Goal: Task Accomplishment & Management: Manage account settings

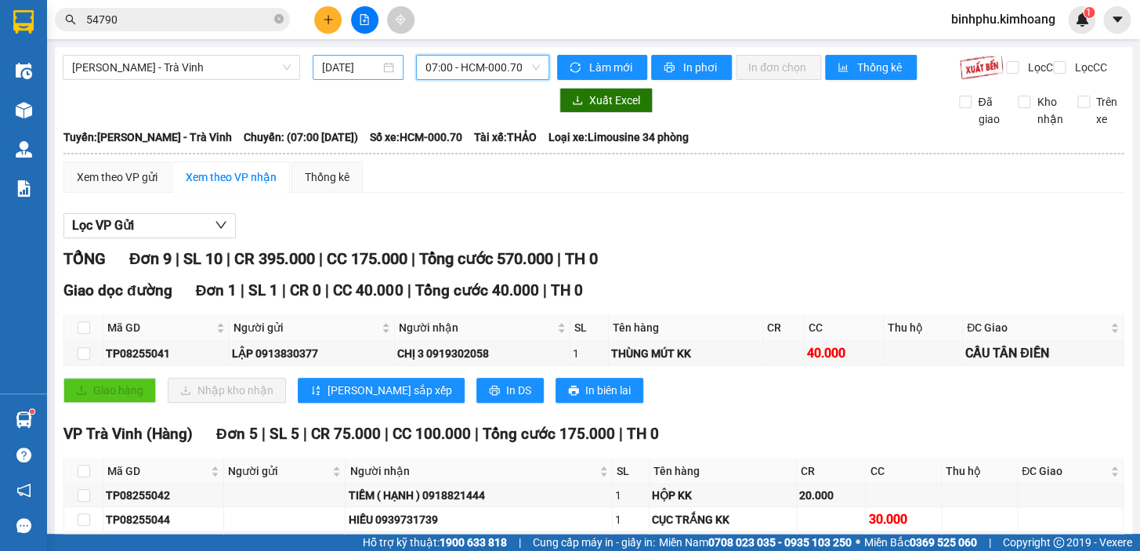
click at [364, 67] on input "[DATE]" at bounding box center [351, 67] width 59 height 17
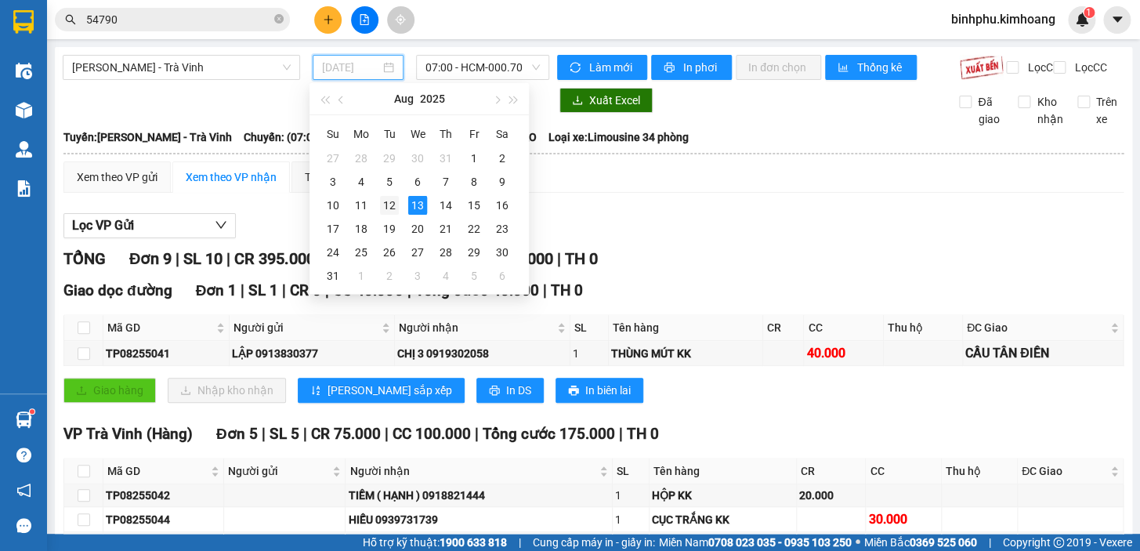
click at [392, 205] on div "12" at bounding box center [389, 205] width 19 height 19
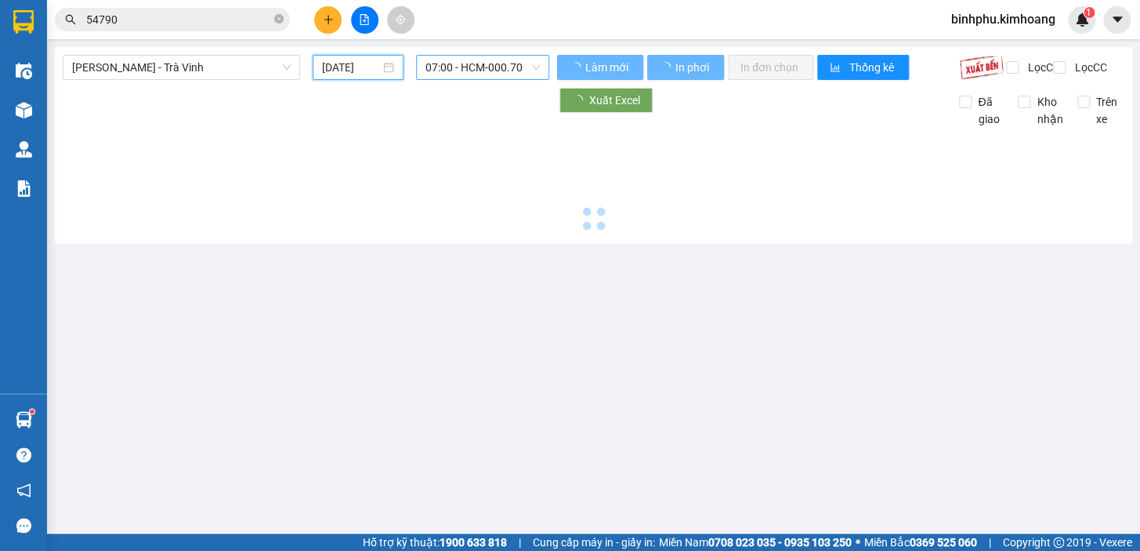
type input "[DATE]"
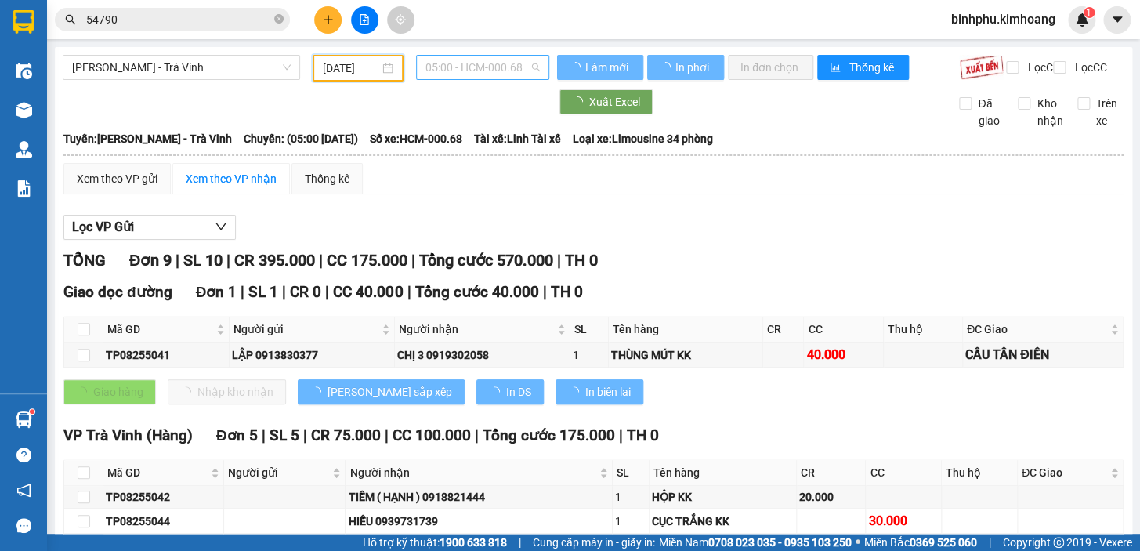
click at [470, 64] on span "05:00 - HCM-000.68" at bounding box center [483, 68] width 114 height 24
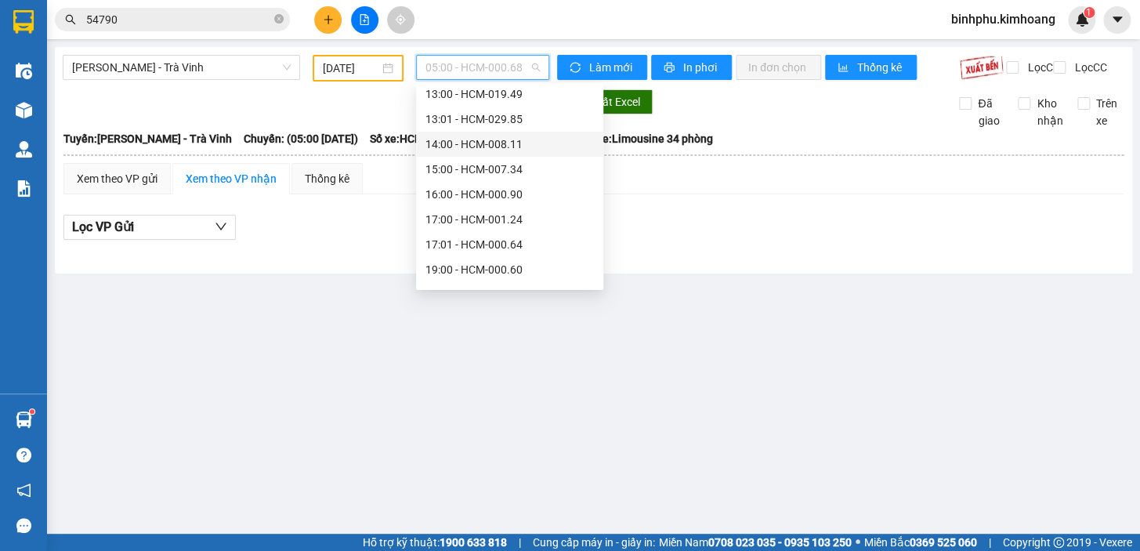
scroll to position [376, 0]
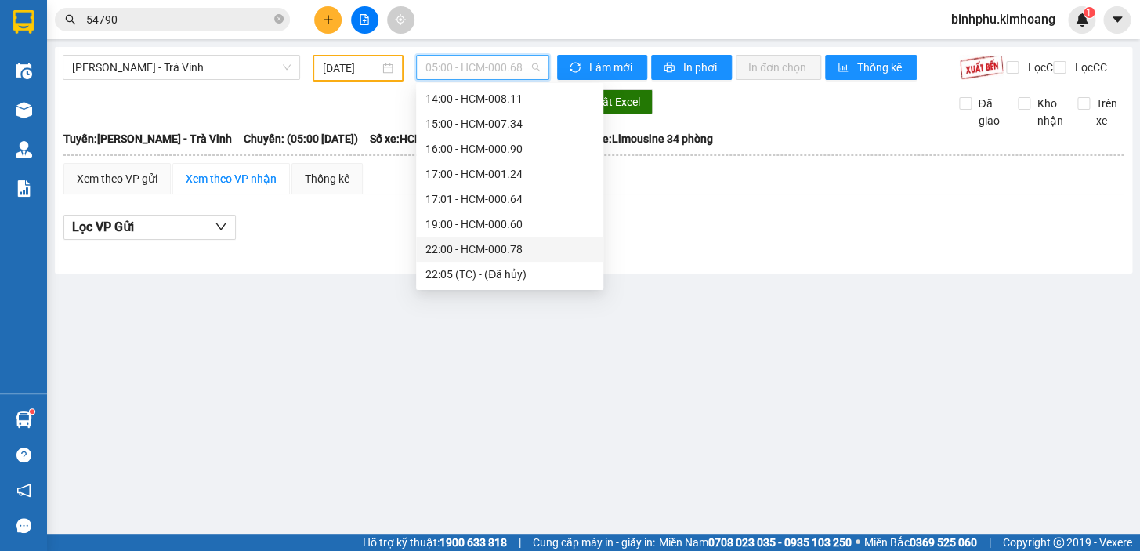
click at [498, 246] on div "22:00 - HCM-000.78" at bounding box center [510, 249] width 168 height 17
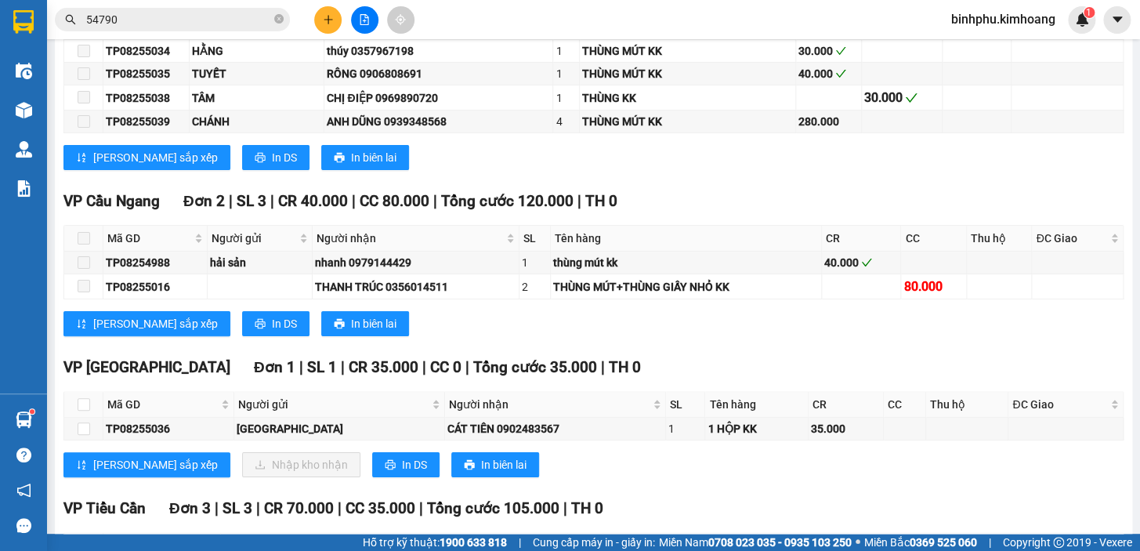
scroll to position [2493, 0]
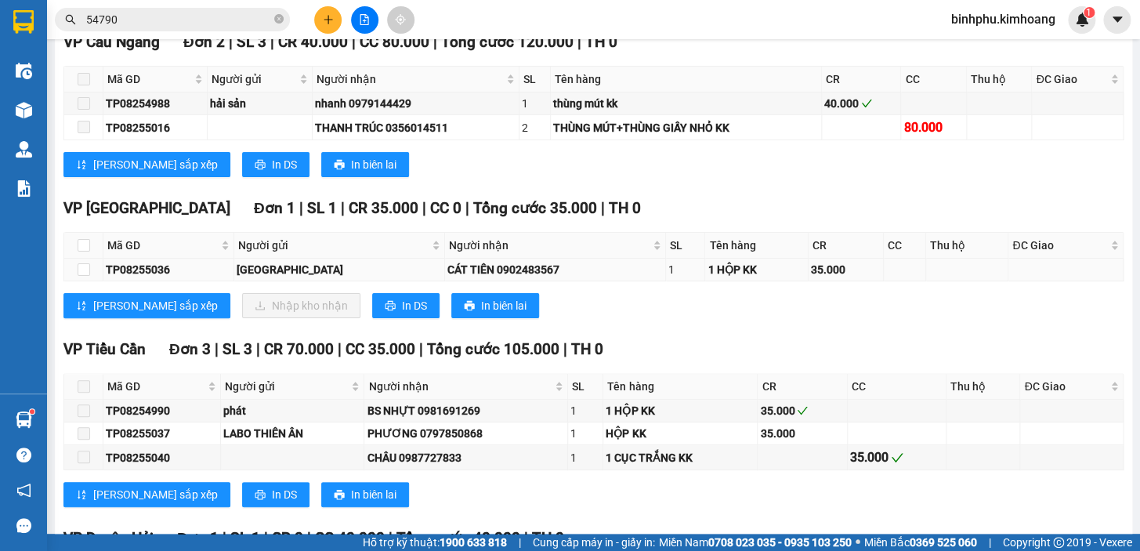
click at [76, 270] on td at bounding box center [83, 270] width 39 height 23
click at [78, 271] on input "checkbox" at bounding box center [84, 269] width 13 height 13
checkbox input "true"
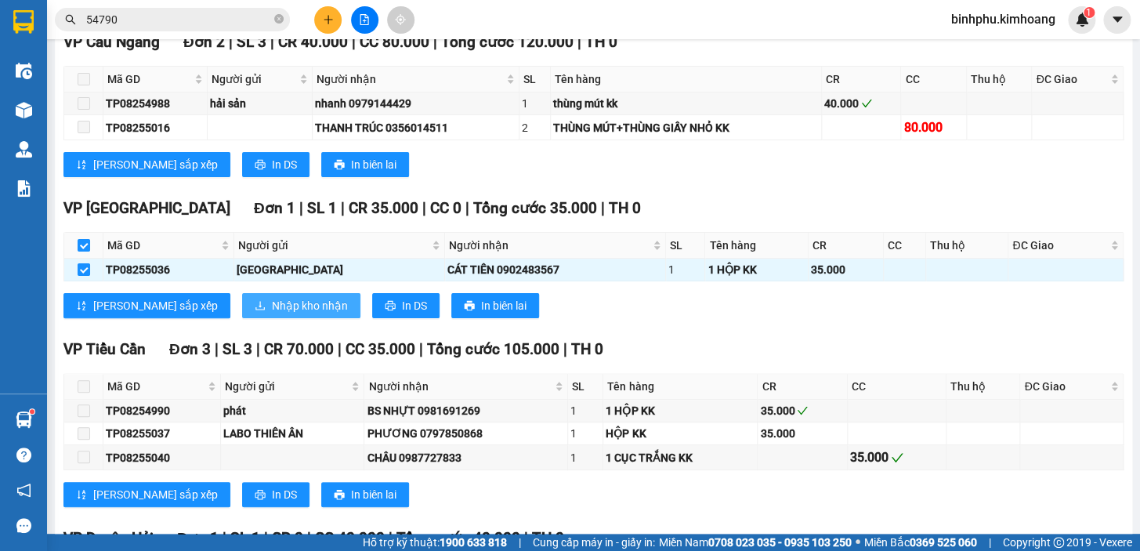
click at [272, 304] on span "Nhập kho nhận" at bounding box center [310, 305] width 76 height 17
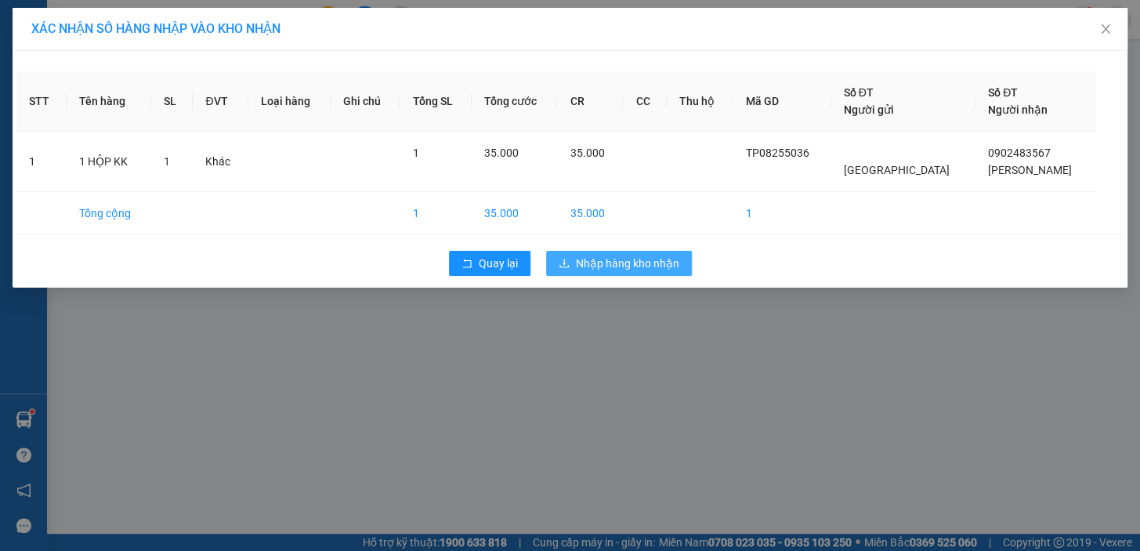
click at [639, 267] on span "Nhập hàng kho nhận" at bounding box center [627, 263] width 103 height 17
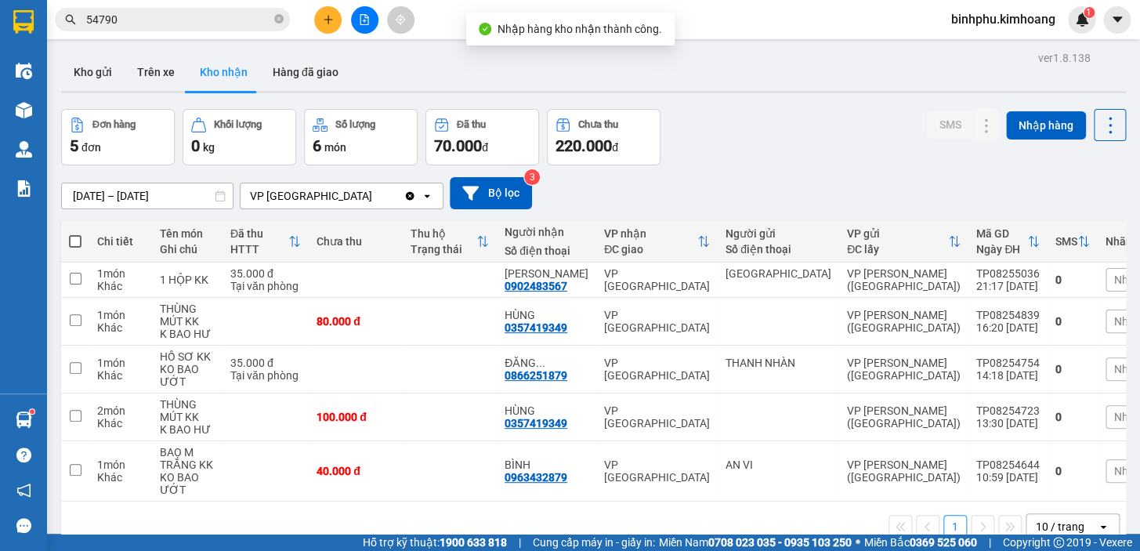
click at [359, 16] on icon "file-add" at bounding box center [364, 19] width 11 height 11
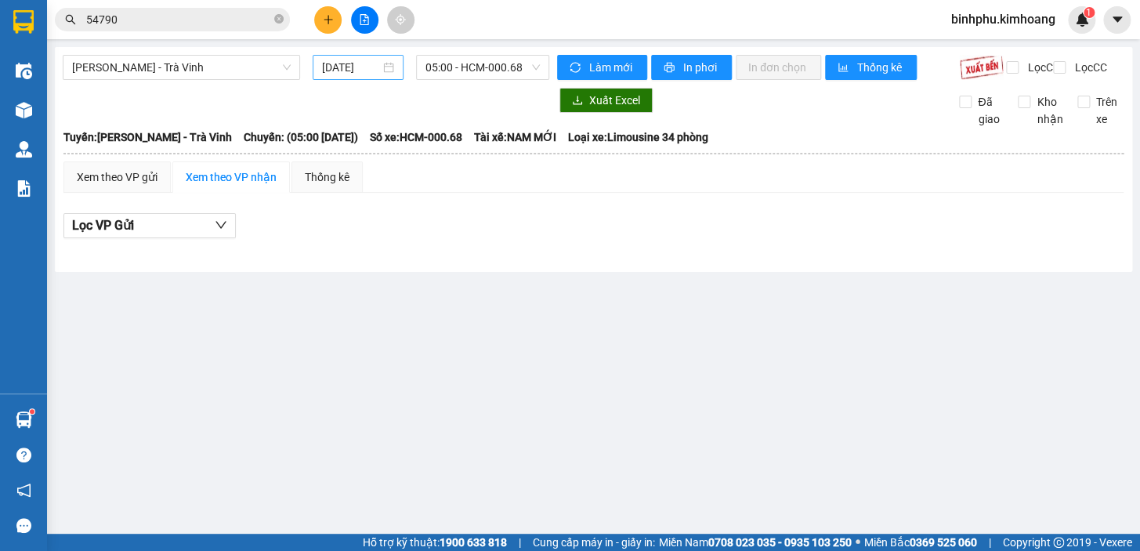
click at [399, 72] on div "[DATE]" at bounding box center [359, 67] width 92 height 25
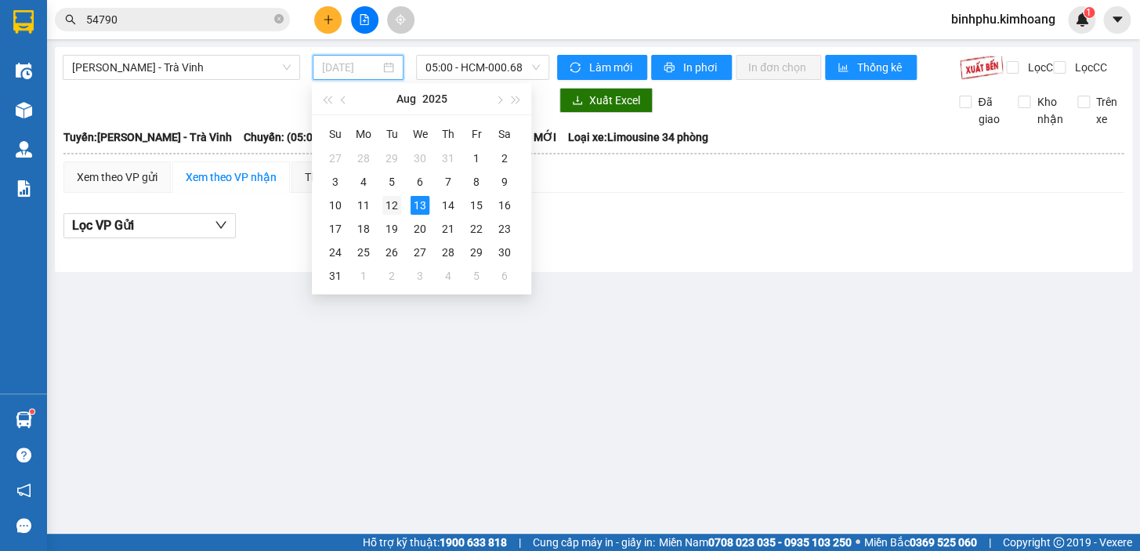
click at [397, 208] on div "12" at bounding box center [391, 205] width 19 height 19
type input "[DATE]"
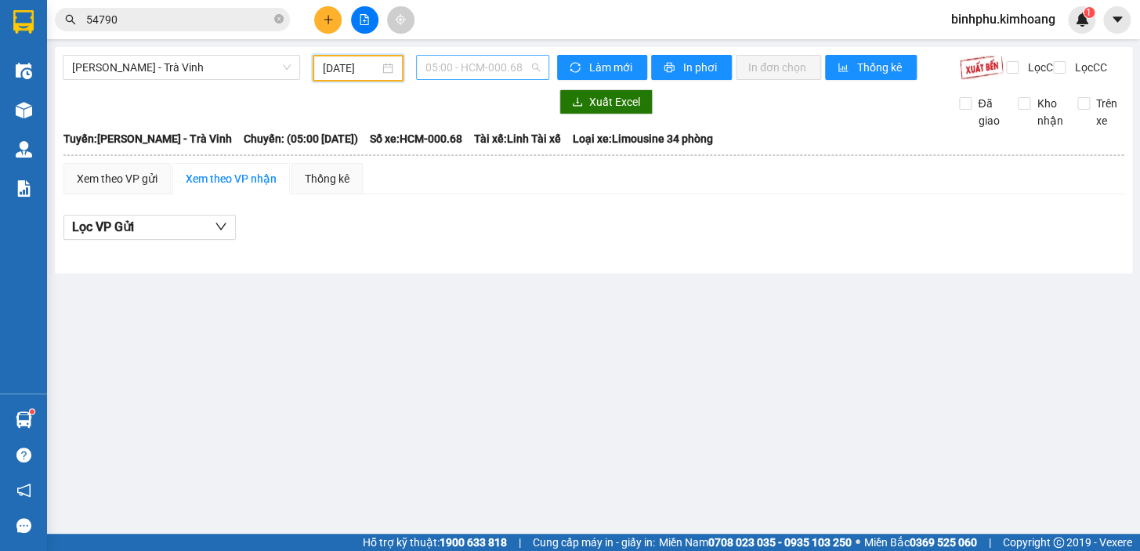
click at [455, 67] on span "05:00 - HCM-000.68" at bounding box center [483, 68] width 114 height 24
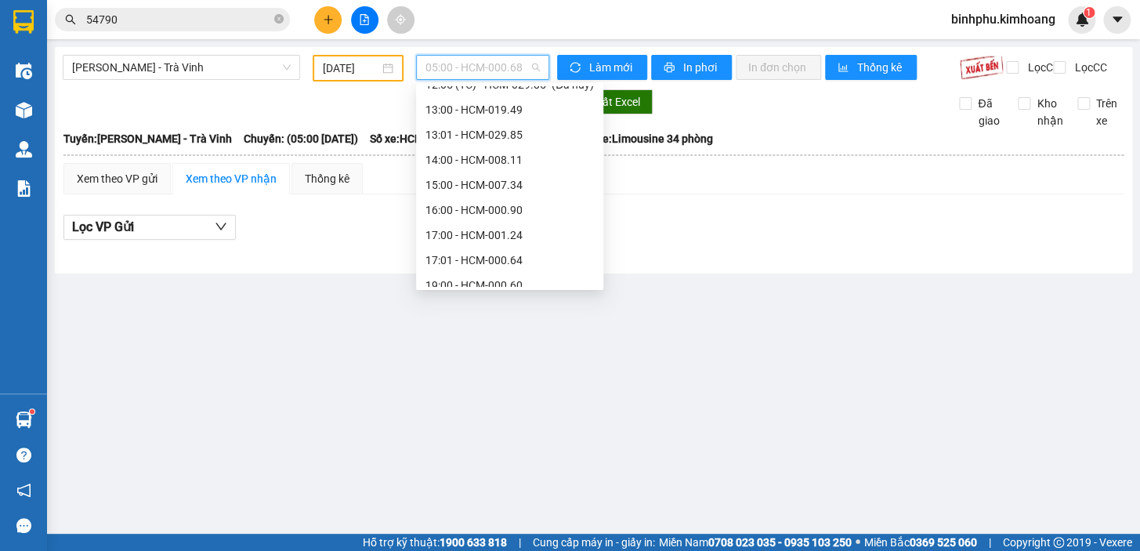
scroll to position [376, 0]
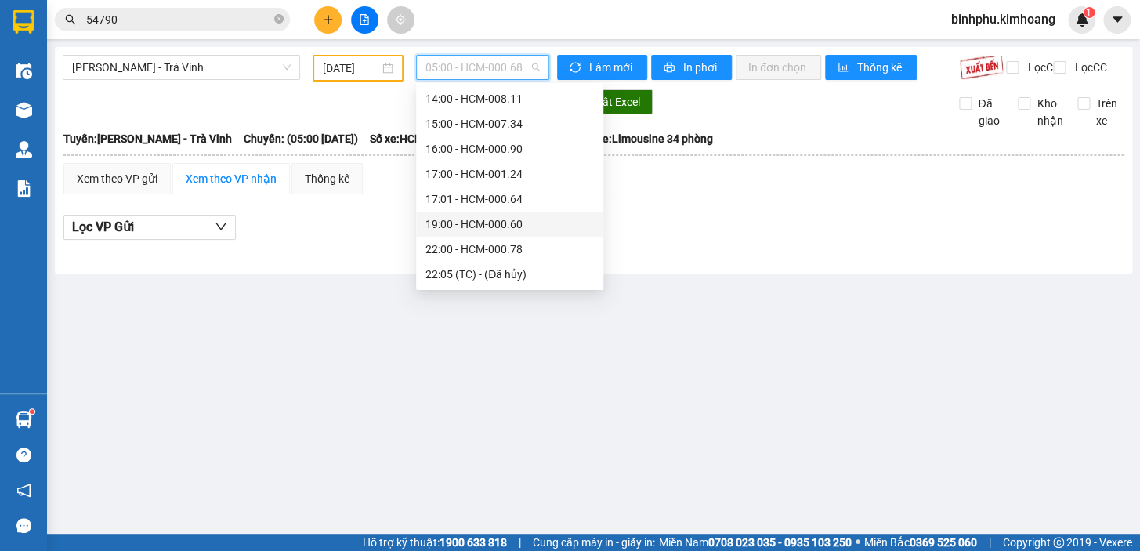
click at [525, 222] on div "19:00 - HCM-000.60" at bounding box center [510, 224] width 168 height 17
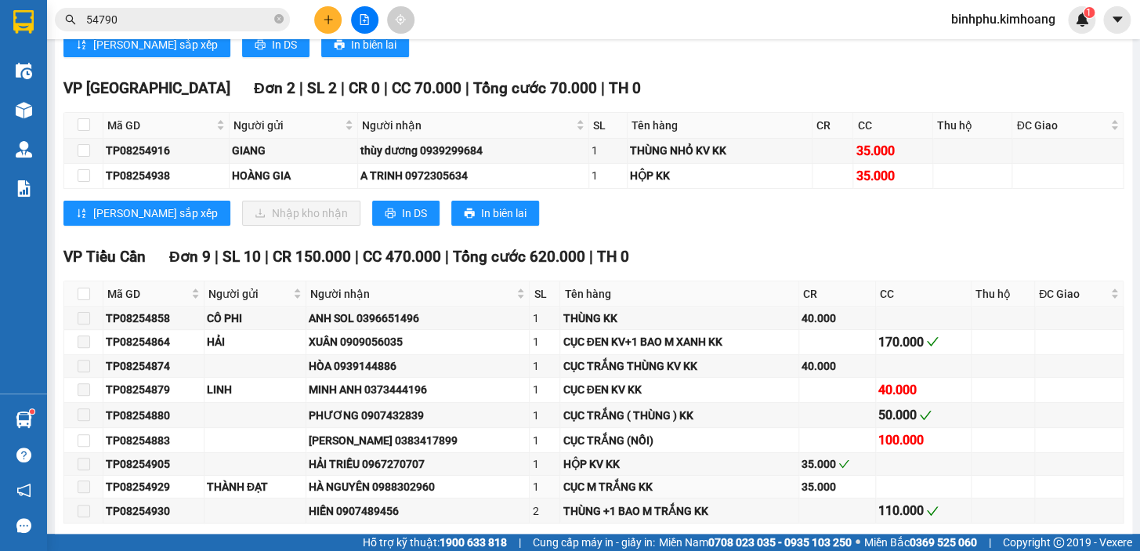
scroll to position [2208, 0]
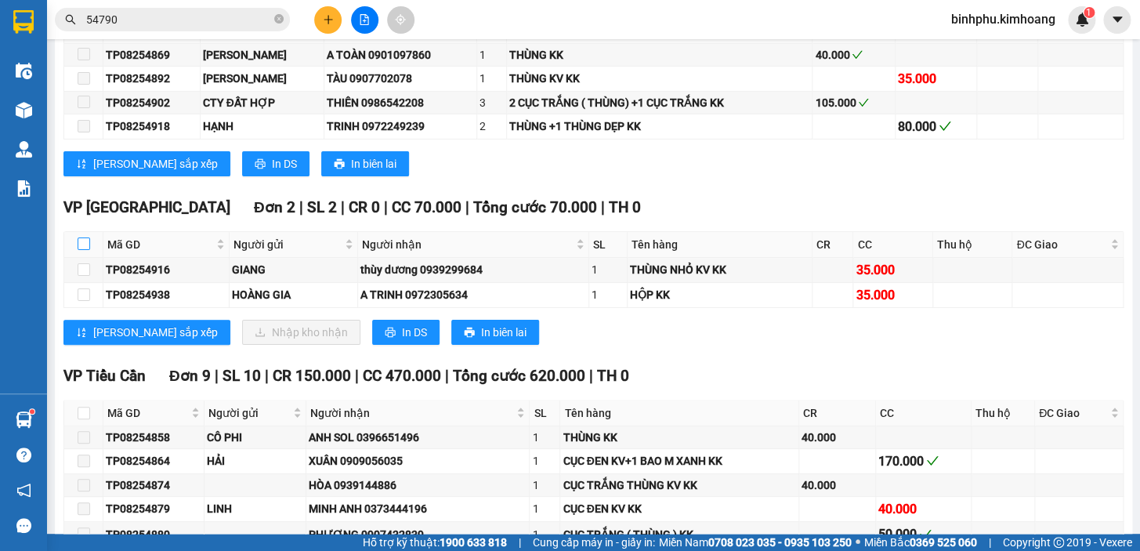
click at [81, 248] on input "checkbox" at bounding box center [84, 243] width 13 height 13
checkbox input "true"
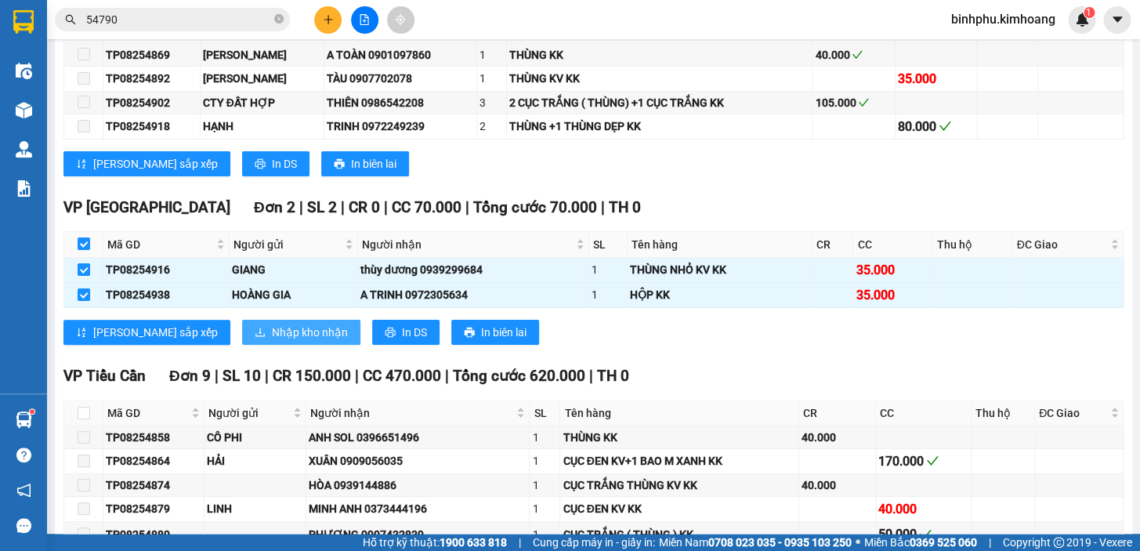
click at [272, 328] on span "Nhập kho nhận" at bounding box center [310, 332] width 76 height 17
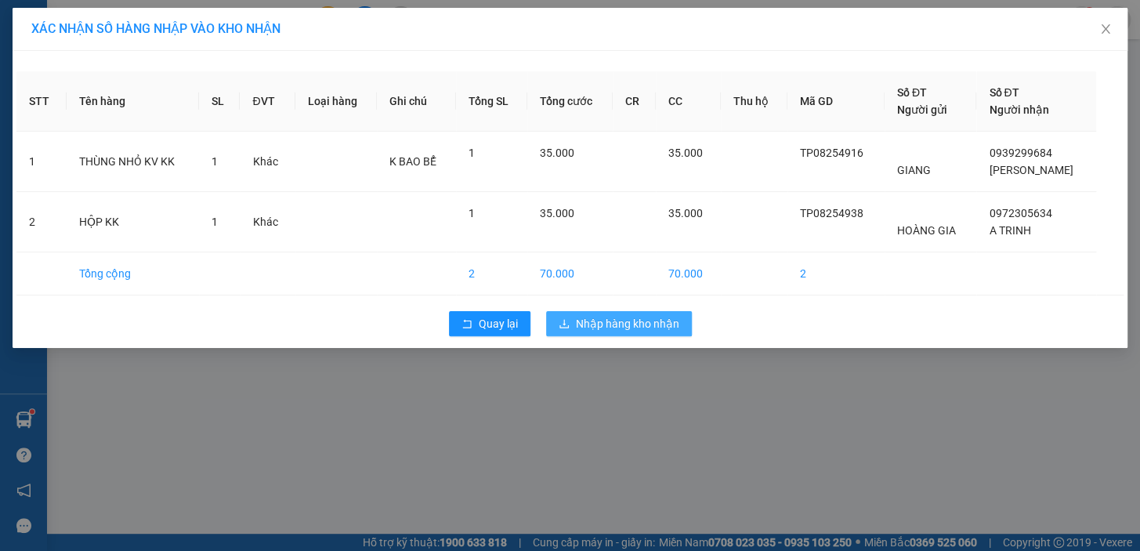
click at [581, 315] on span "Nhập hàng kho nhận" at bounding box center [627, 323] width 103 height 17
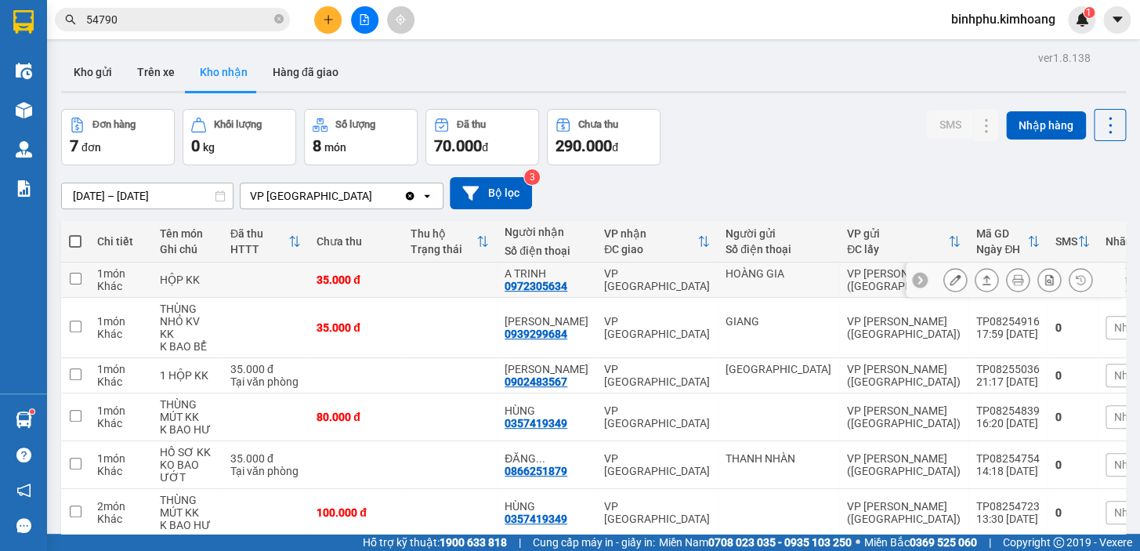
click at [950, 276] on icon at bounding box center [955, 279] width 11 height 11
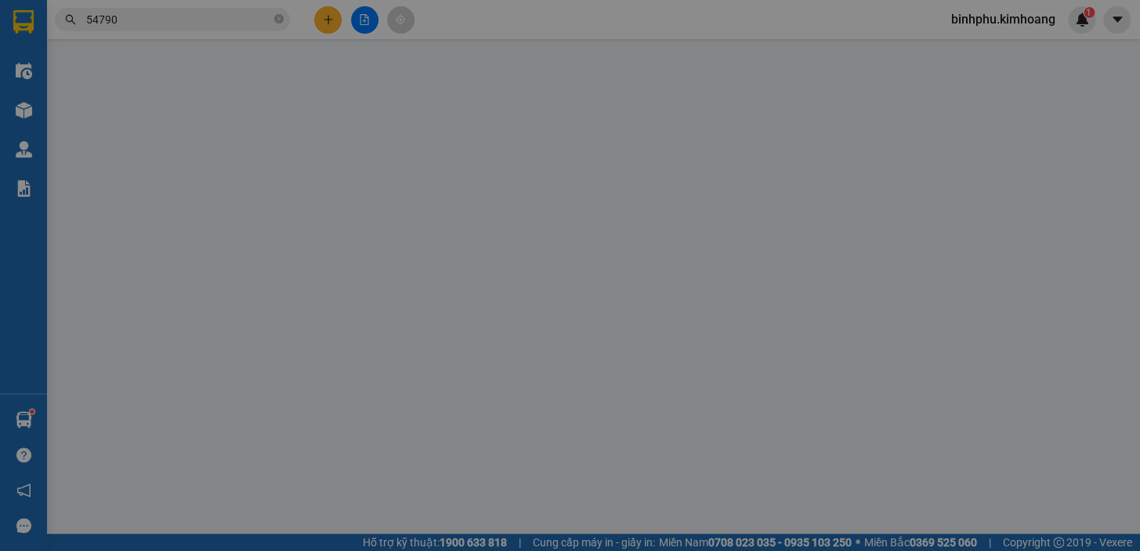
type input "HOÀNG GIA"
type input "0972305634"
type input "A TRINH"
type input "35.000"
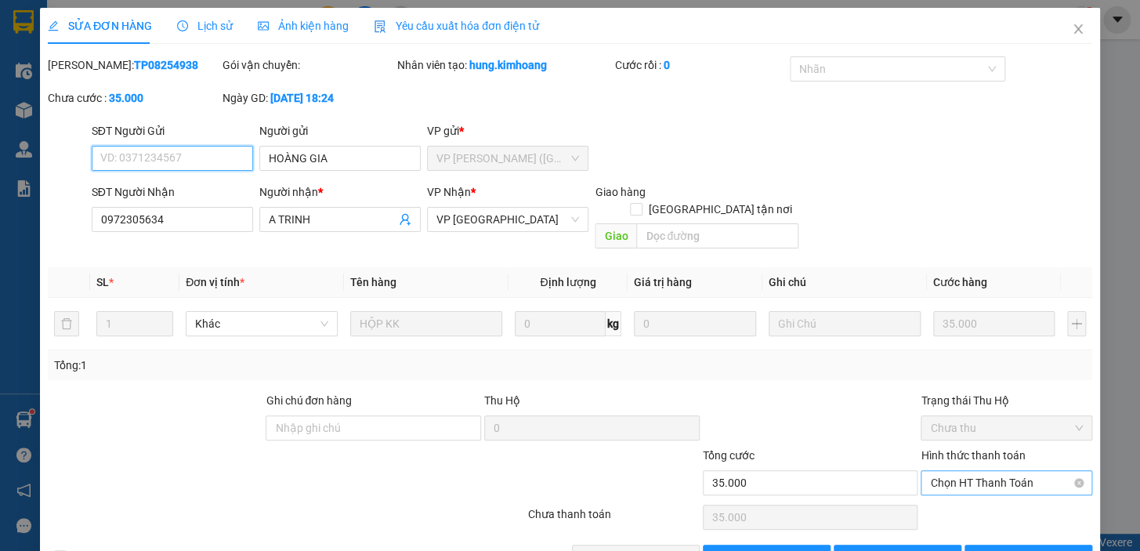
click at [991, 471] on span "Chọn HT Thanh Toán" at bounding box center [1006, 483] width 153 height 24
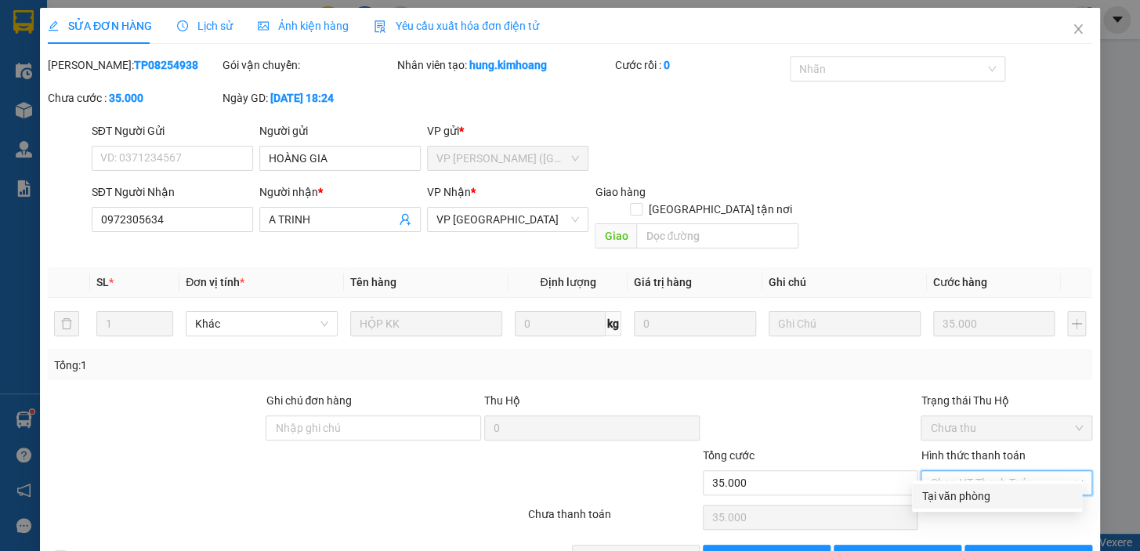
click at [982, 495] on div "Tại văn phòng" at bounding box center [997, 495] width 151 height 17
type input "0"
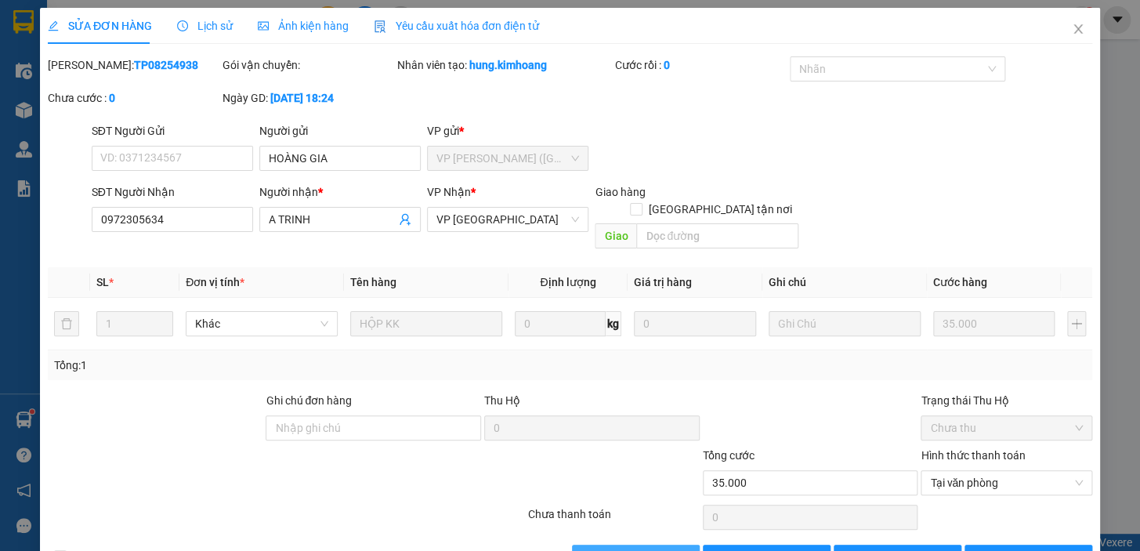
click at [658, 549] on span "[PERSON_NAME] và Giao hàng" at bounding box center [677, 557] width 150 height 17
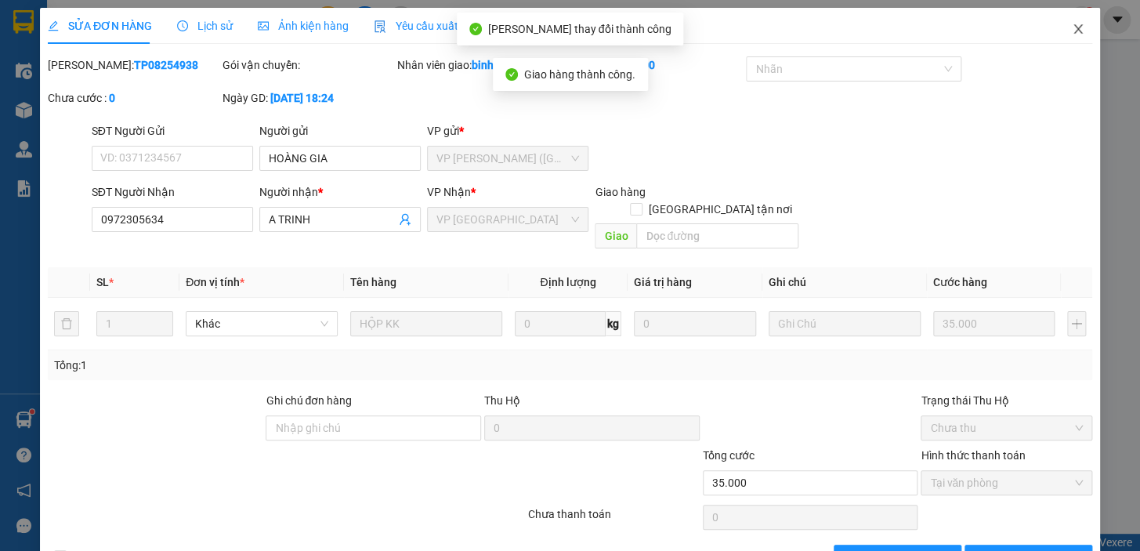
click at [1072, 27] on icon "close" at bounding box center [1078, 29] width 13 height 13
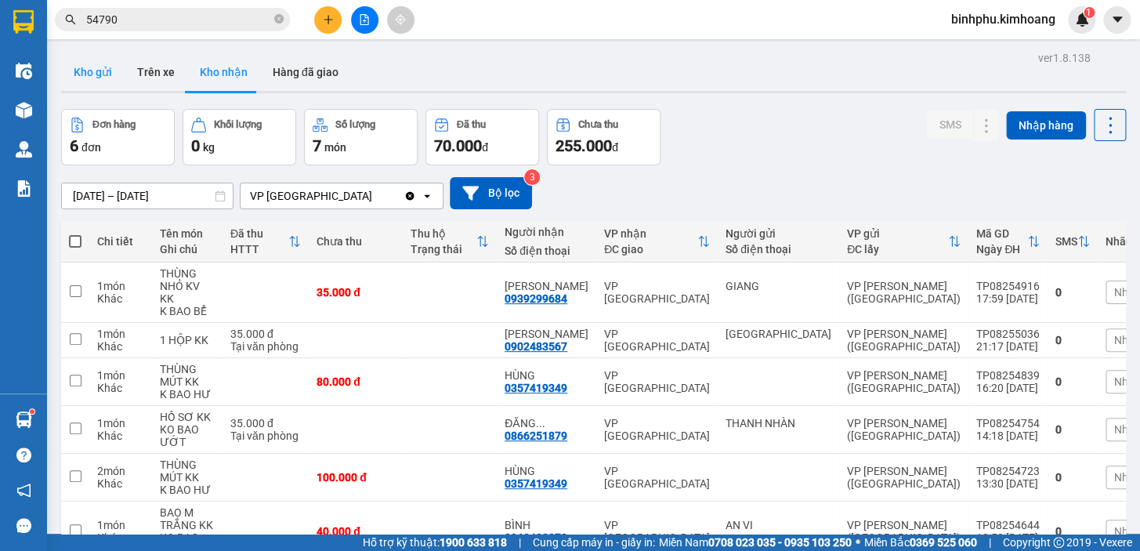
click at [80, 60] on button "Kho gửi" at bounding box center [92, 72] width 63 height 38
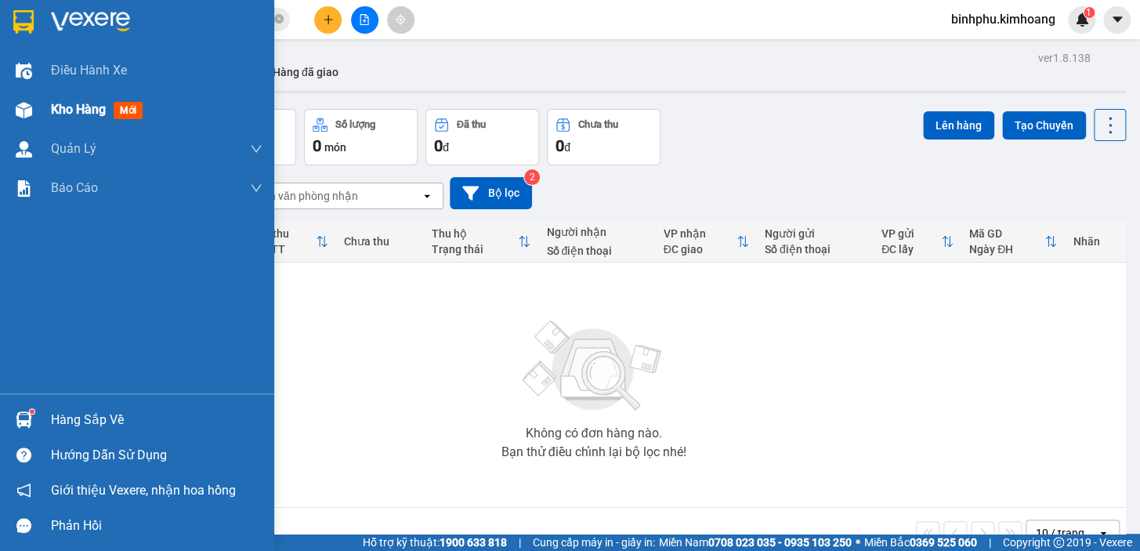
click at [54, 110] on span "Kho hàng" at bounding box center [78, 109] width 55 height 15
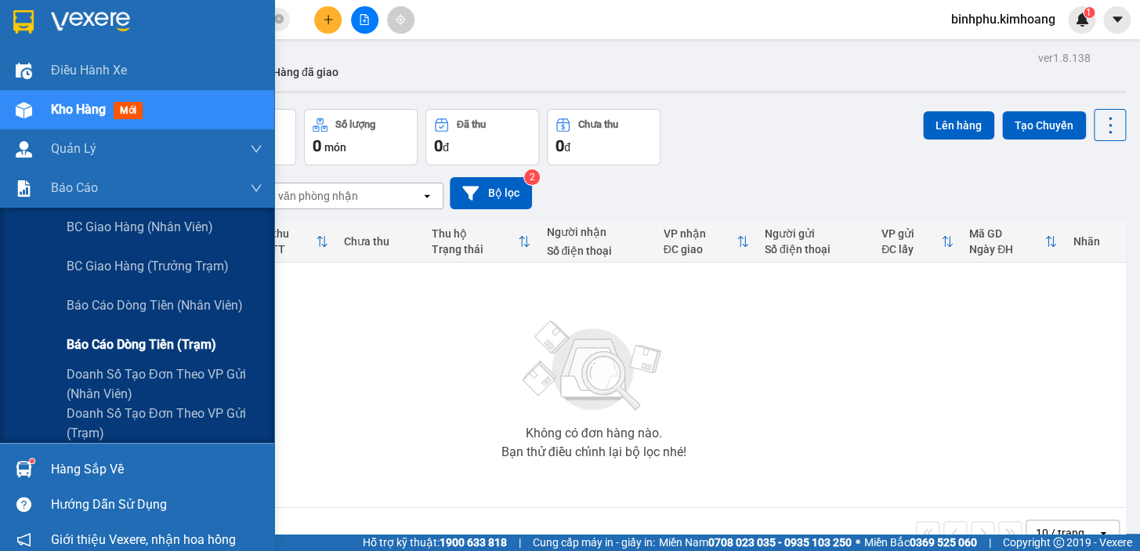
click at [175, 341] on span "Báo cáo dòng tiền (trạm)" at bounding box center [142, 345] width 150 height 20
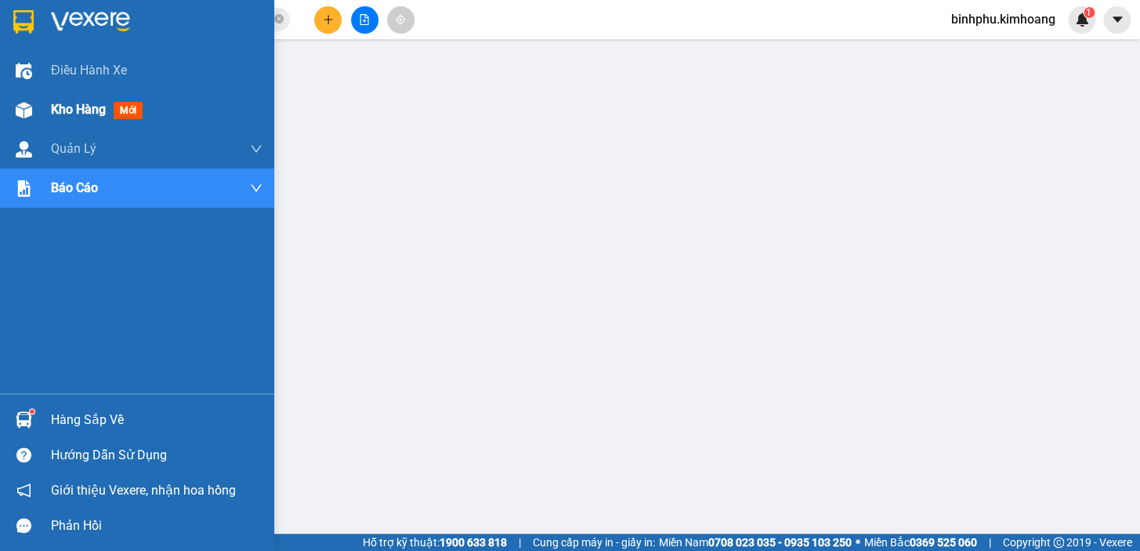
click at [26, 114] on img at bounding box center [24, 110] width 16 height 16
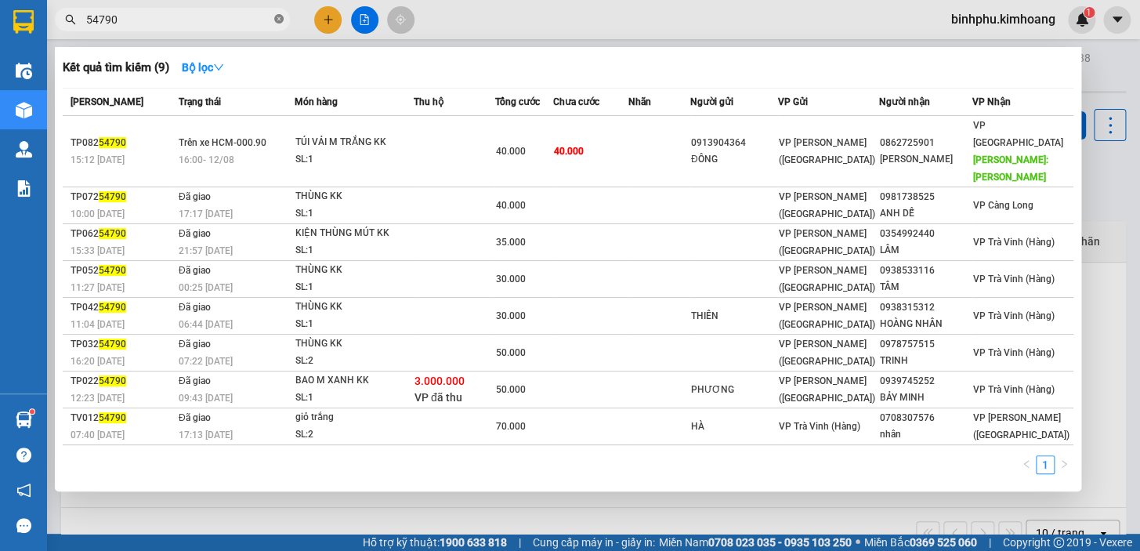
click at [277, 22] on icon "close-circle" at bounding box center [278, 18] width 9 height 9
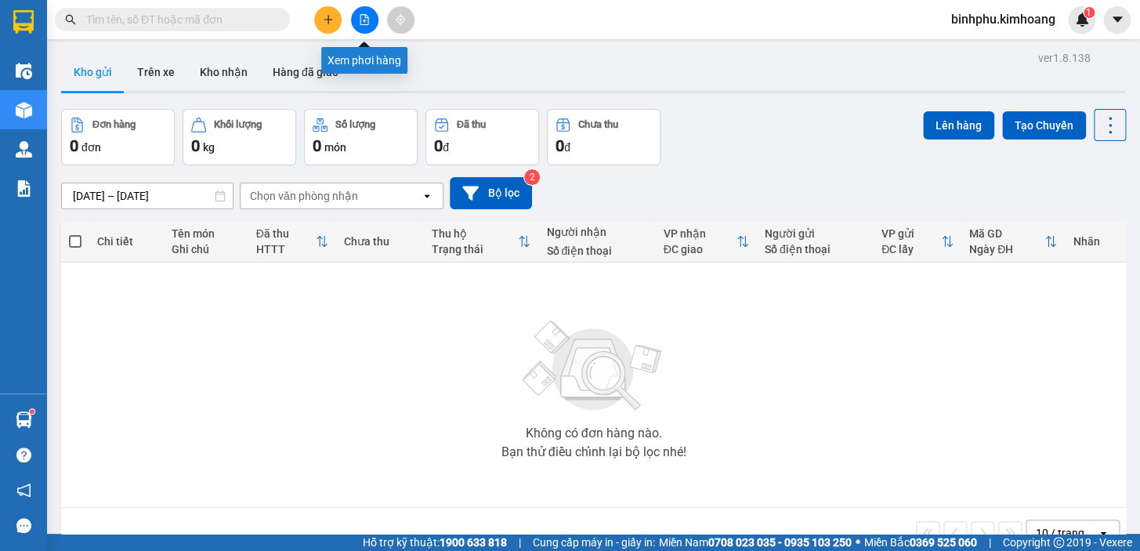
click at [356, 23] on button at bounding box center [364, 19] width 27 height 27
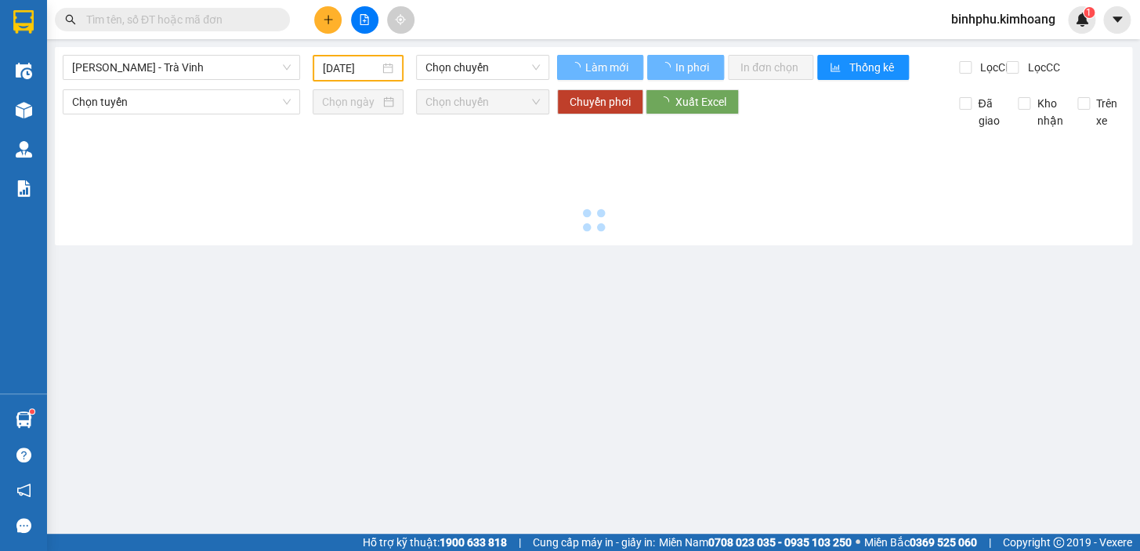
click at [364, 62] on input "[DATE]" at bounding box center [351, 68] width 57 height 17
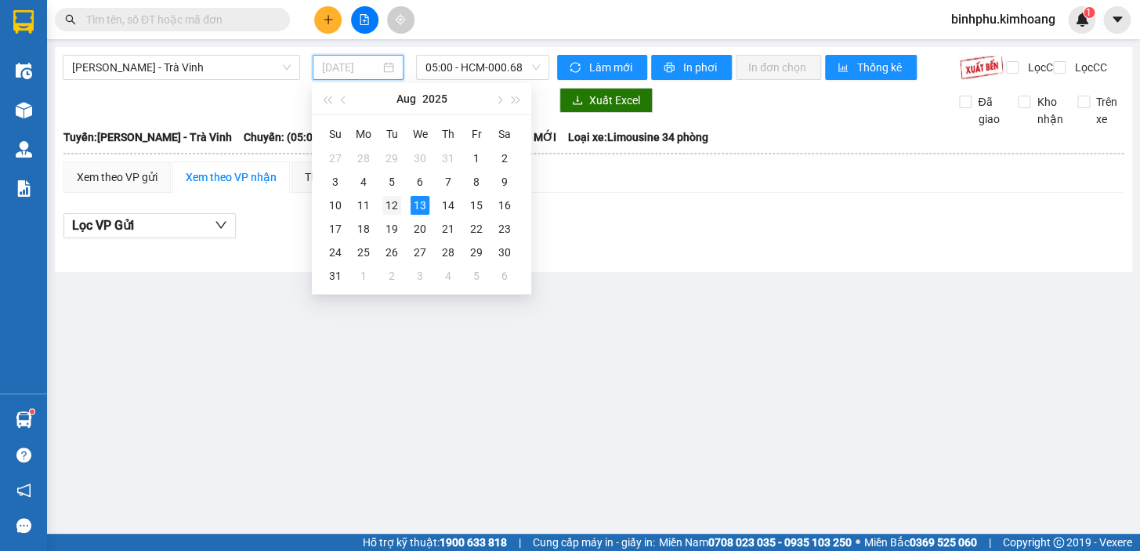
click at [396, 204] on div "12" at bounding box center [391, 205] width 19 height 19
type input "[DATE]"
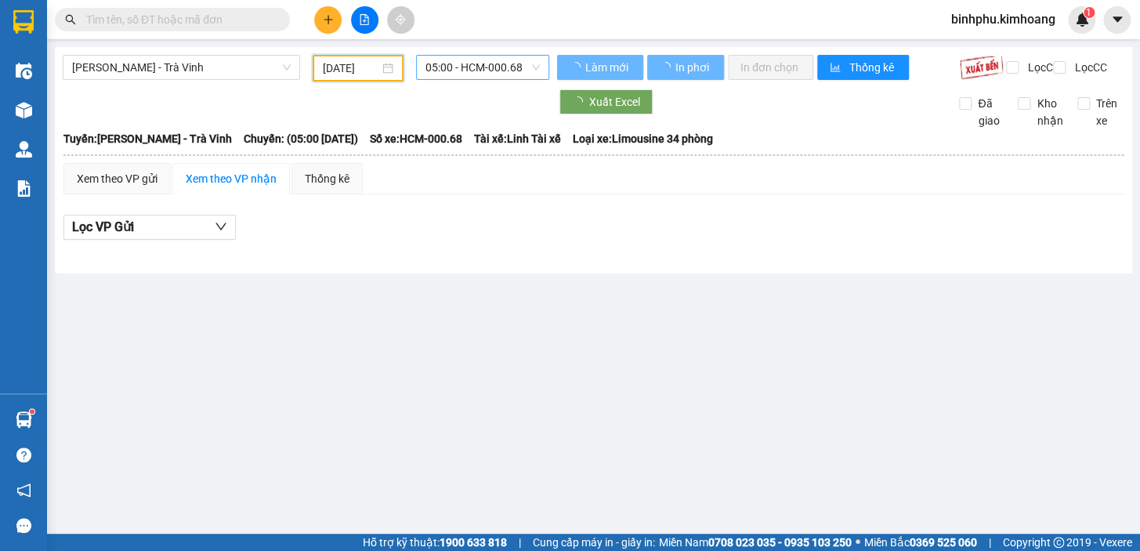
click at [462, 74] on span "05:00 - HCM-000.68" at bounding box center [483, 68] width 114 height 24
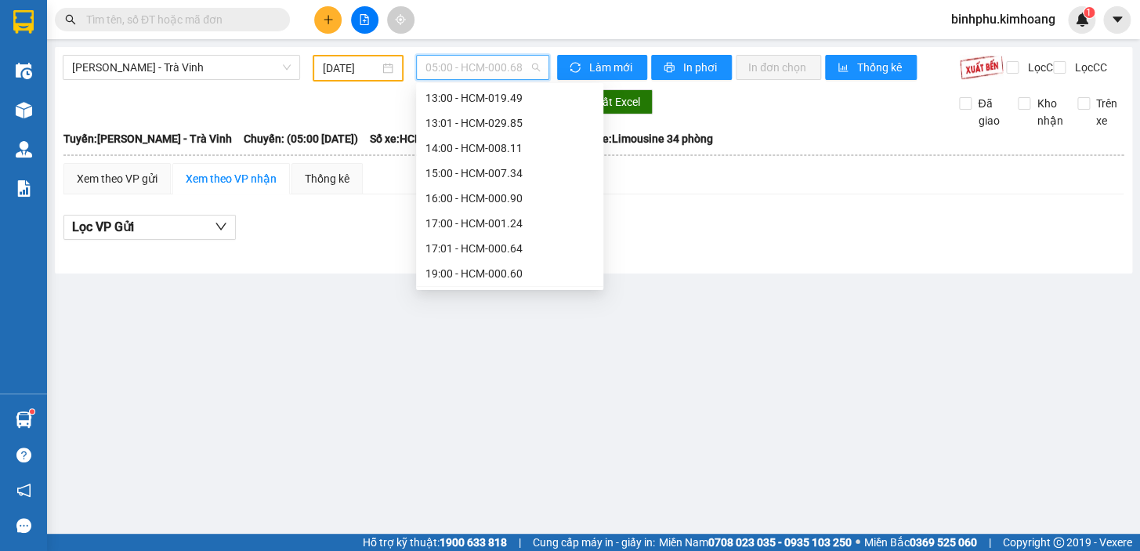
scroll to position [305, 0]
click at [506, 242] on div "17:00 - HCM-001.24" at bounding box center [510, 245] width 168 height 17
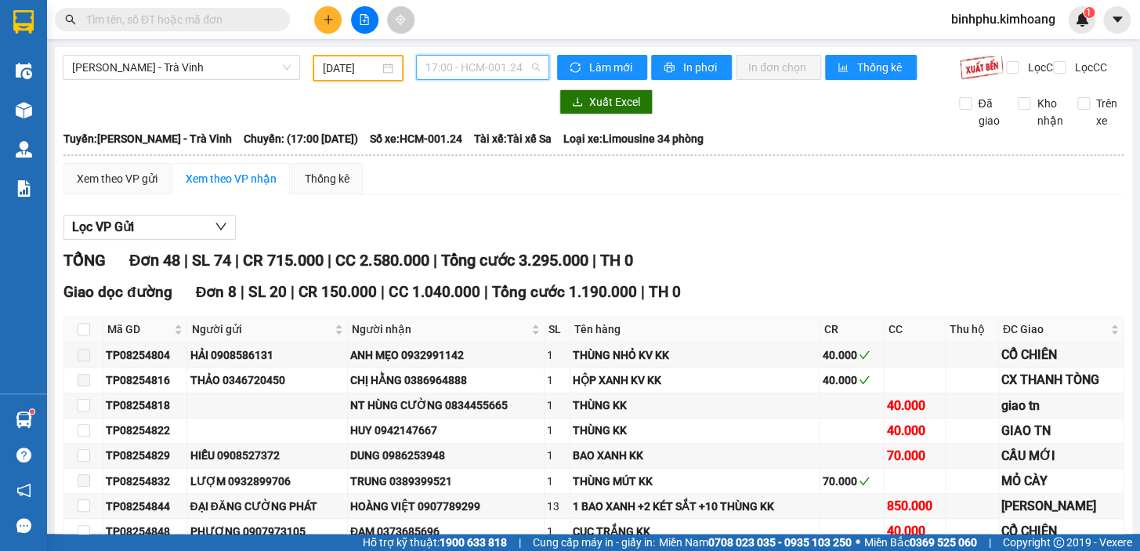
click at [480, 70] on span "17:00 - HCM-001.24" at bounding box center [483, 68] width 114 height 24
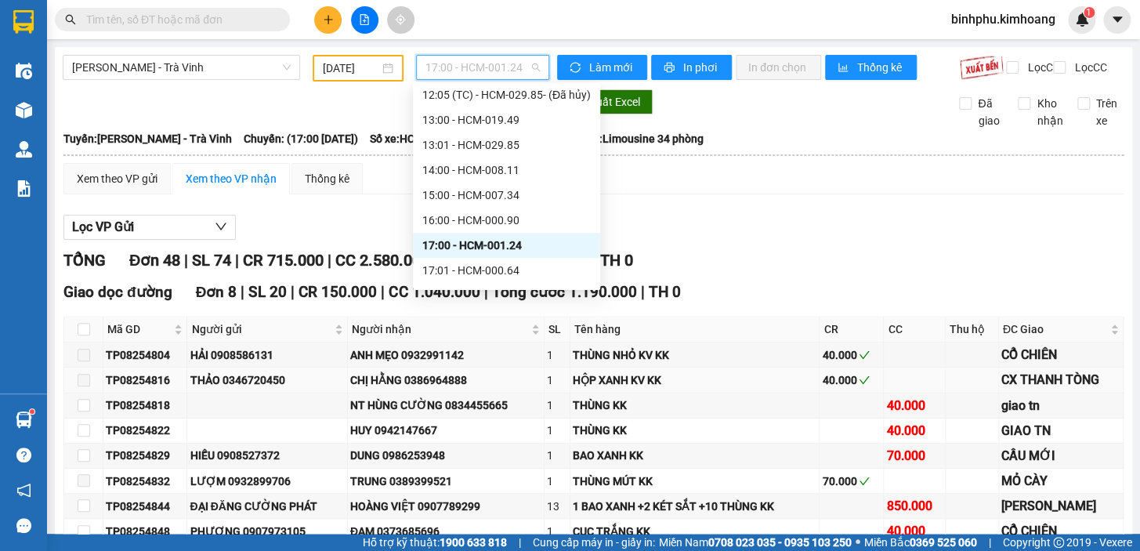
scroll to position [71, 0]
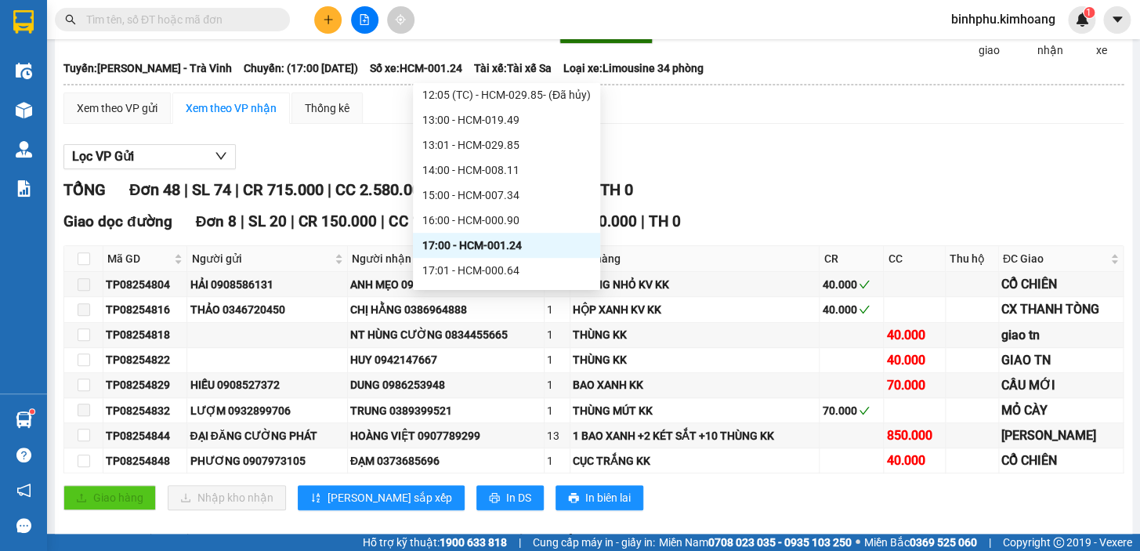
click at [201, 15] on input "text" at bounding box center [178, 19] width 185 height 17
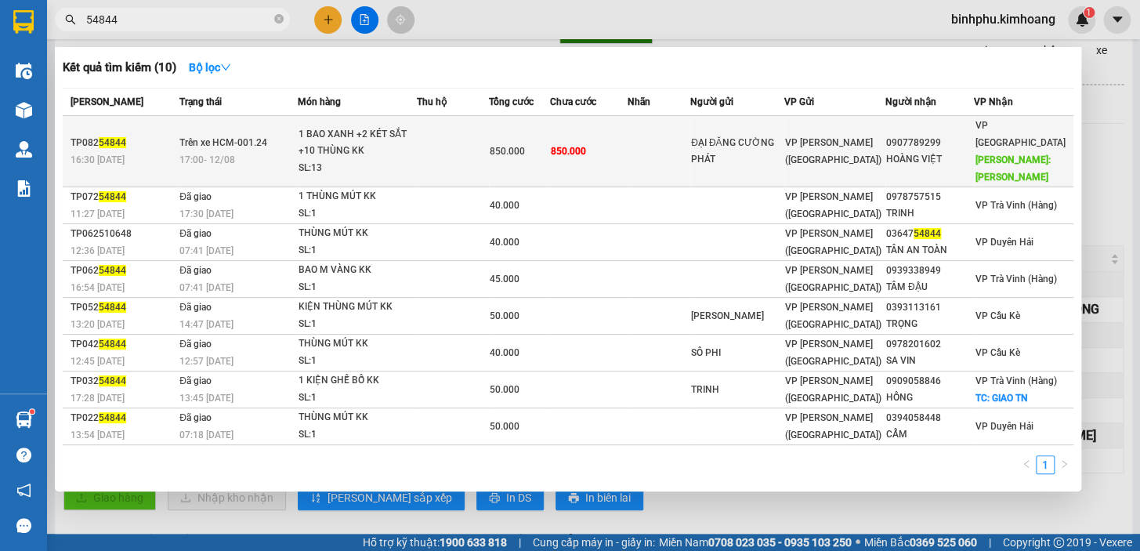
type input "54844"
click at [665, 149] on td at bounding box center [659, 151] width 63 height 71
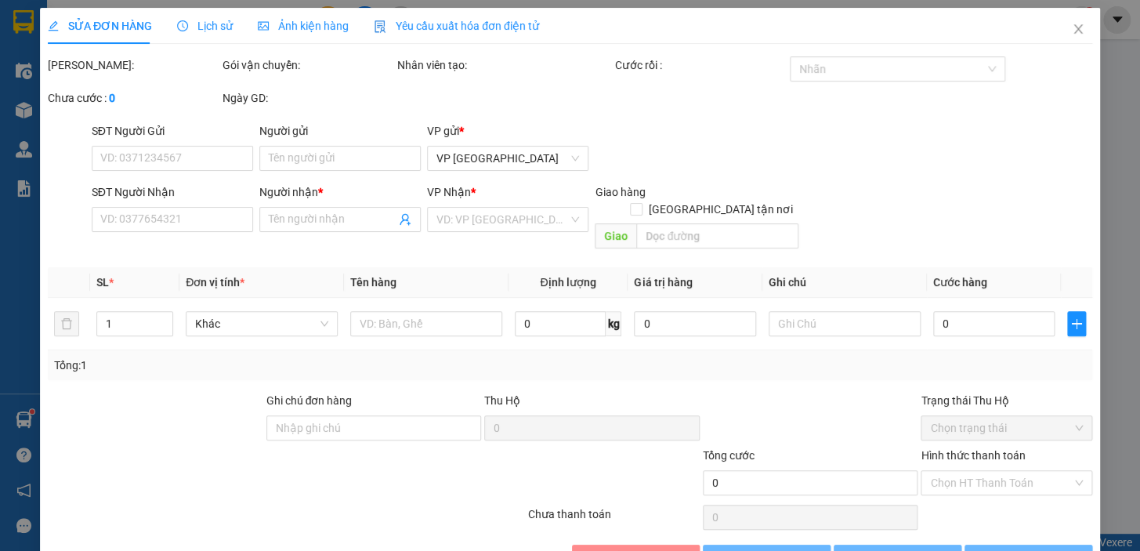
type input "ĐẠI ĐĂNG CƯỜNG PHÁT"
type input "0907789299"
type input "HOÀNG VIỆT"
type input "[PERSON_NAME]"
type input "850.000"
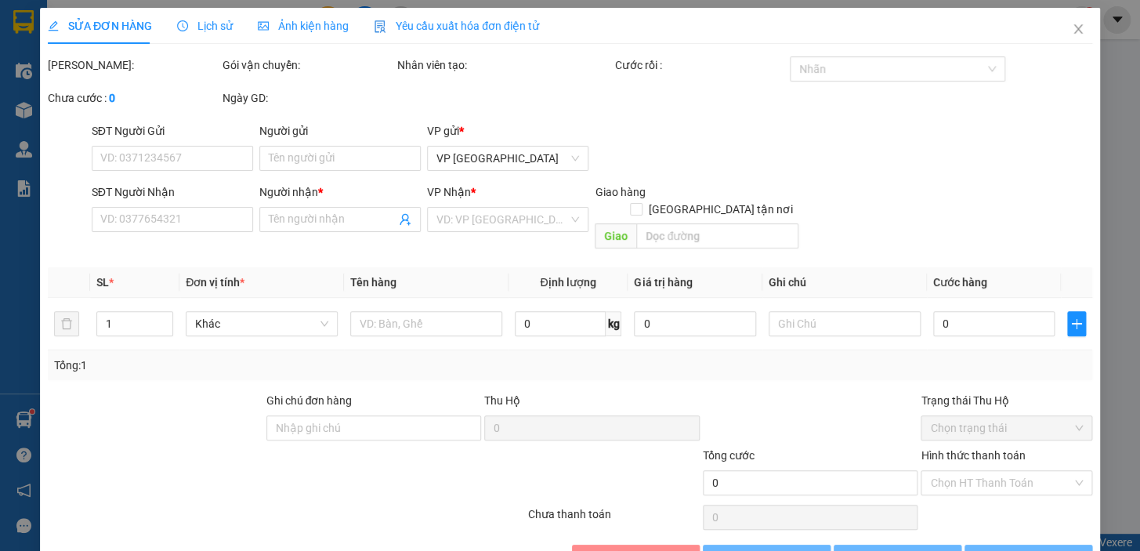
type input "850.000"
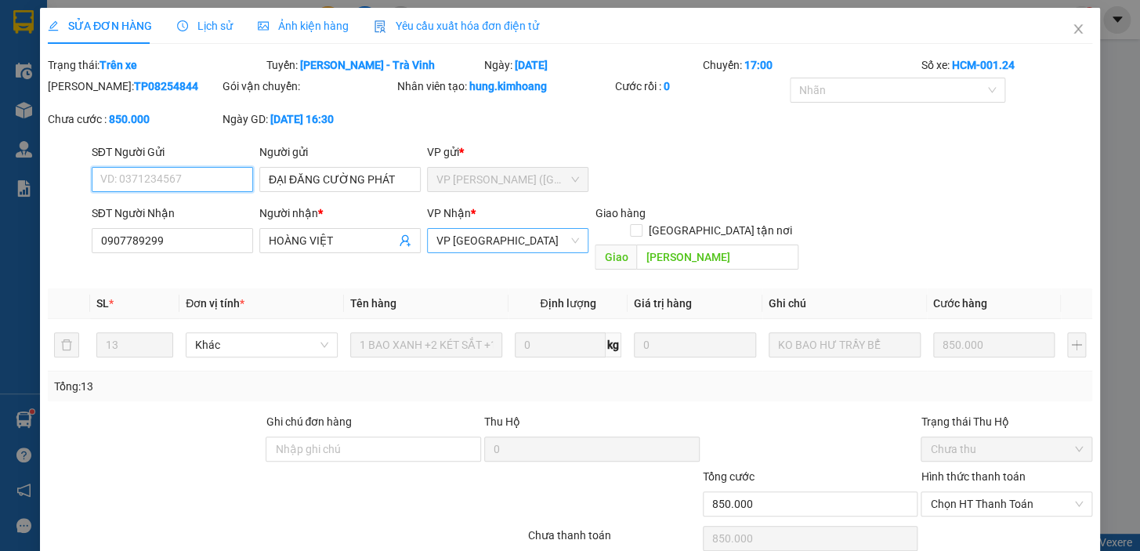
click at [467, 249] on span "VP [GEOGRAPHIC_DATA]" at bounding box center [507, 241] width 143 height 24
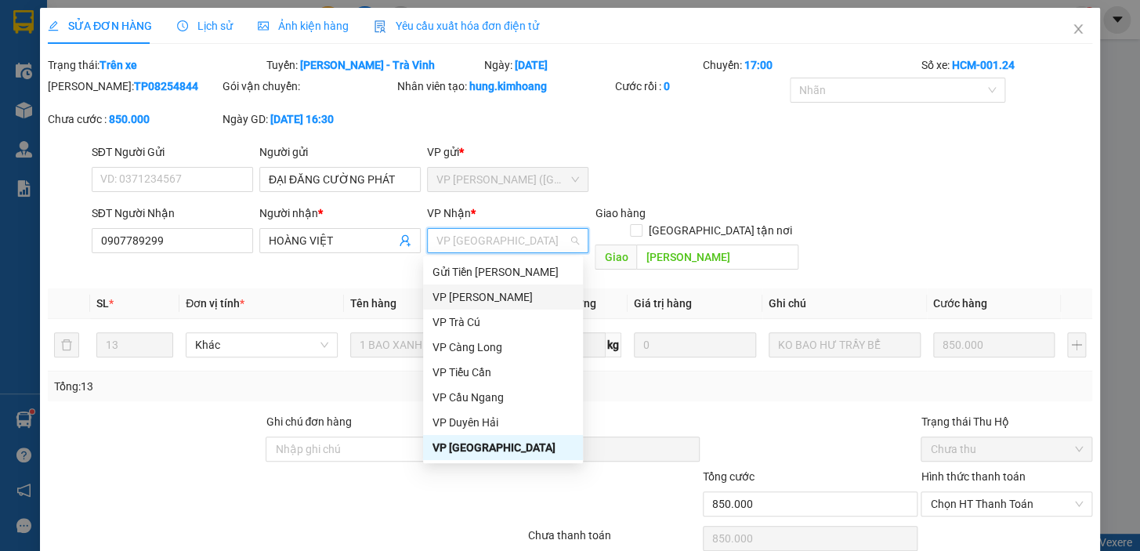
click at [508, 300] on div "VP [PERSON_NAME]" at bounding box center [503, 296] width 141 height 17
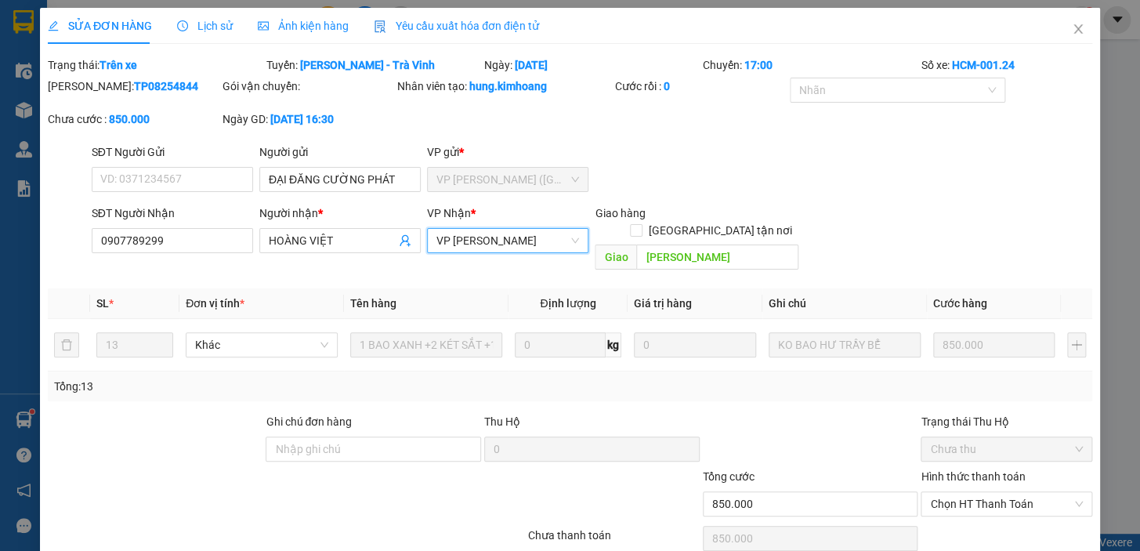
click at [520, 251] on span "VP [PERSON_NAME]" at bounding box center [507, 241] width 143 height 24
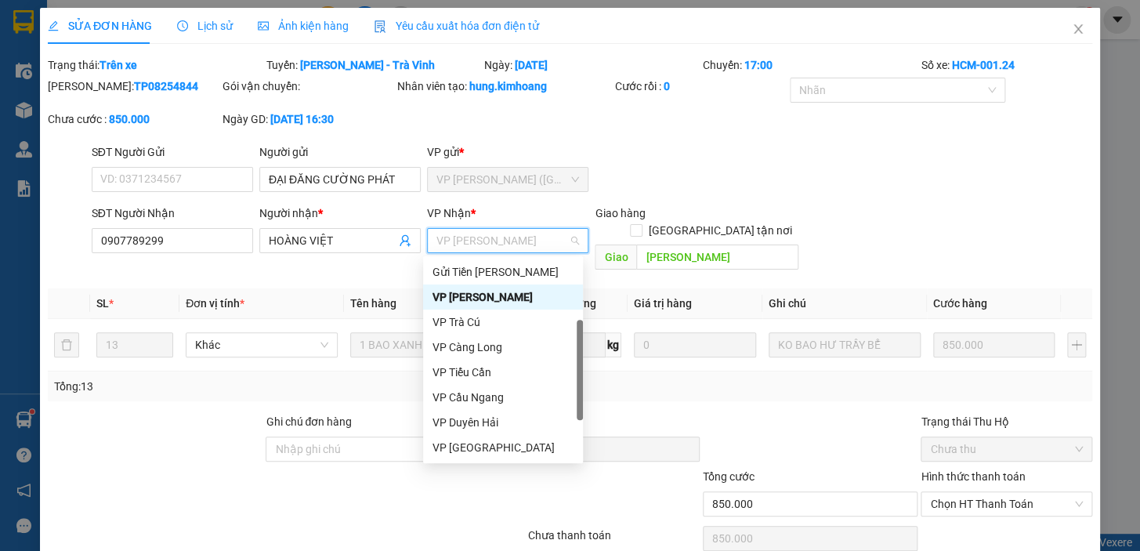
scroll to position [0, 0]
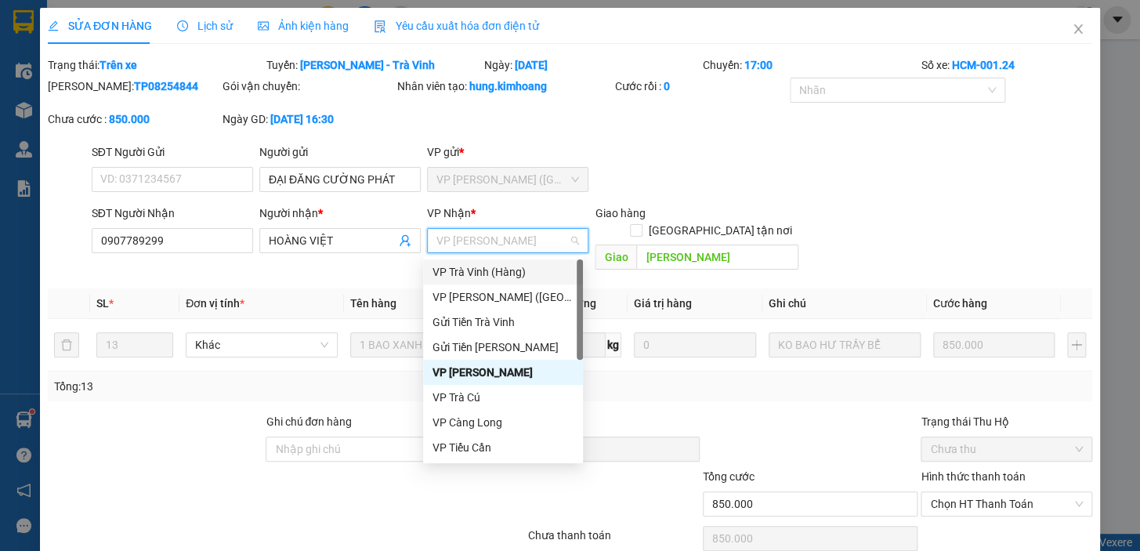
click at [496, 273] on div "VP Trà Vinh (Hàng)" at bounding box center [503, 271] width 141 height 17
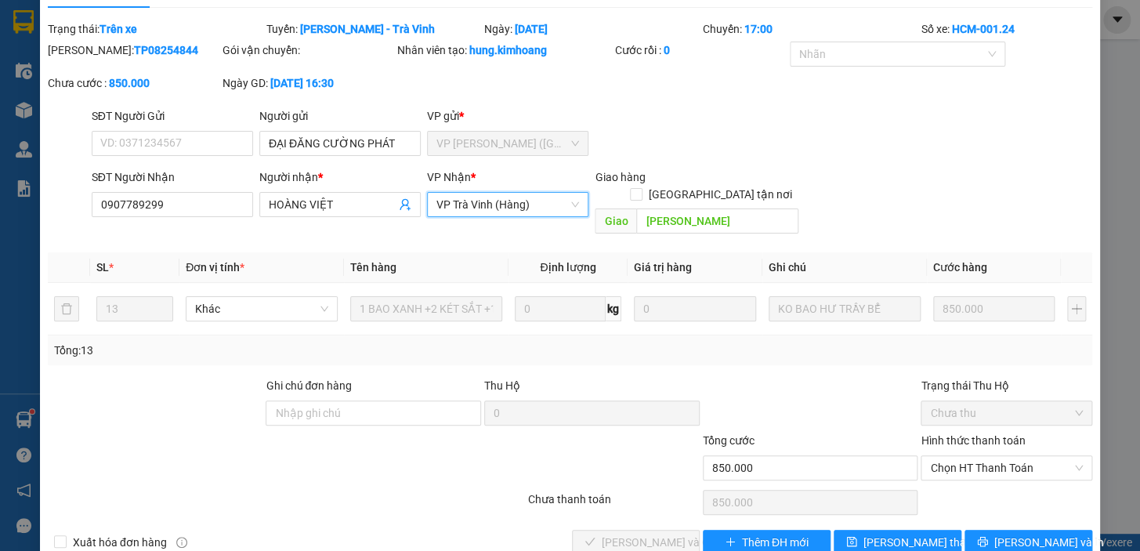
scroll to position [53, 0]
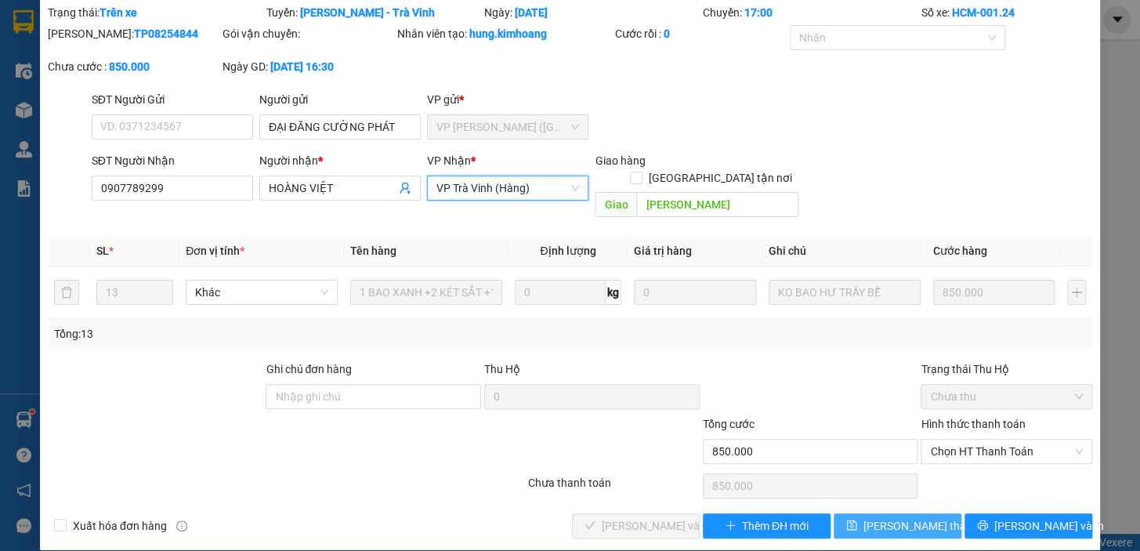
click at [863, 513] on button "[PERSON_NAME] thay đổi" at bounding box center [898, 525] width 128 height 25
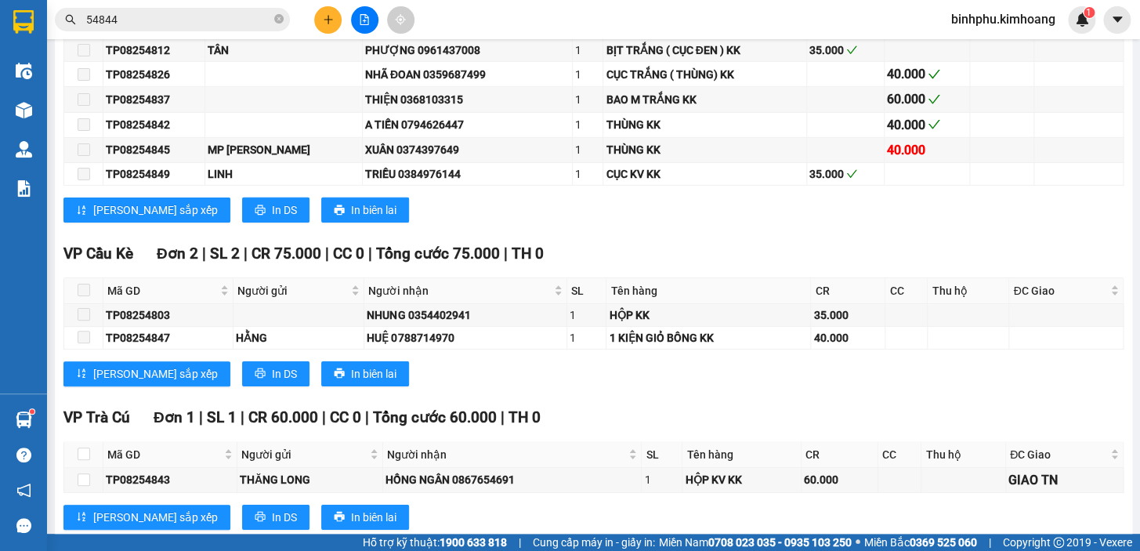
scroll to position [2030, 0]
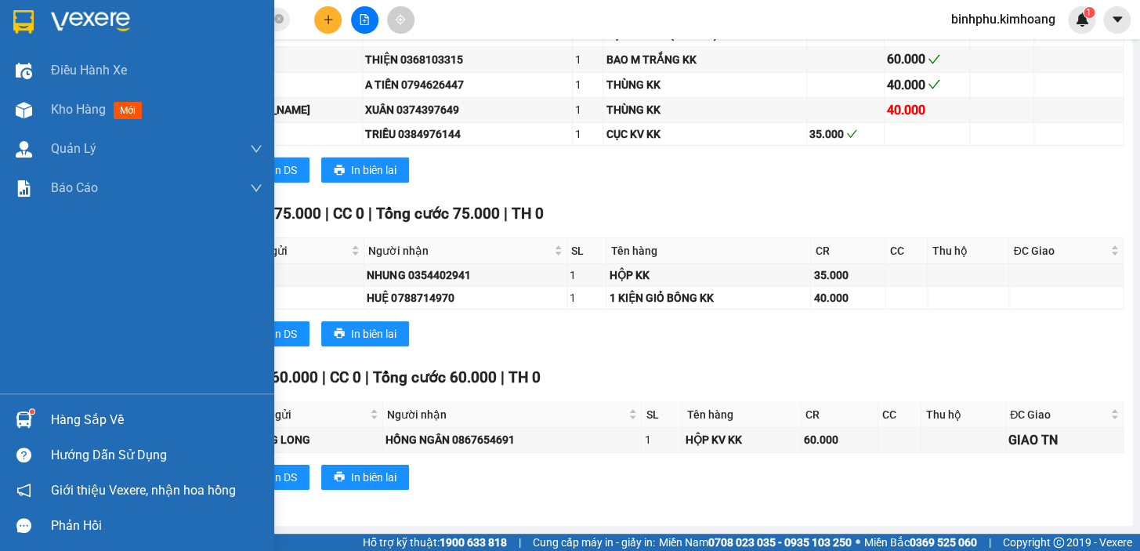
click at [39, 399] on div "Hàng sắp về Hướng dẫn sử dụng Giới thiệu Vexere, nhận hoa hồng Phản hồi" at bounding box center [137, 468] width 274 height 150
click at [135, 416] on div "Hàng sắp về" at bounding box center [157, 420] width 212 height 24
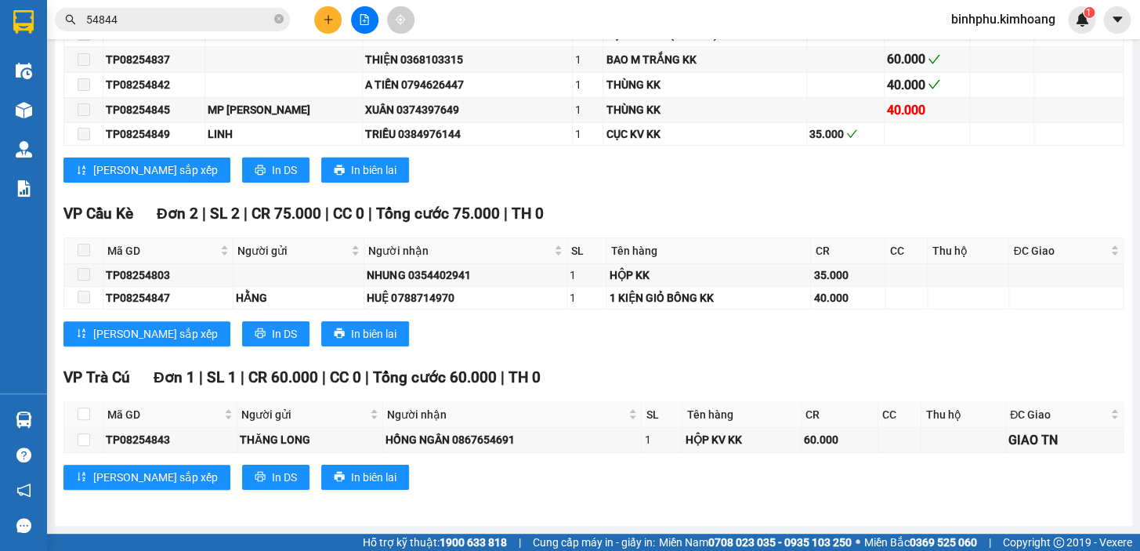
click at [941, 370] on section "Kết quả tìm kiếm ( 10 ) Bộ lọc Mã ĐH Trạng thái Món hàng Thu hộ Tổng cước Chưa …" at bounding box center [570, 275] width 1140 height 551
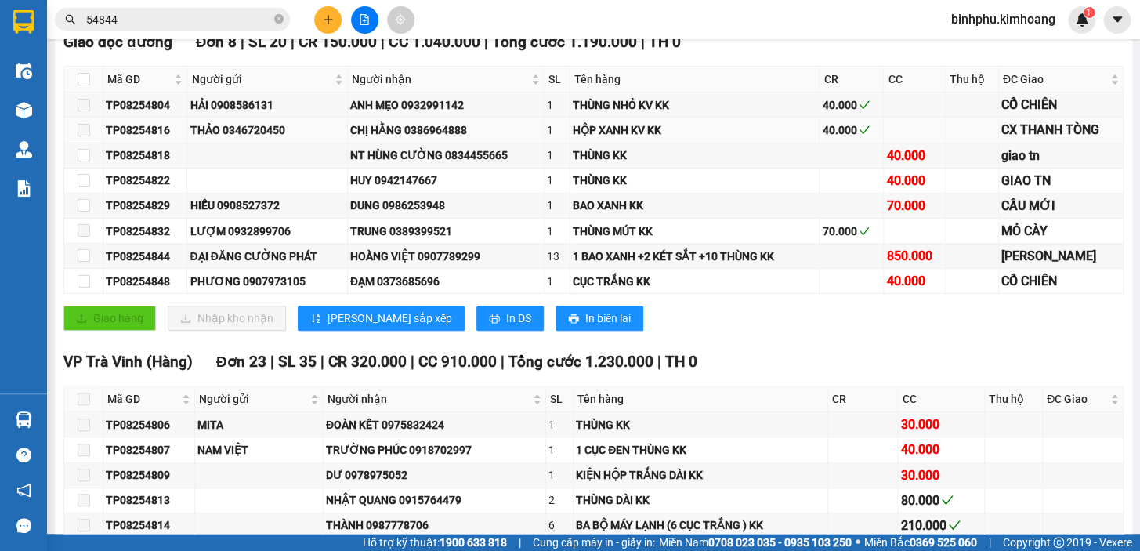
scroll to position [0, 0]
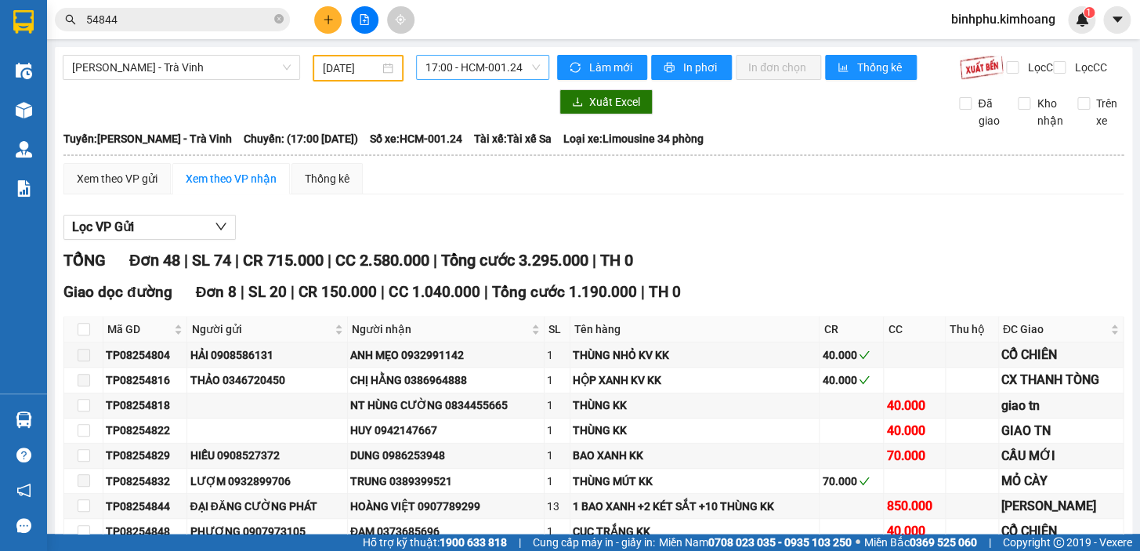
click at [446, 71] on span "17:00 - HCM-001.24" at bounding box center [483, 68] width 114 height 24
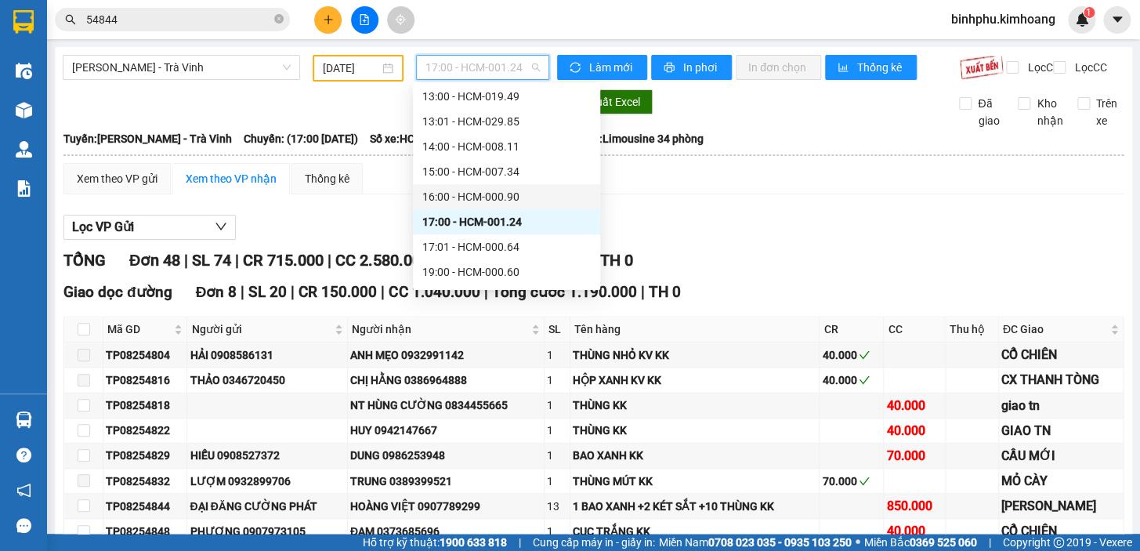
scroll to position [376, 0]
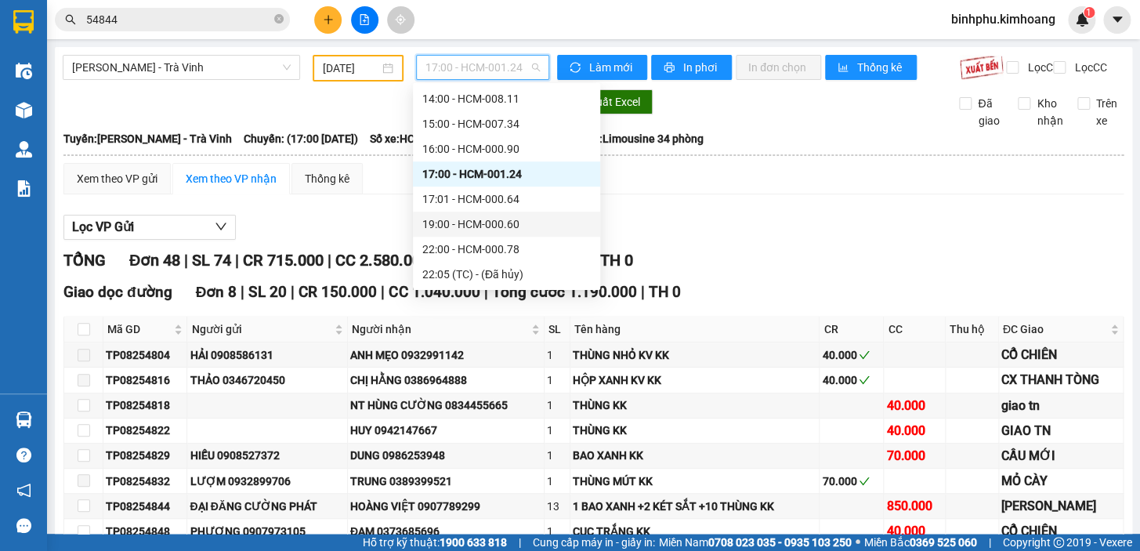
click at [484, 226] on div "19:00 - HCM-000.60" at bounding box center [506, 224] width 168 height 17
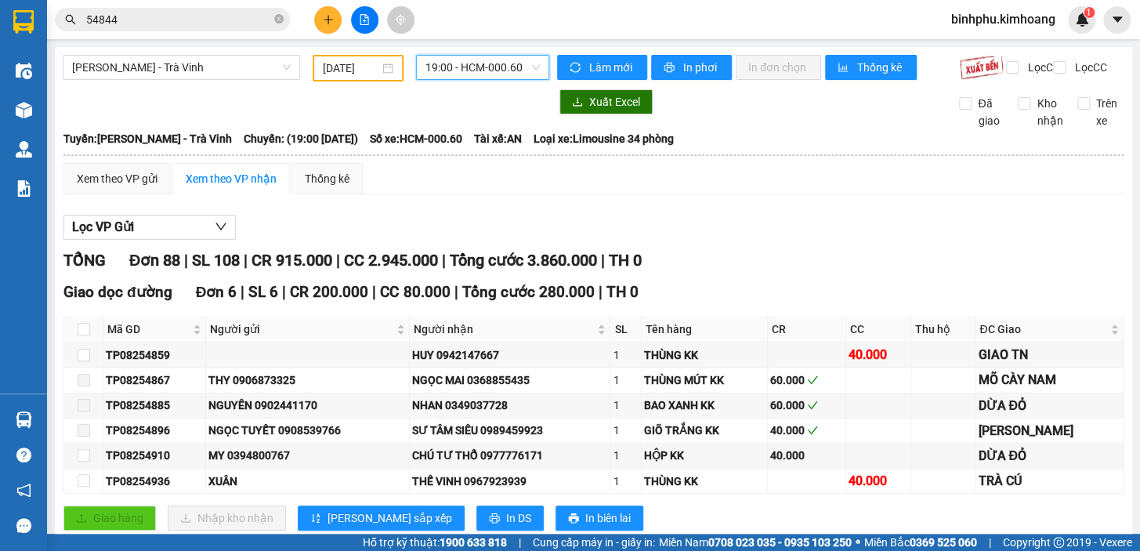
click at [496, 56] on span "19:00 - HCM-000.60" at bounding box center [483, 68] width 114 height 24
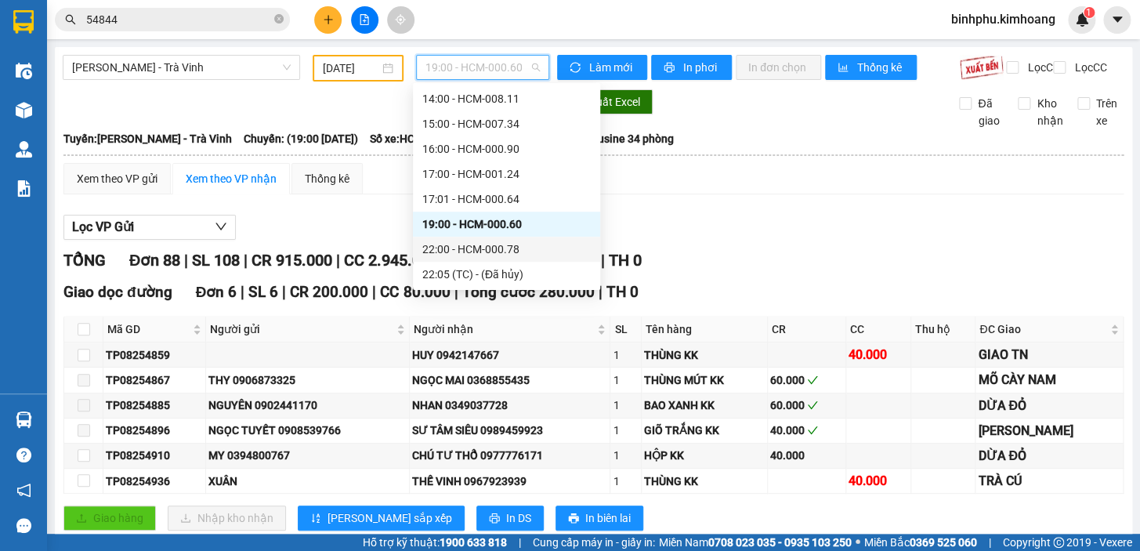
click at [499, 255] on div "22:00 - HCM-000.78" at bounding box center [506, 249] width 168 height 17
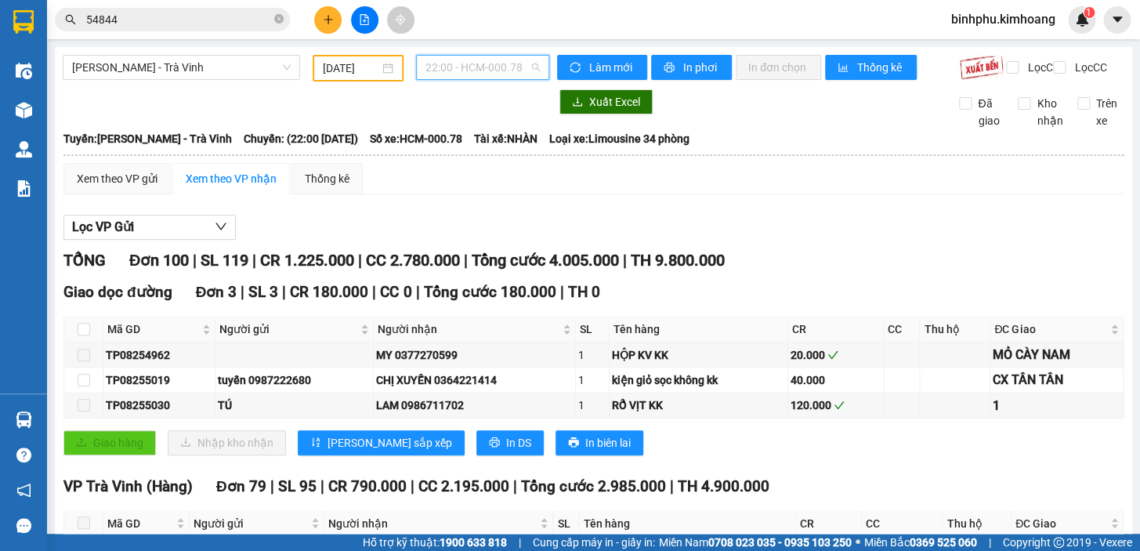
click at [417, 63] on div "22:00 - HCM-000.78" at bounding box center [482, 67] width 133 height 25
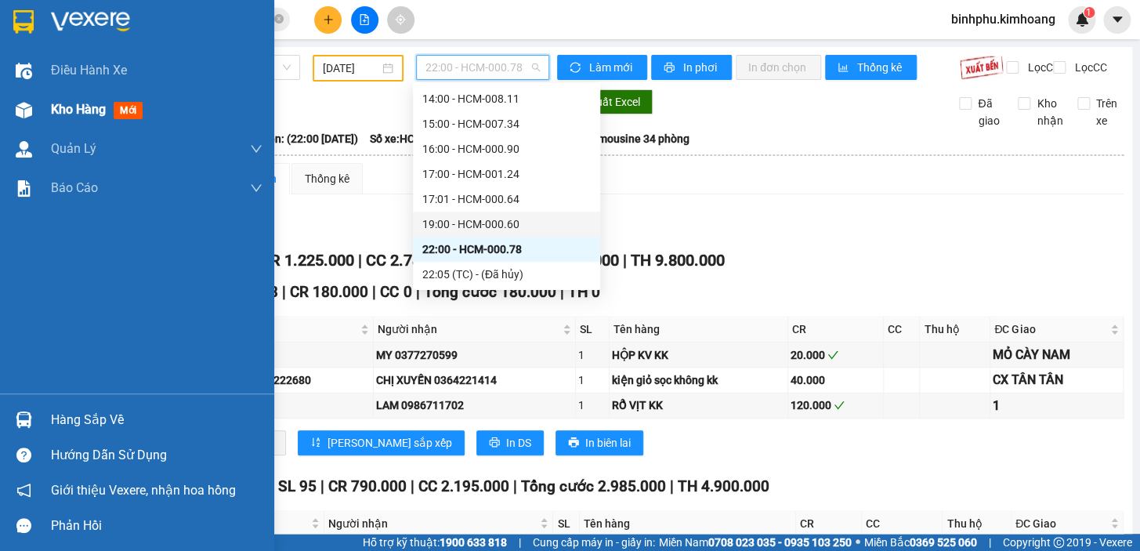
click at [46, 118] on div "Kho hàng mới" at bounding box center [137, 109] width 274 height 39
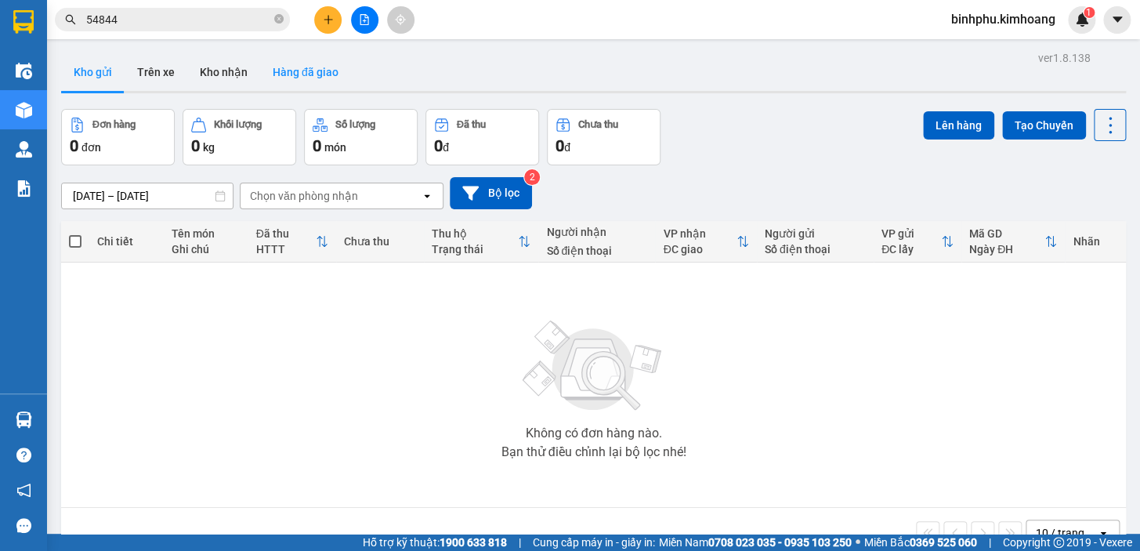
click at [324, 79] on button "Hàng đã giao" at bounding box center [305, 72] width 91 height 38
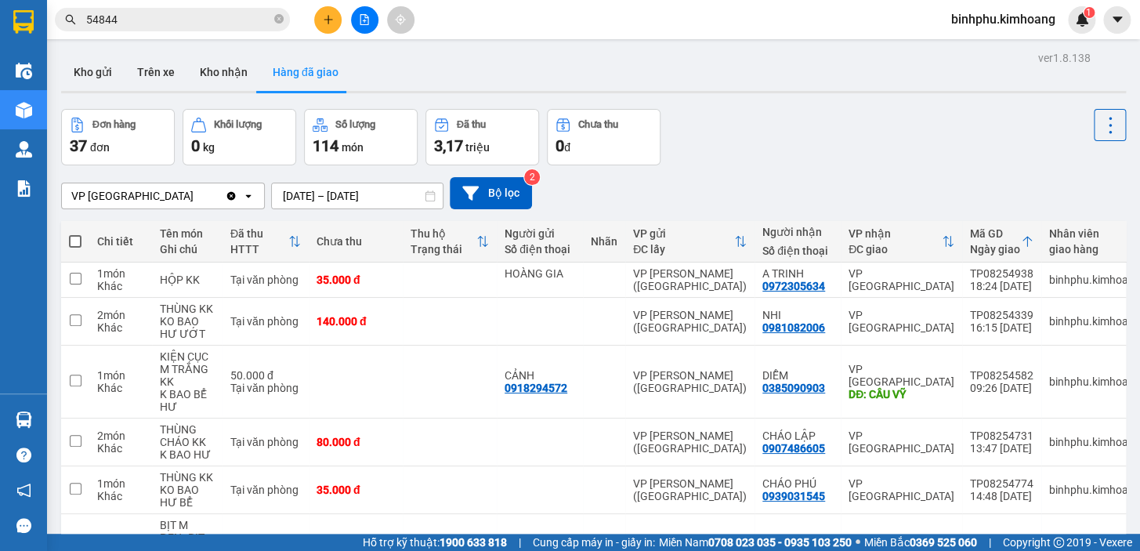
click at [360, 26] on button at bounding box center [364, 19] width 27 height 27
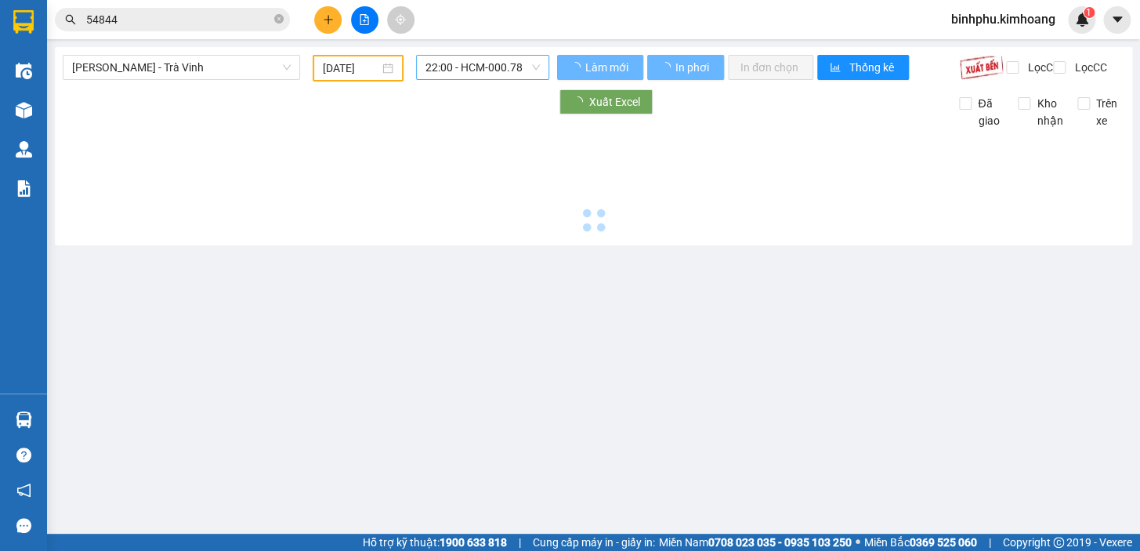
type input "[DATE]"
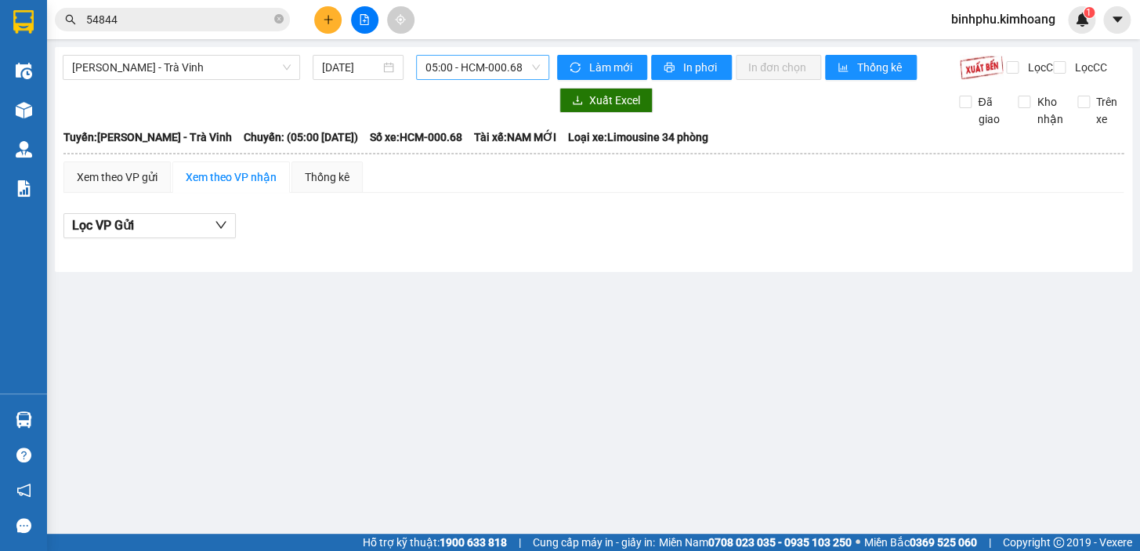
click at [434, 62] on span "05:00 - HCM-000.68" at bounding box center [483, 68] width 114 height 24
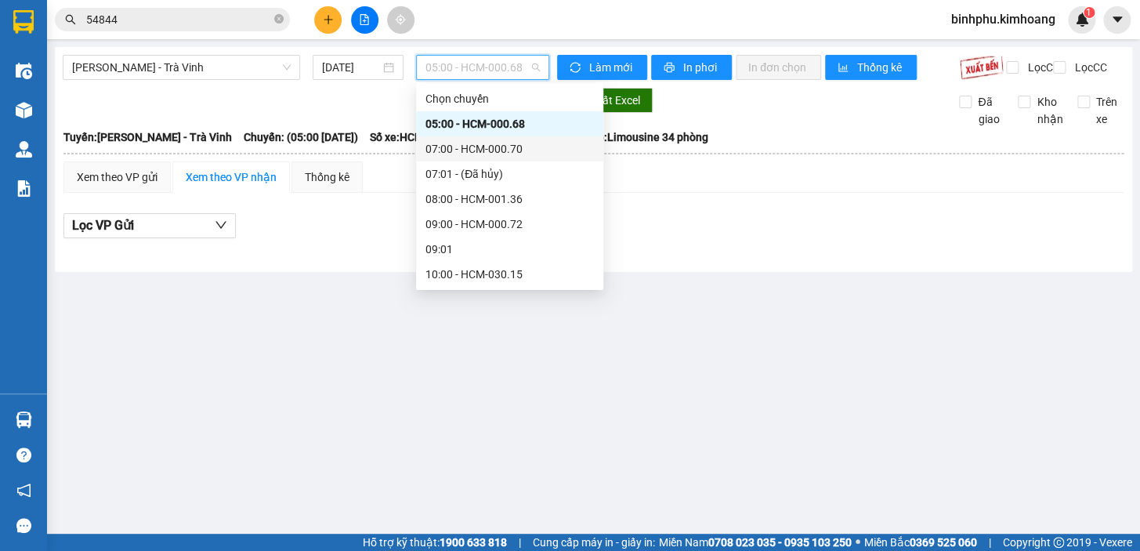
click at [459, 143] on div "07:00 - HCM-000.70" at bounding box center [510, 148] width 168 height 17
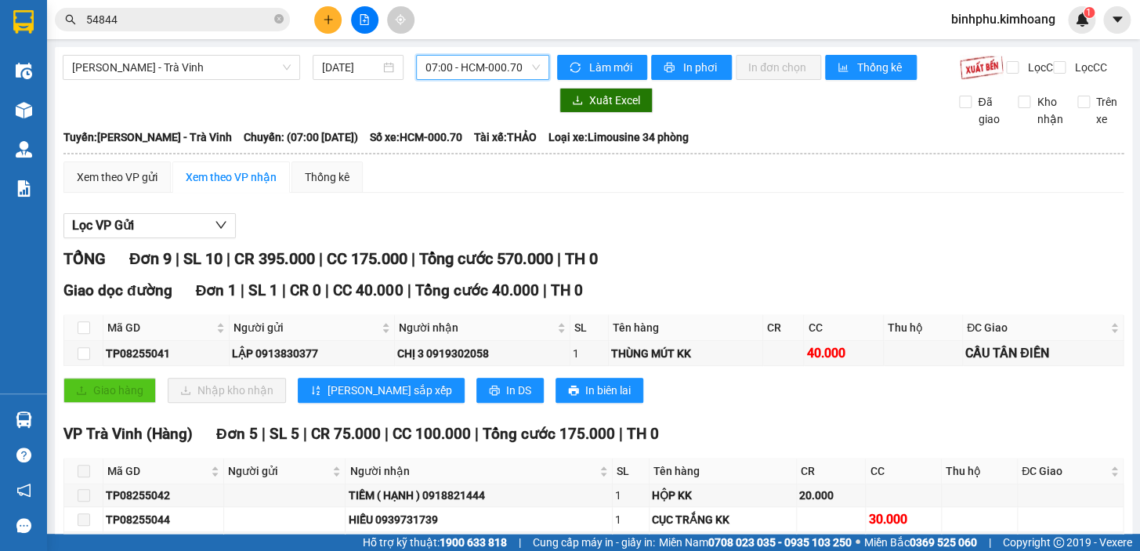
click at [475, 73] on span "07:00 - HCM-000.70" at bounding box center [483, 68] width 114 height 24
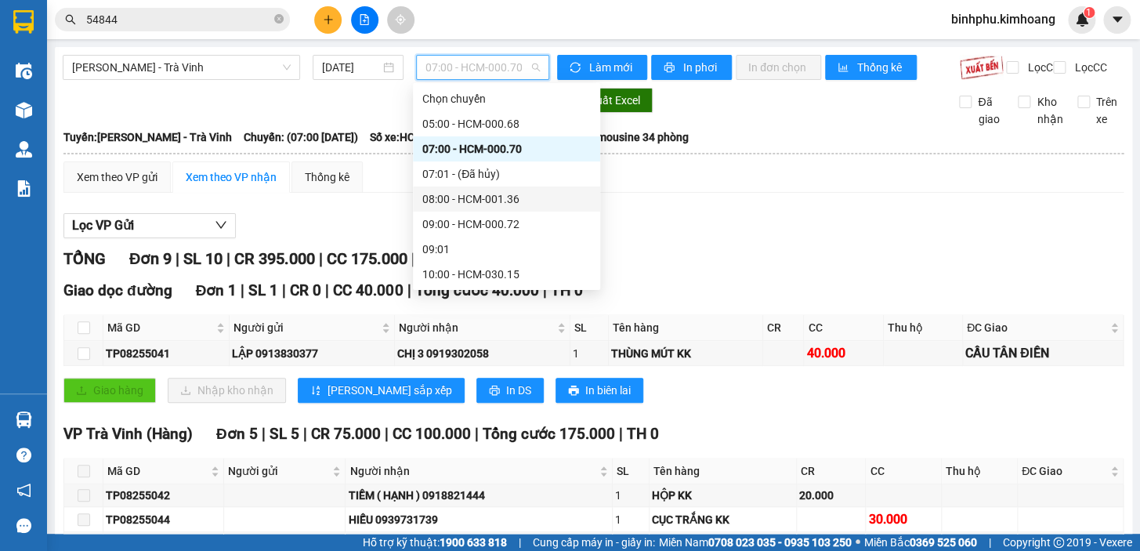
click at [497, 204] on div "08:00 - HCM-001.36" at bounding box center [506, 198] width 168 height 17
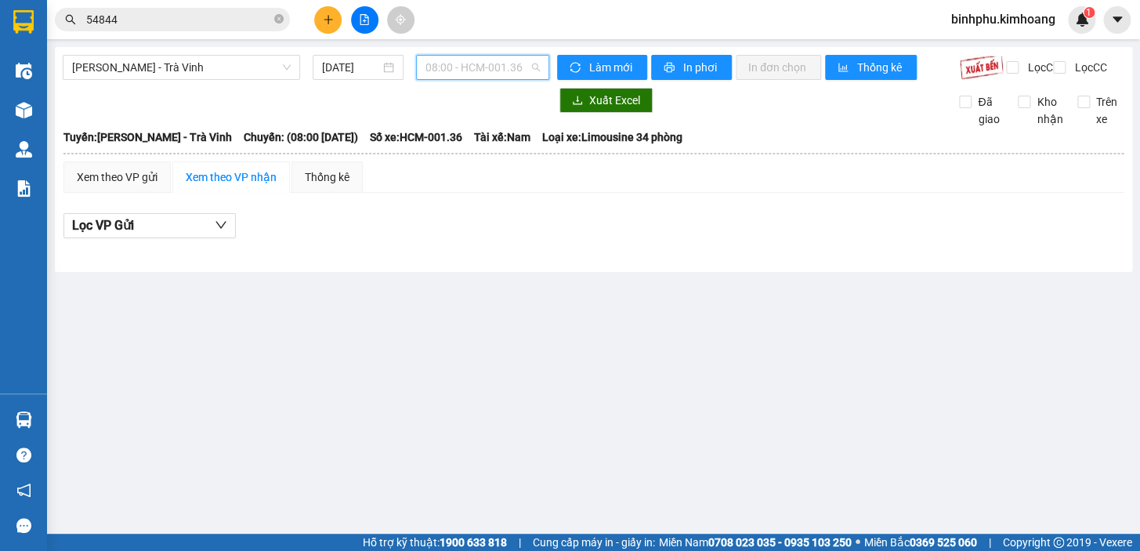
click at [513, 78] on span "08:00 - HCM-001.36" at bounding box center [483, 68] width 114 height 24
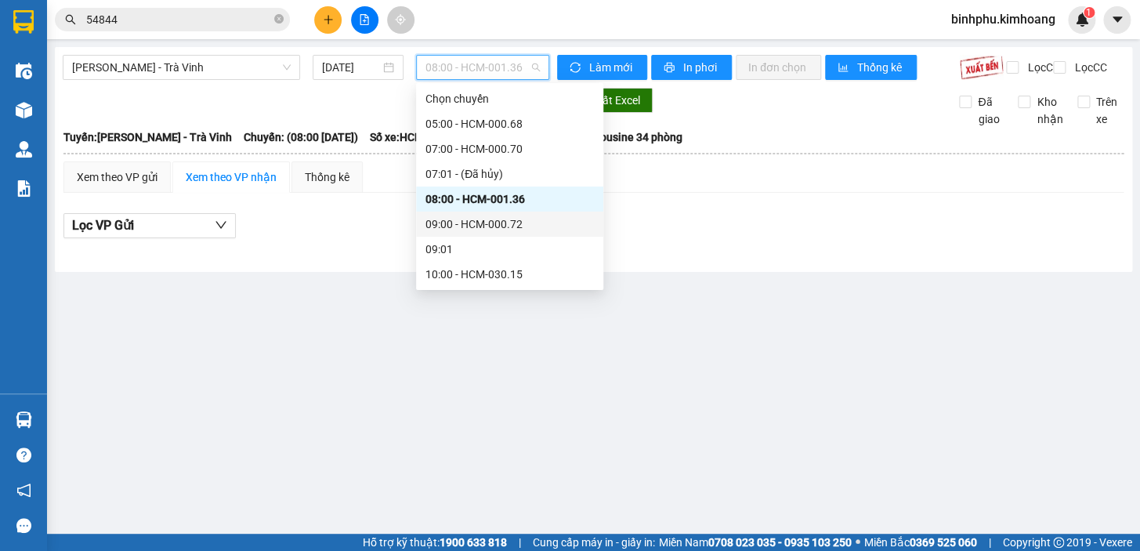
click at [513, 230] on div "09:00 - HCM-000.72" at bounding box center [510, 224] width 168 height 17
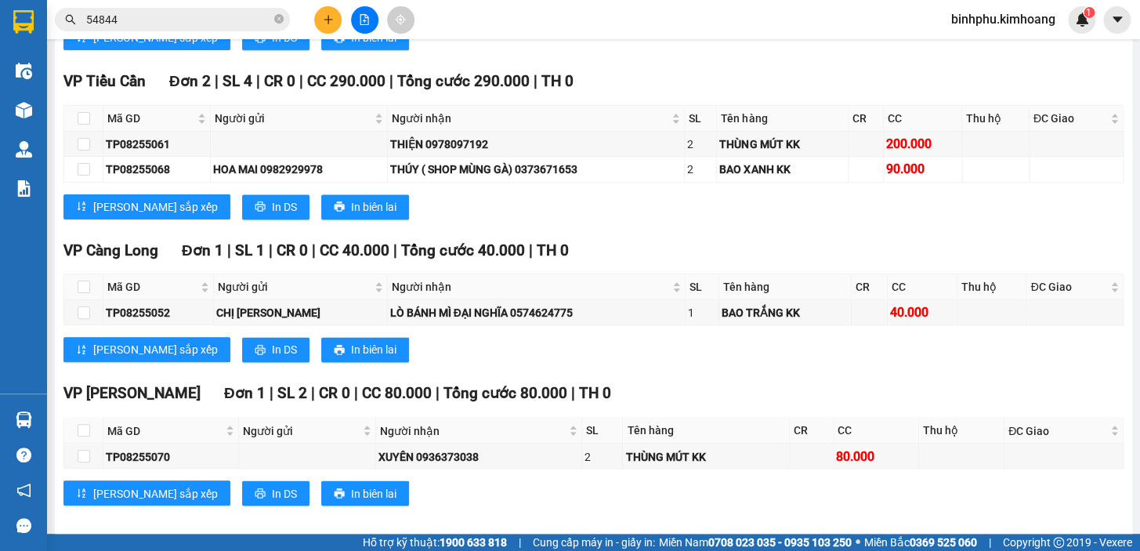
scroll to position [880, 0]
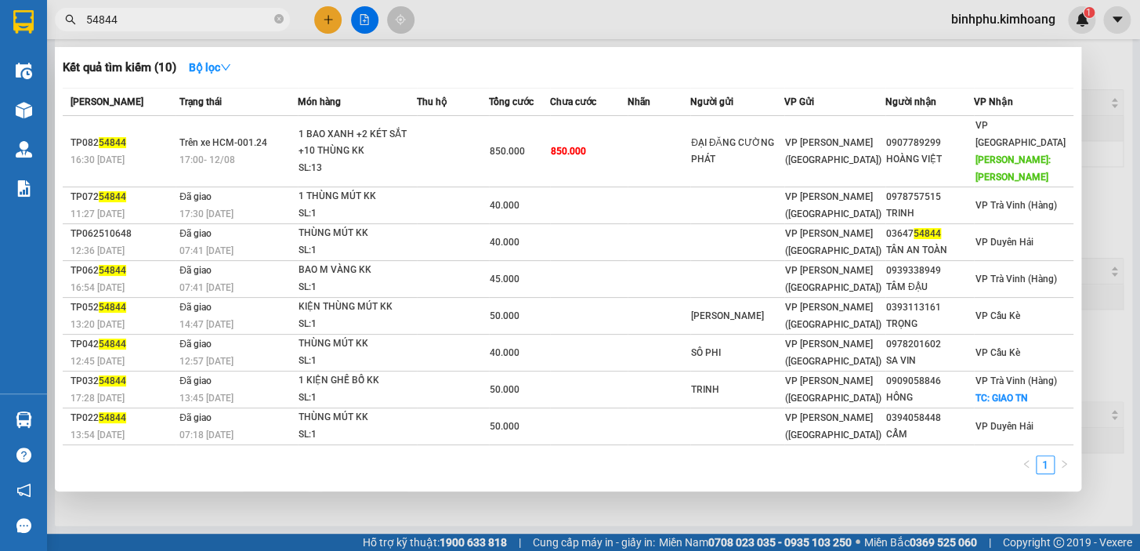
click at [215, 24] on input "54844" at bounding box center [178, 19] width 185 height 17
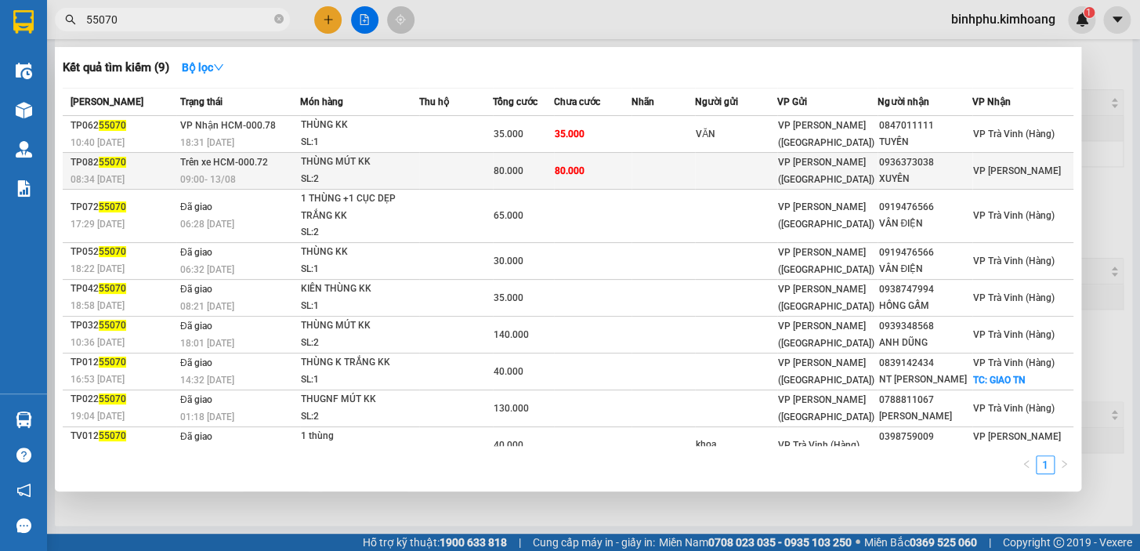
type input "55070"
click at [552, 172] on div "80.000" at bounding box center [524, 170] width 60 height 17
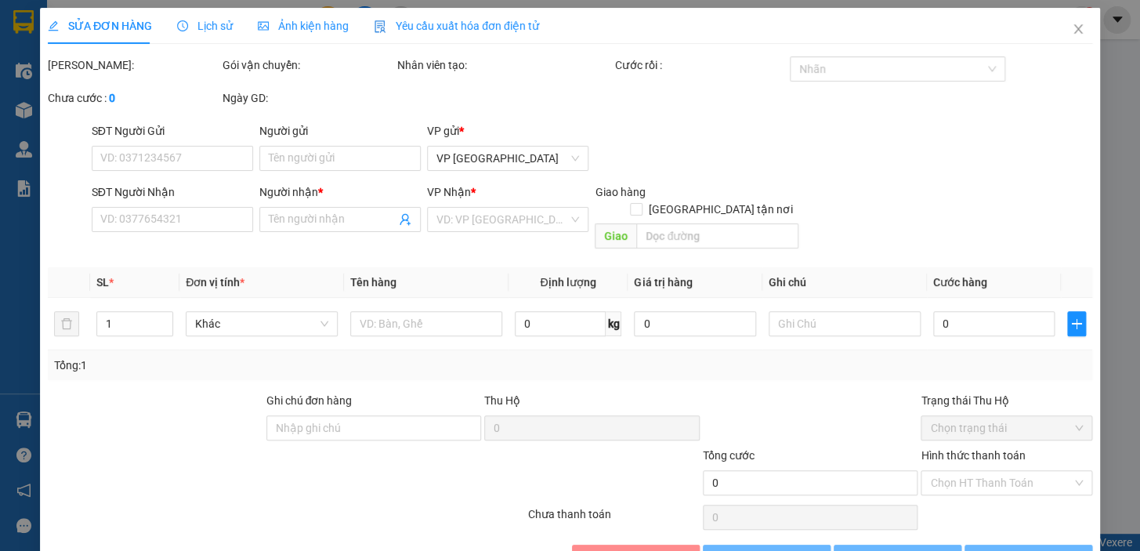
type input "0936373038"
type input "XUYÊN"
type input "80.000"
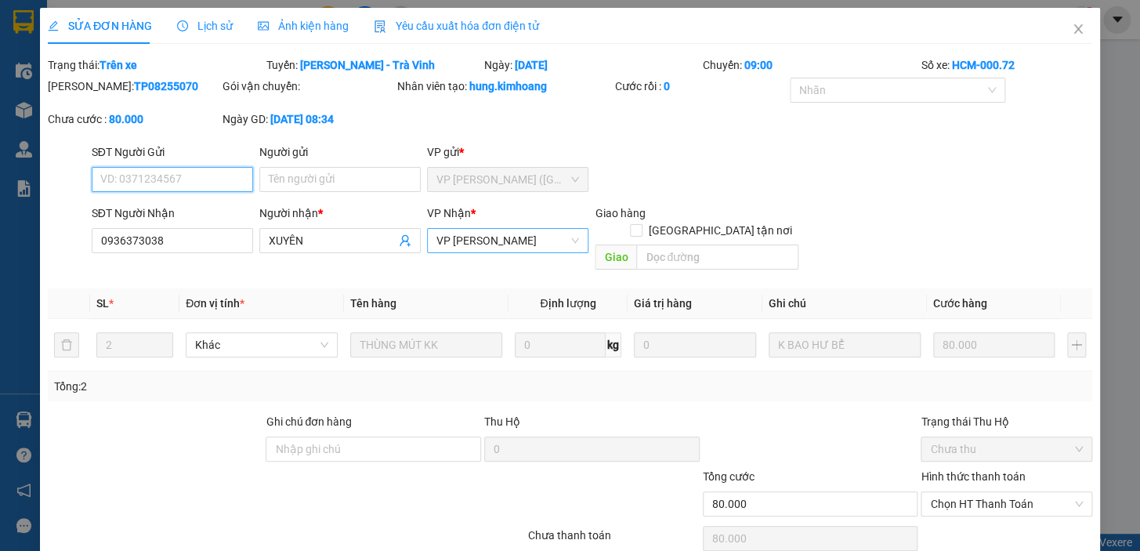
click at [469, 241] on span "VP [PERSON_NAME]" at bounding box center [507, 241] width 143 height 24
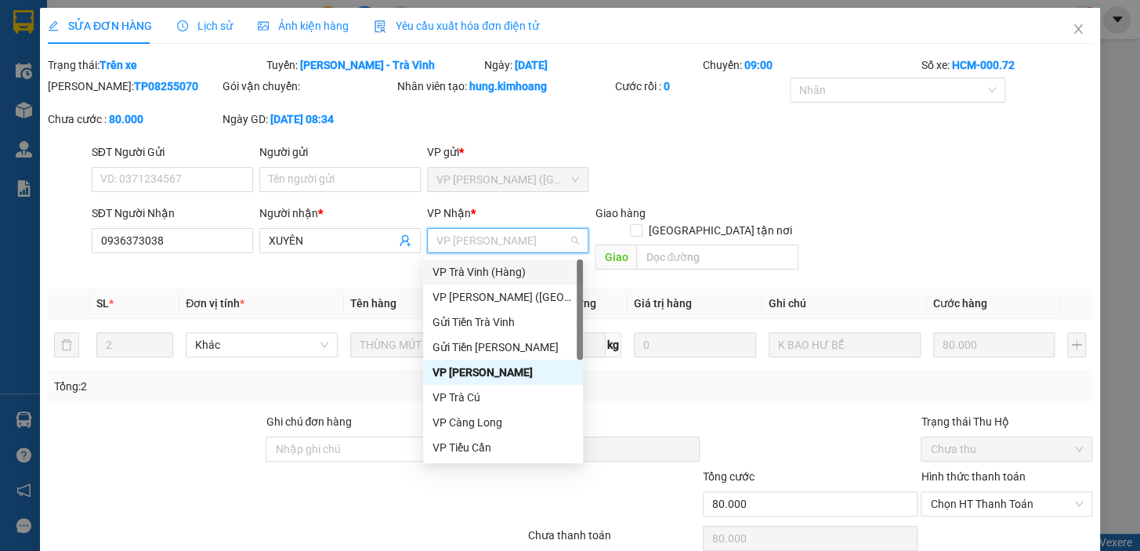
scroll to position [125, 0]
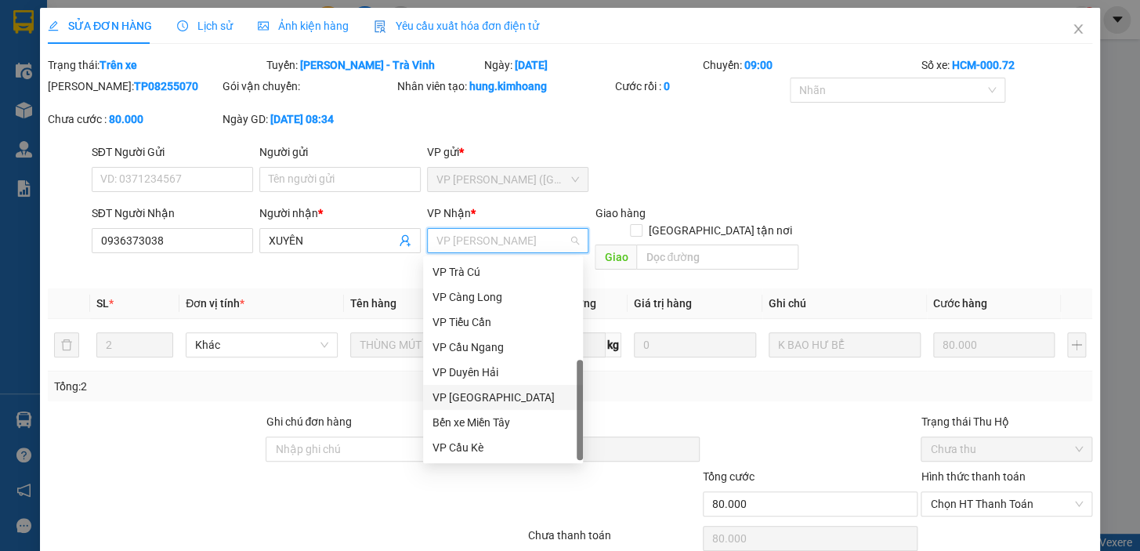
click at [476, 393] on div "VP [GEOGRAPHIC_DATA]" at bounding box center [503, 397] width 141 height 17
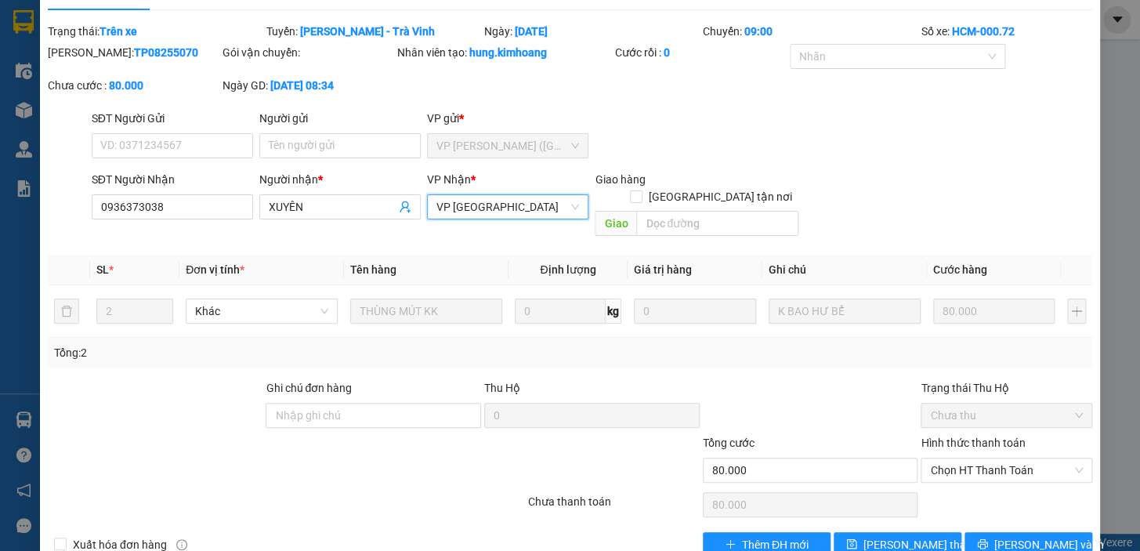
scroll to position [53, 0]
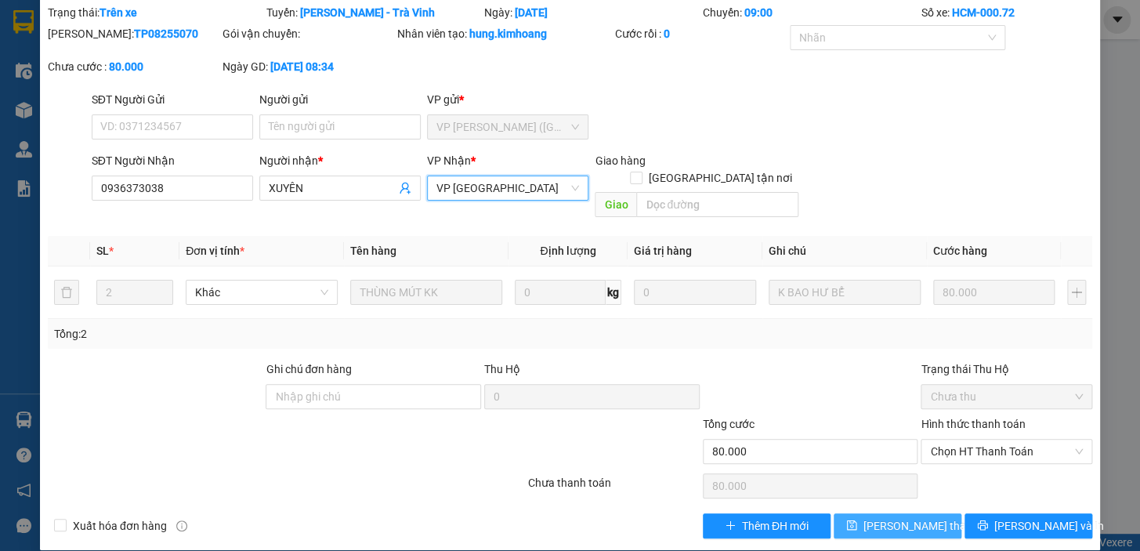
click at [862, 513] on button "[PERSON_NAME] thay đổi" at bounding box center [898, 525] width 128 height 25
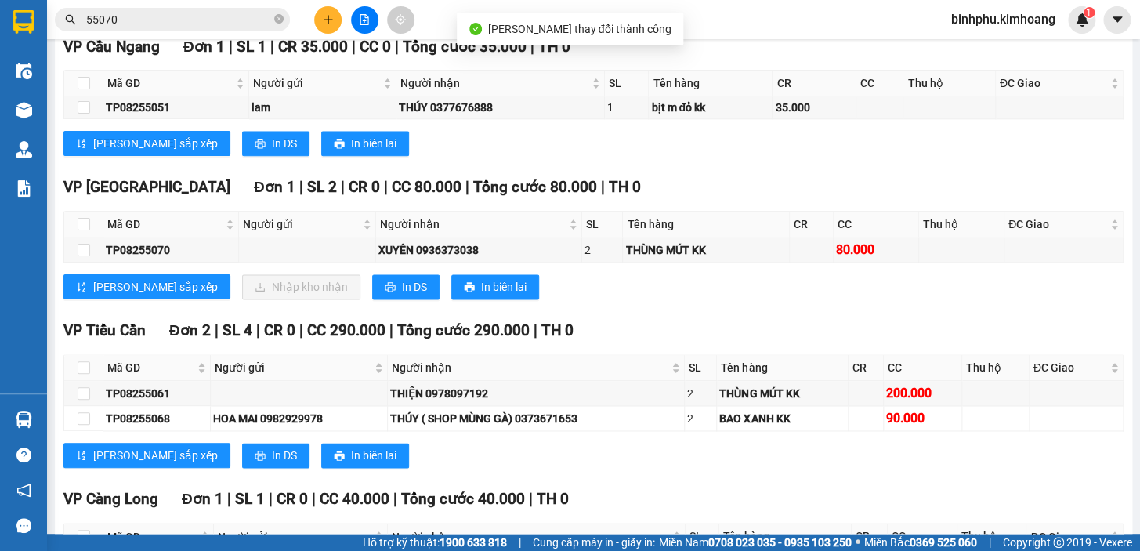
scroll to position [880, 0]
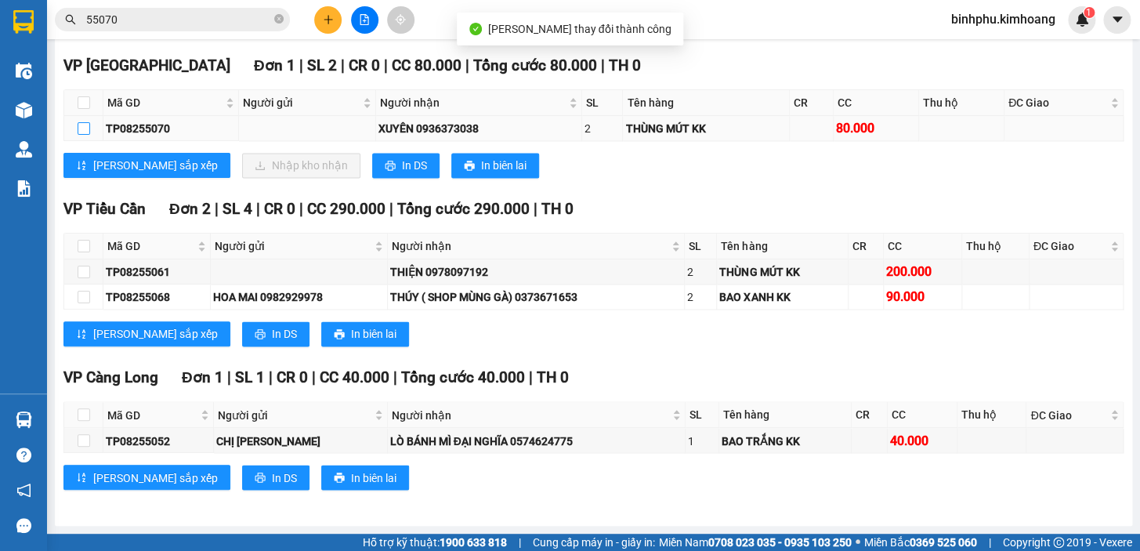
click at [83, 125] on input "checkbox" at bounding box center [84, 128] width 13 height 13
checkbox input "true"
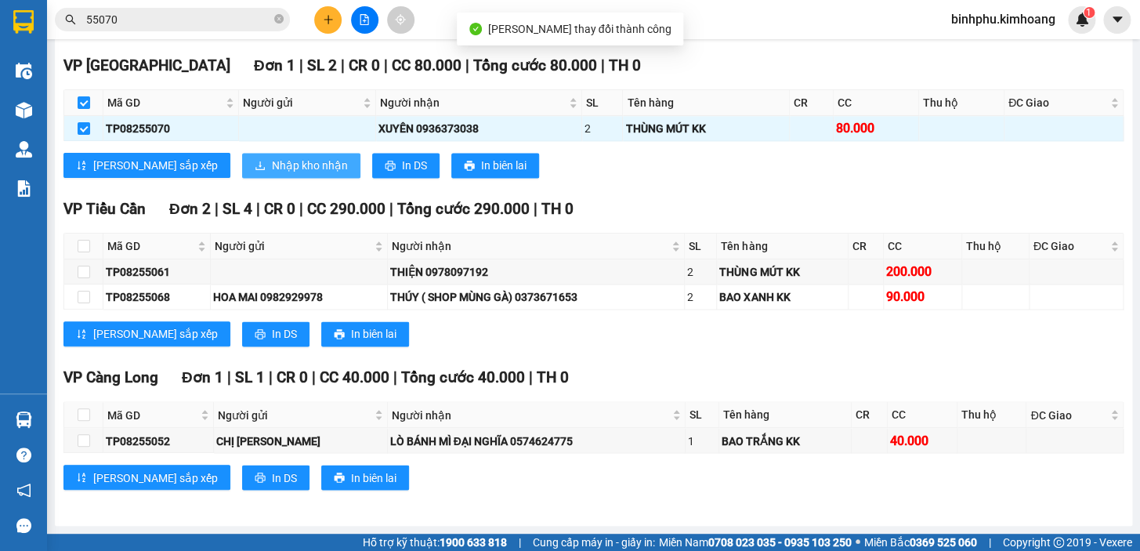
click at [242, 165] on button "Nhập kho nhận" at bounding box center [301, 165] width 118 height 25
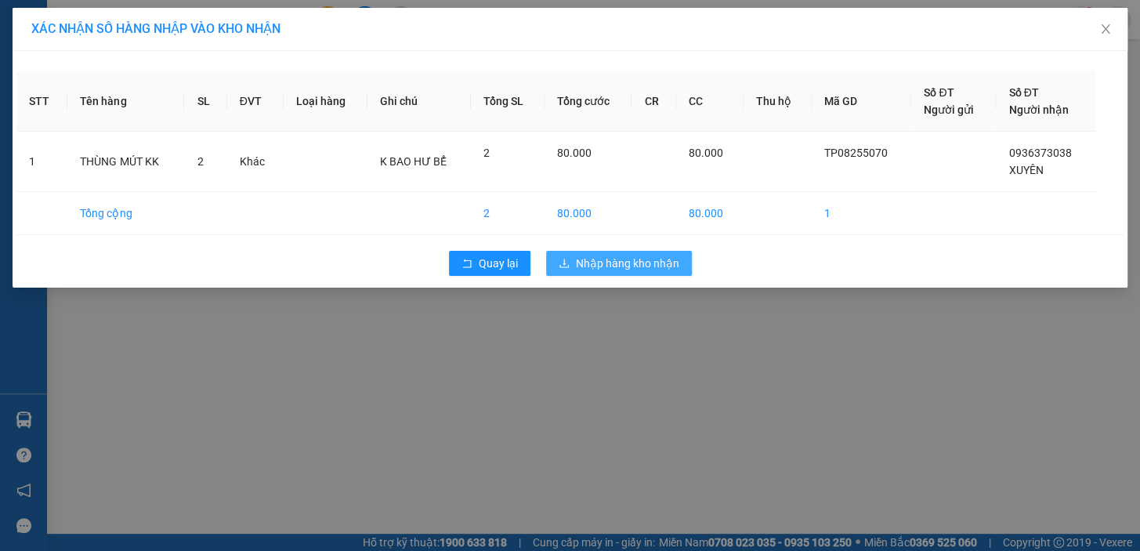
click at [598, 255] on span "Nhập hàng kho nhận" at bounding box center [627, 263] width 103 height 17
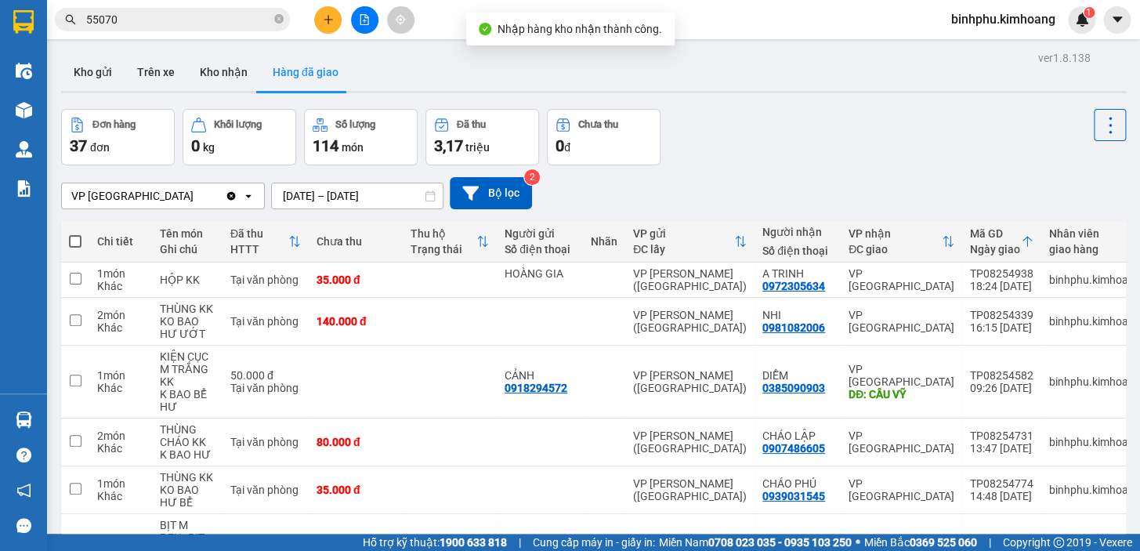
click at [365, 20] on icon "file-add" at bounding box center [364, 19] width 11 height 11
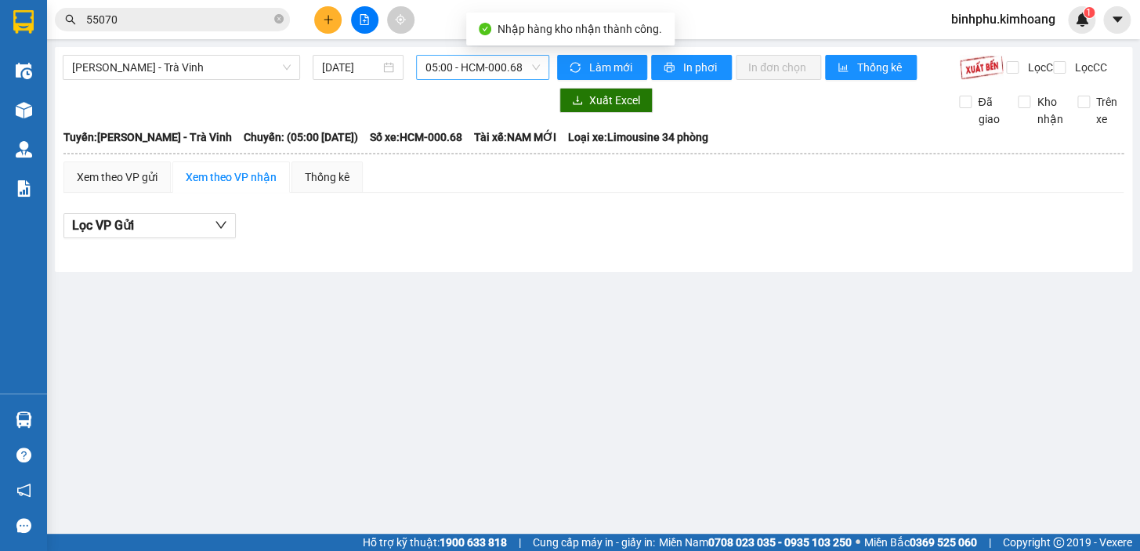
click at [429, 71] on span "05:00 - HCM-000.68" at bounding box center [483, 68] width 114 height 24
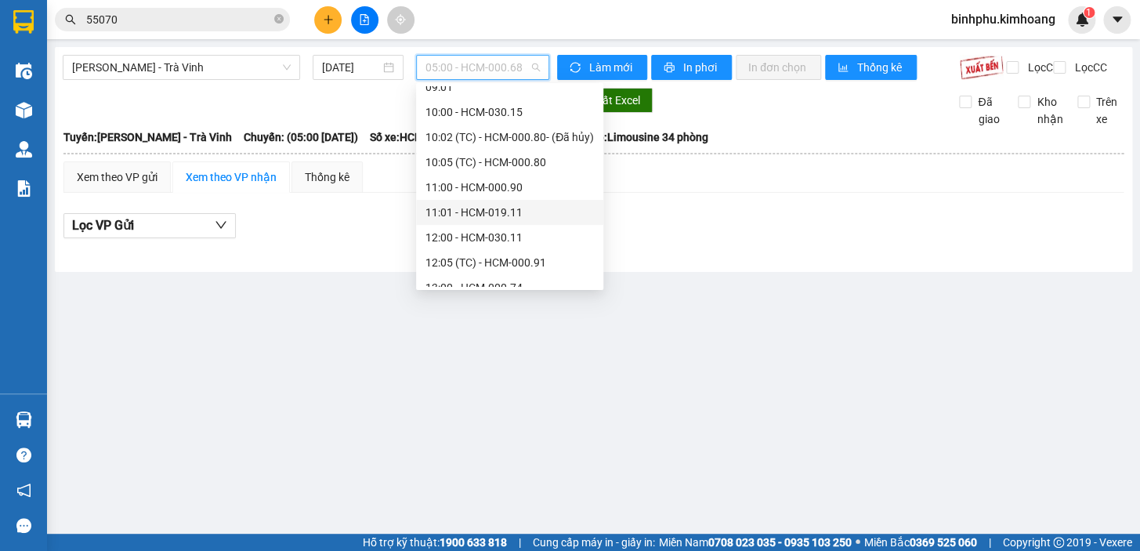
scroll to position [142, 0]
click at [478, 211] on div "11:00 - HCM-000.90" at bounding box center [510, 207] width 168 height 17
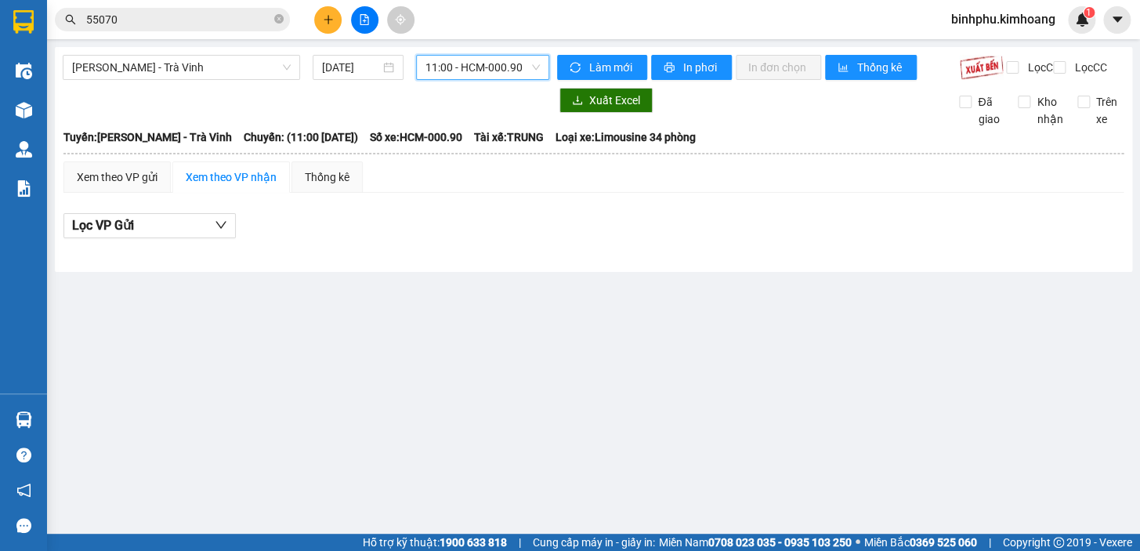
click at [463, 58] on div "[PERSON_NAME] - Trà Vinh [DATE] 11:00 11:00 - HCM-000.90 Làm mới In phơi In đơn…" at bounding box center [594, 159] width 1078 height 225
click at [463, 62] on span "11:00 - HCM-000.90" at bounding box center [483, 68] width 114 height 24
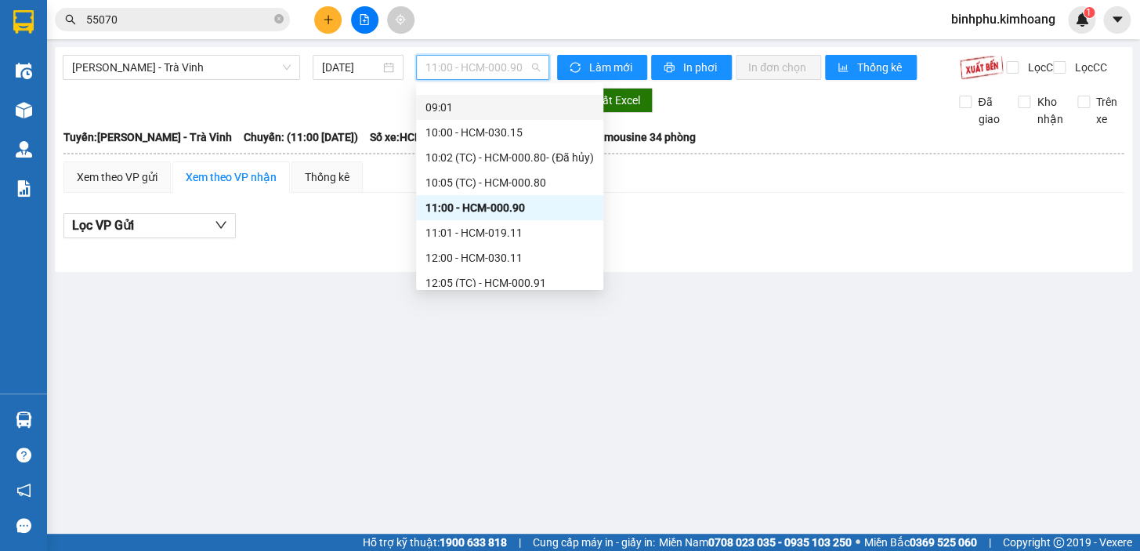
click at [470, 112] on div "09:01" at bounding box center [510, 107] width 168 height 17
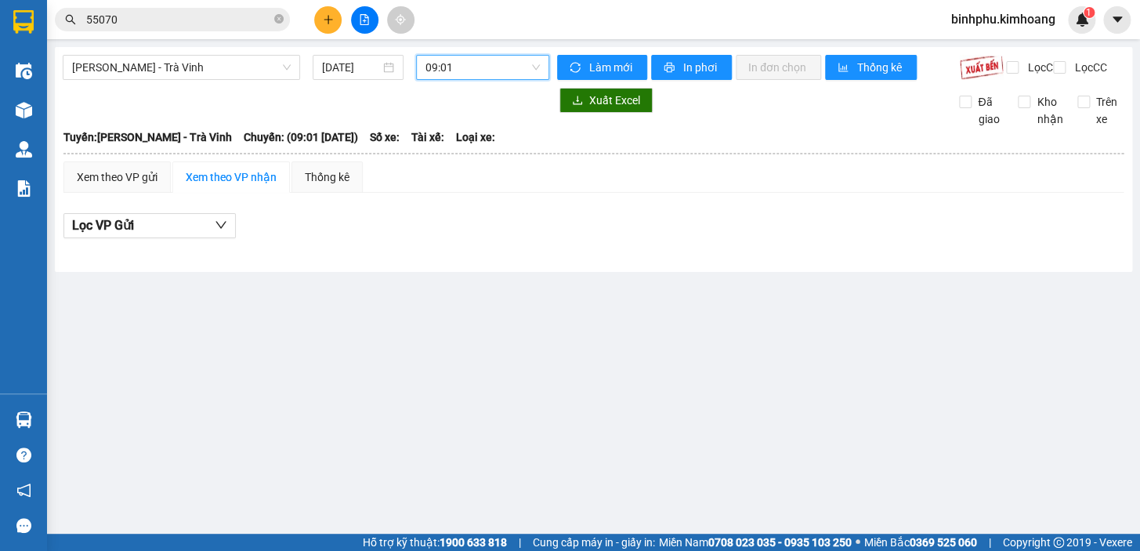
click at [483, 78] on span "09:01" at bounding box center [483, 68] width 114 height 24
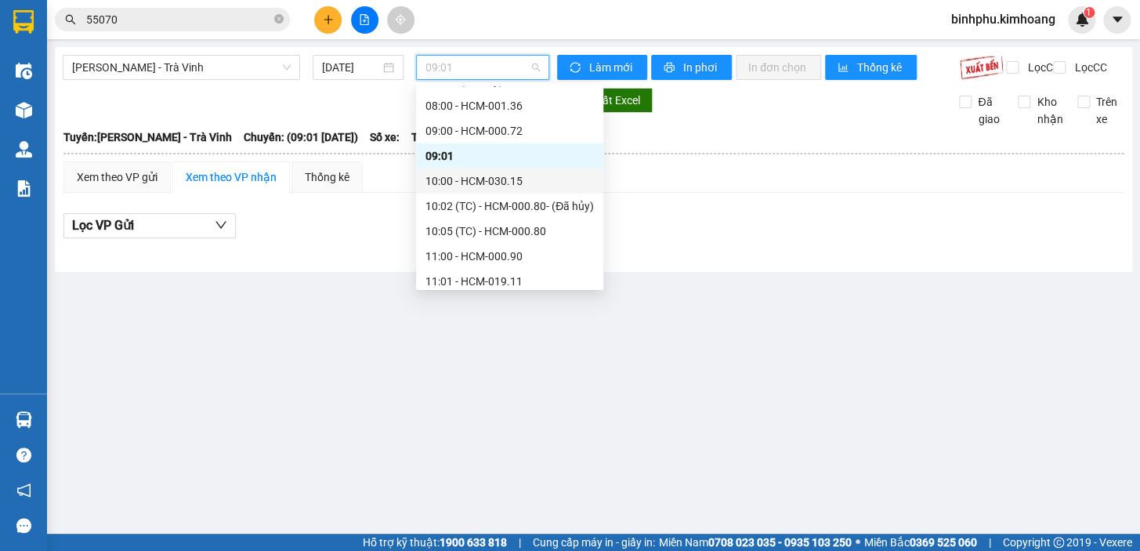
scroll to position [71, 0]
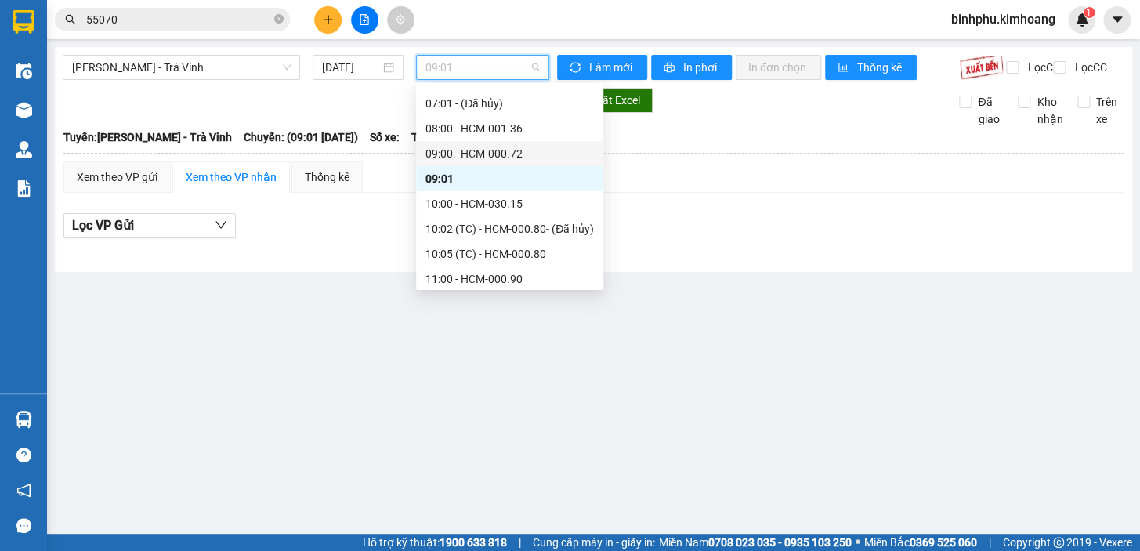
click at [481, 150] on div "09:00 - HCM-000.72" at bounding box center [510, 153] width 168 height 17
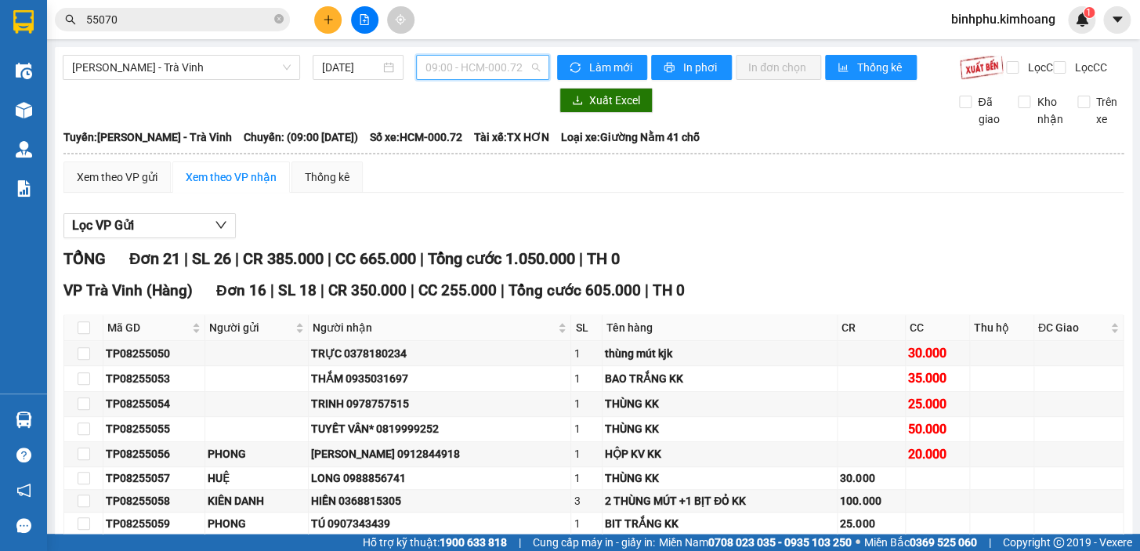
click at [493, 71] on span "09:00 - HCM-000.72" at bounding box center [483, 68] width 114 height 24
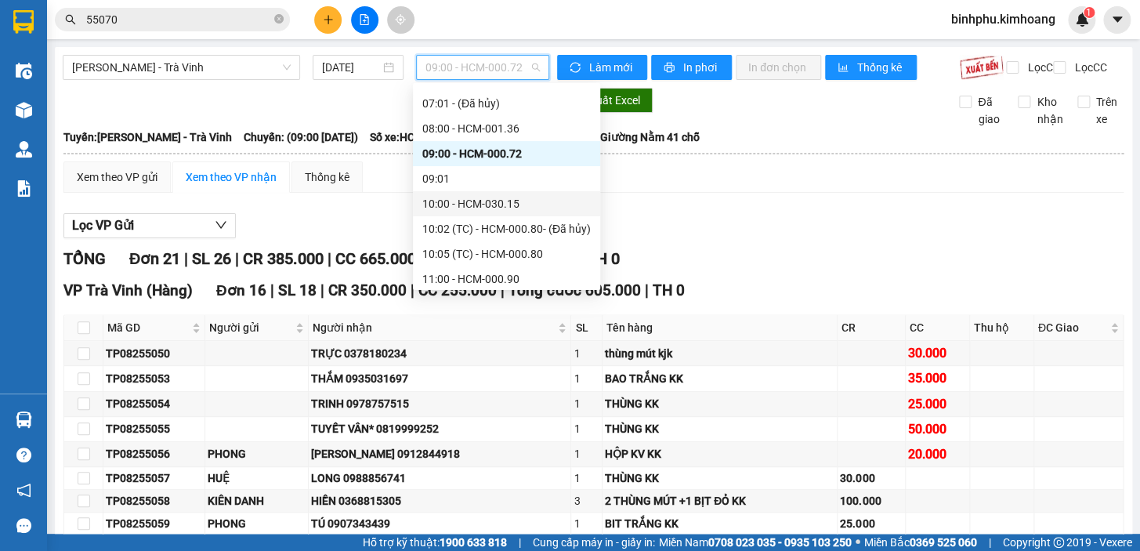
click at [476, 195] on div "10:00 - HCM-030.15" at bounding box center [506, 203] width 168 height 17
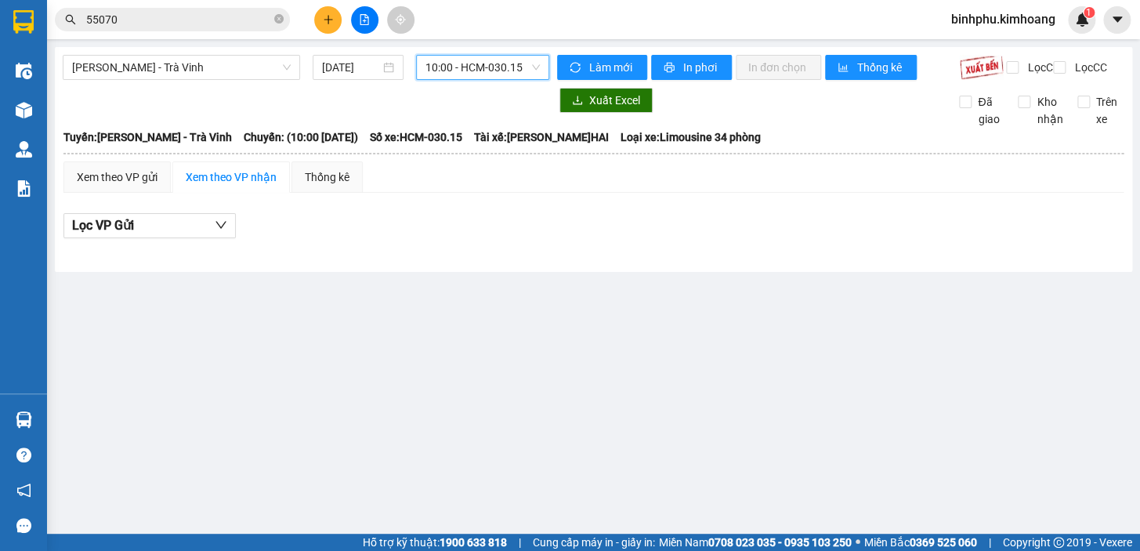
click at [509, 77] on span "10:00 - HCM-030.15" at bounding box center [483, 68] width 114 height 24
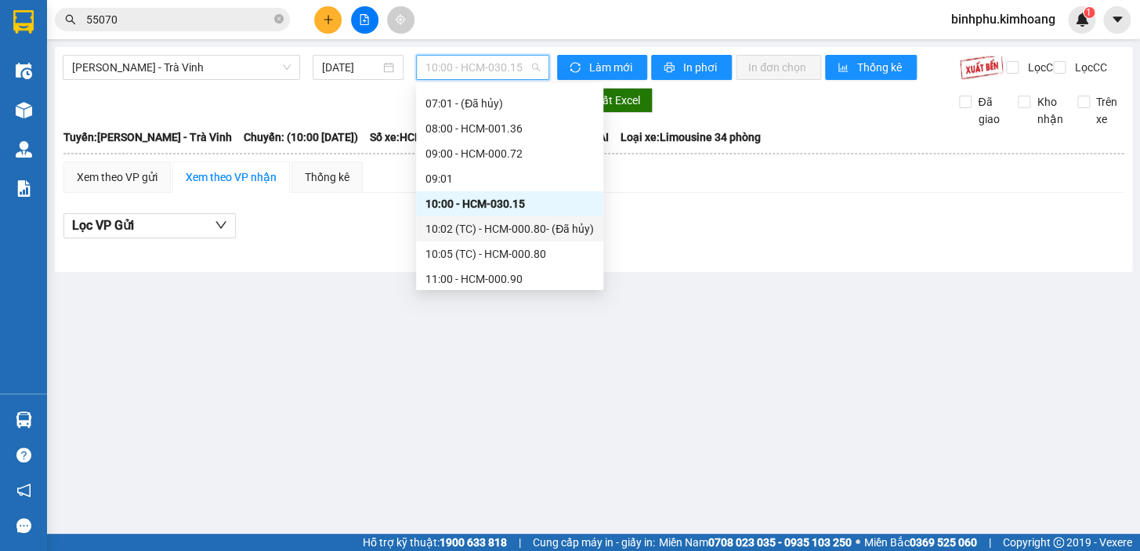
click at [505, 225] on div "10:02 (TC) - HCM-000.80 - (Đã hủy)" at bounding box center [510, 228] width 168 height 17
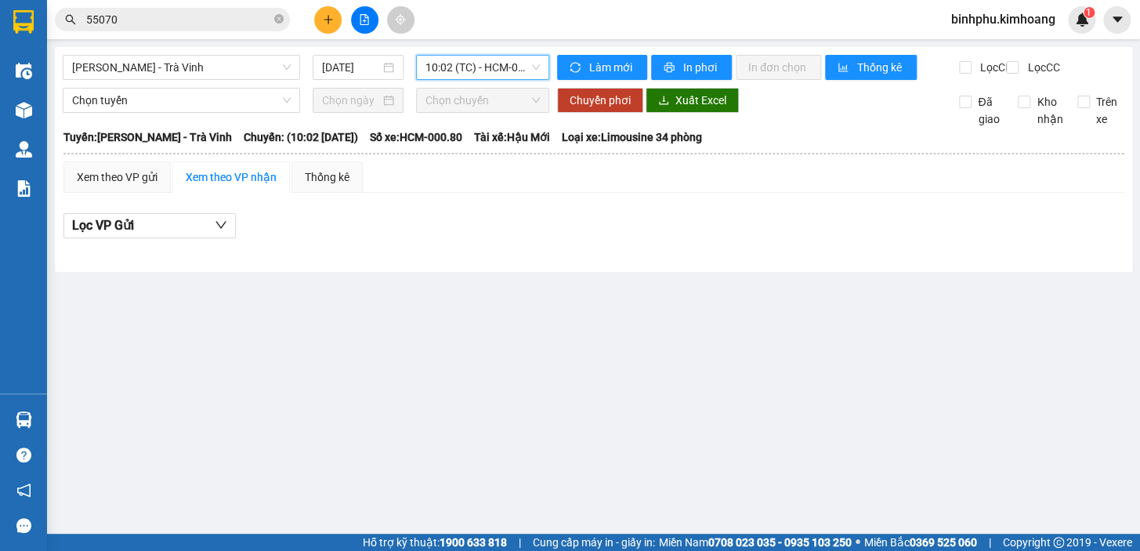
click at [480, 68] on span "10:02 (TC) - HCM-000.80 - (Đã hủy)" at bounding box center [483, 68] width 114 height 24
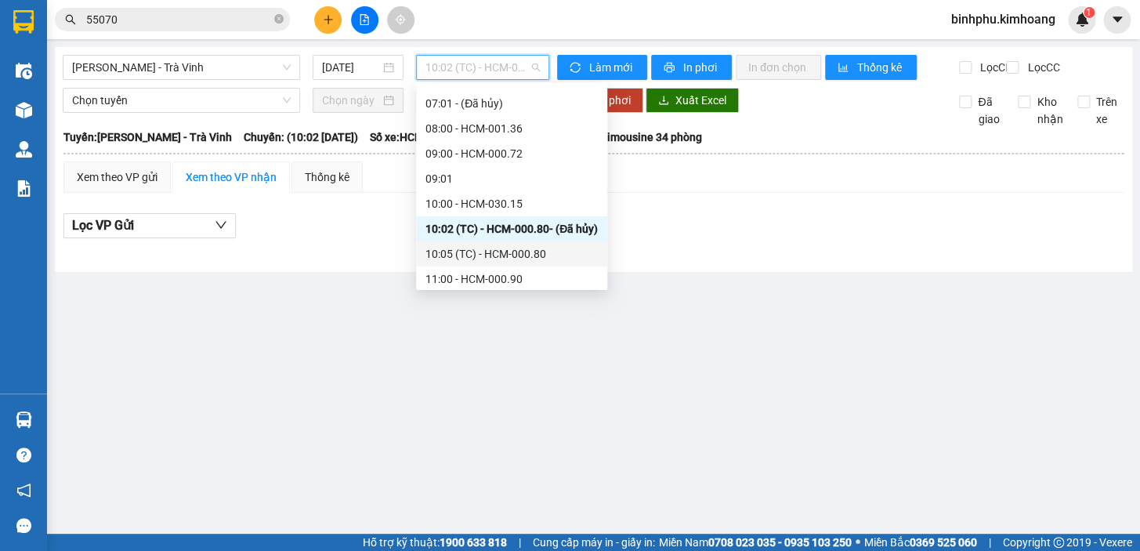
click at [480, 250] on div "10:05 (TC) - HCM-000.80" at bounding box center [512, 253] width 172 height 17
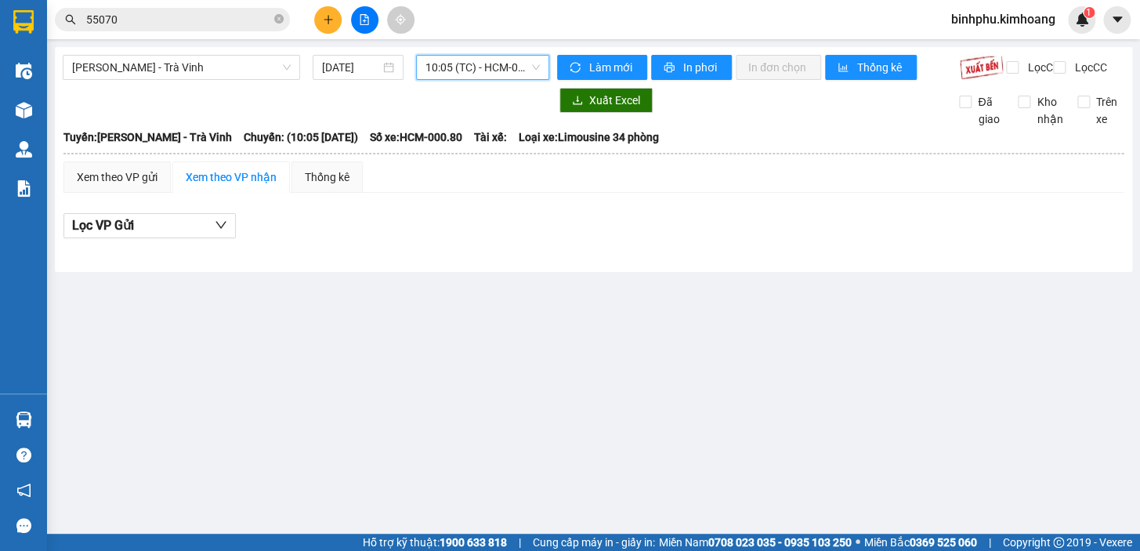
click at [485, 71] on span "10:05 (TC) - HCM-000.80" at bounding box center [483, 68] width 114 height 24
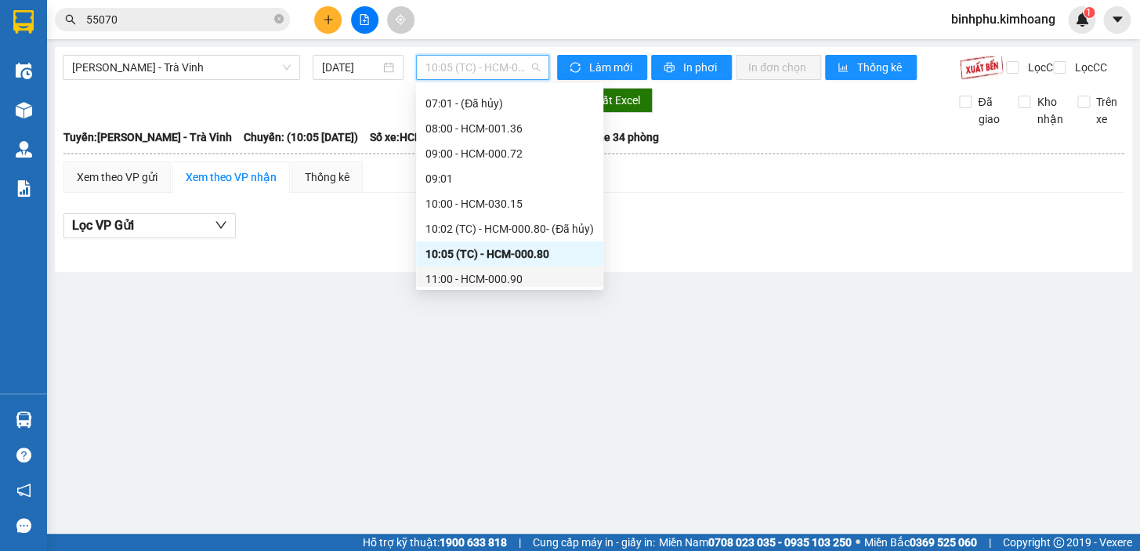
click at [480, 284] on div "11:00 - HCM-000.90" at bounding box center [510, 278] width 168 height 17
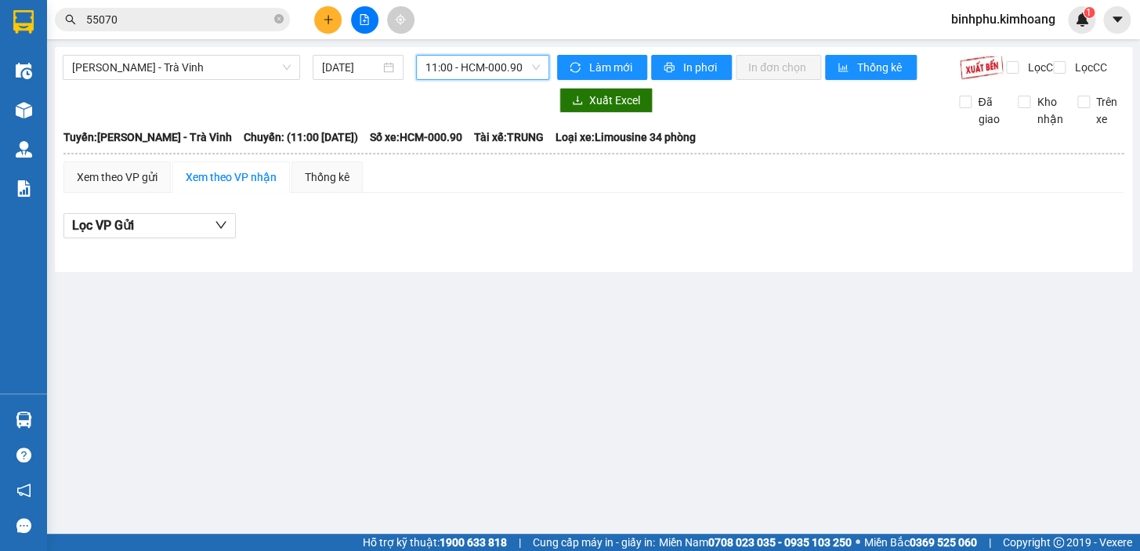
click at [473, 56] on span "11:00 - HCM-000.90" at bounding box center [483, 68] width 114 height 24
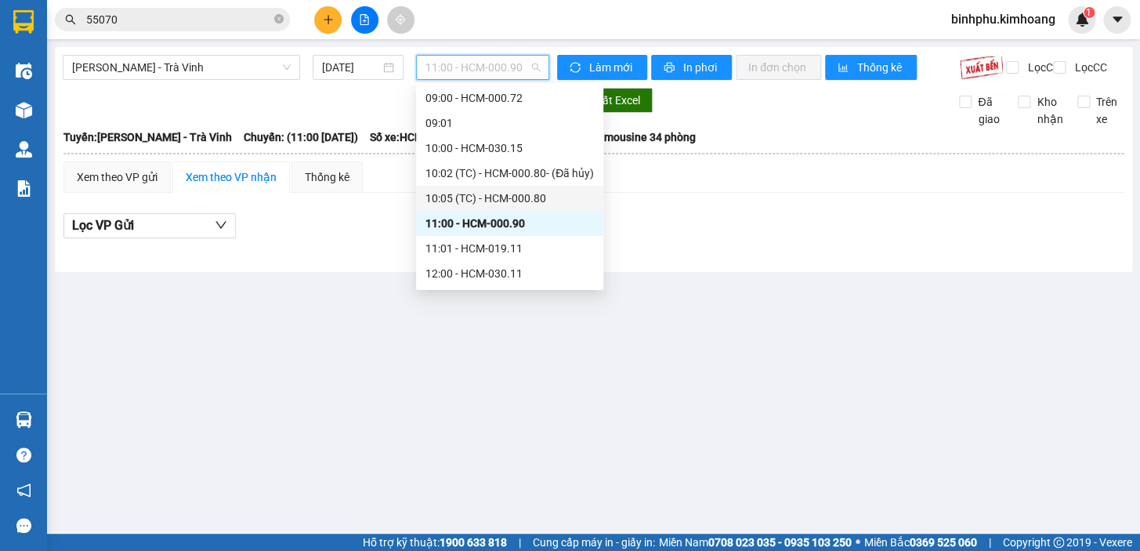
scroll to position [147, 0]
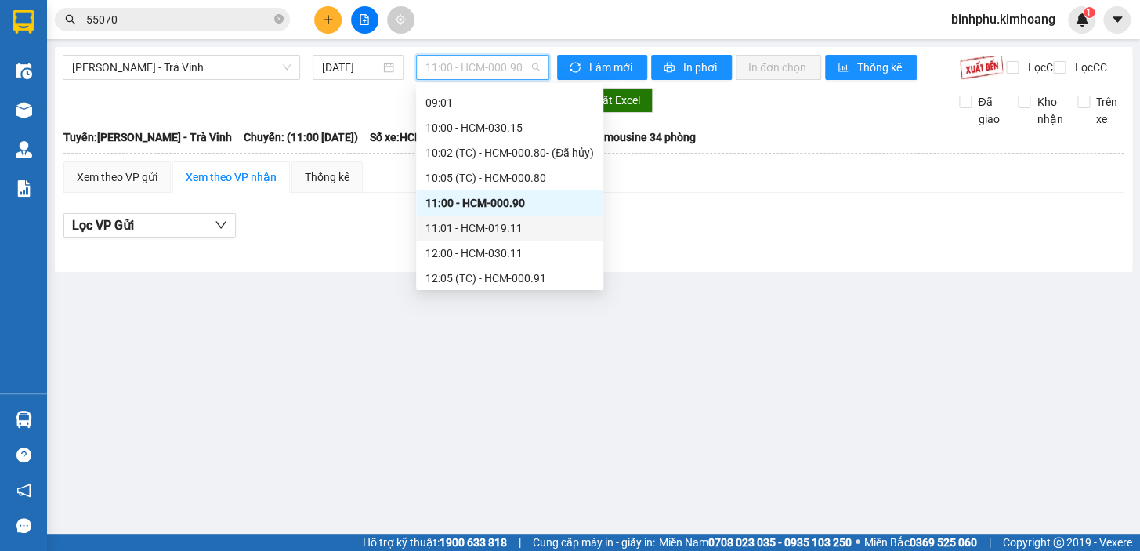
click at [487, 231] on div "11:01 - HCM-019.11" at bounding box center [510, 227] width 168 height 17
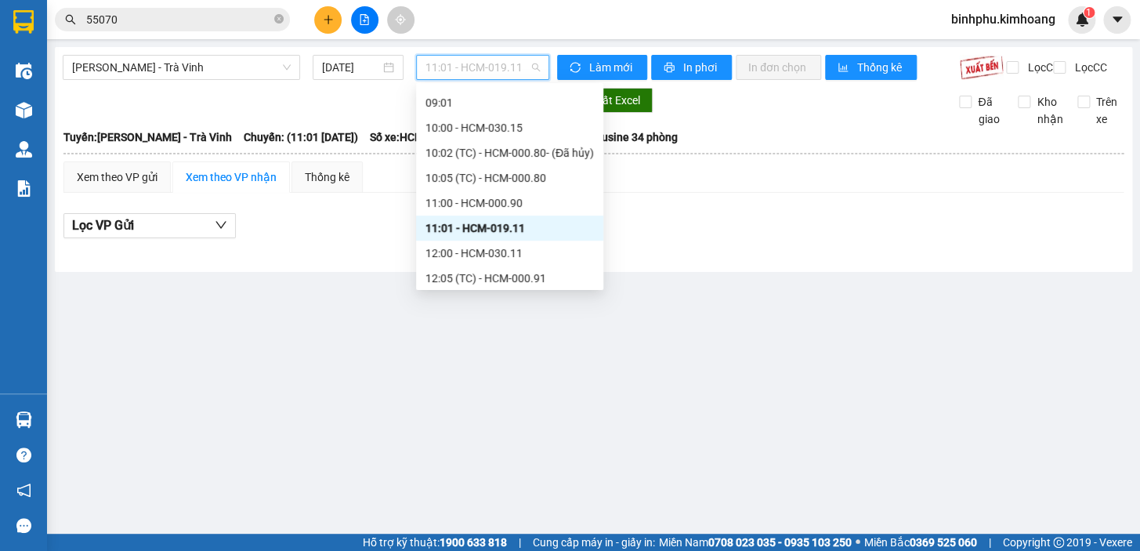
click at [500, 70] on span "11:01 - HCM-019.11" at bounding box center [483, 68] width 114 height 24
click at [504, 251] on div "12:00 - HCM-030.11" at bounding box center [510, 252] width 168 height 17
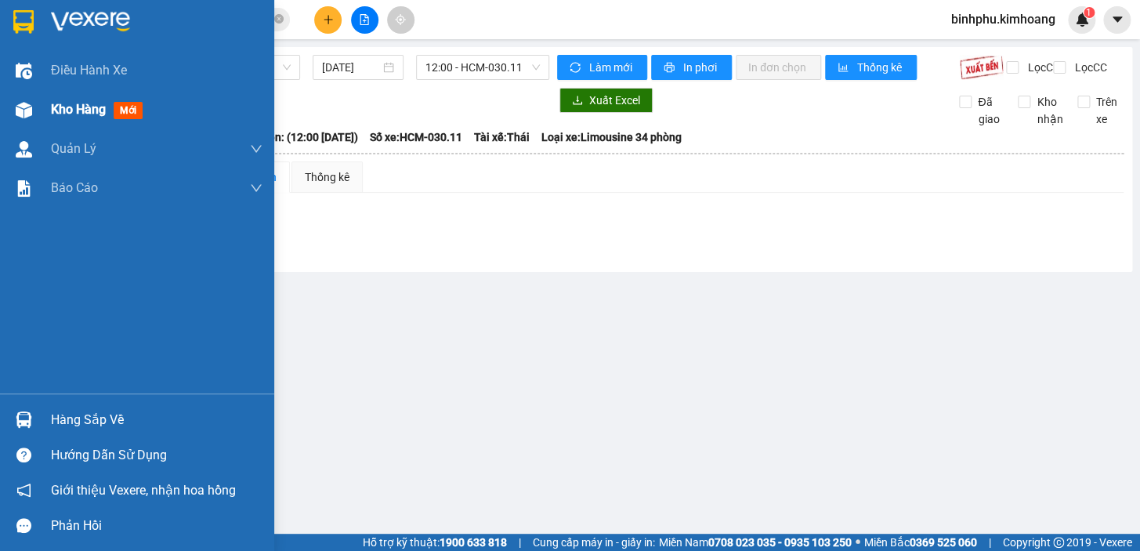
click at [43, 128] on div "Kho hàng mới" at bounding box center [137, 109] width 274 height 39
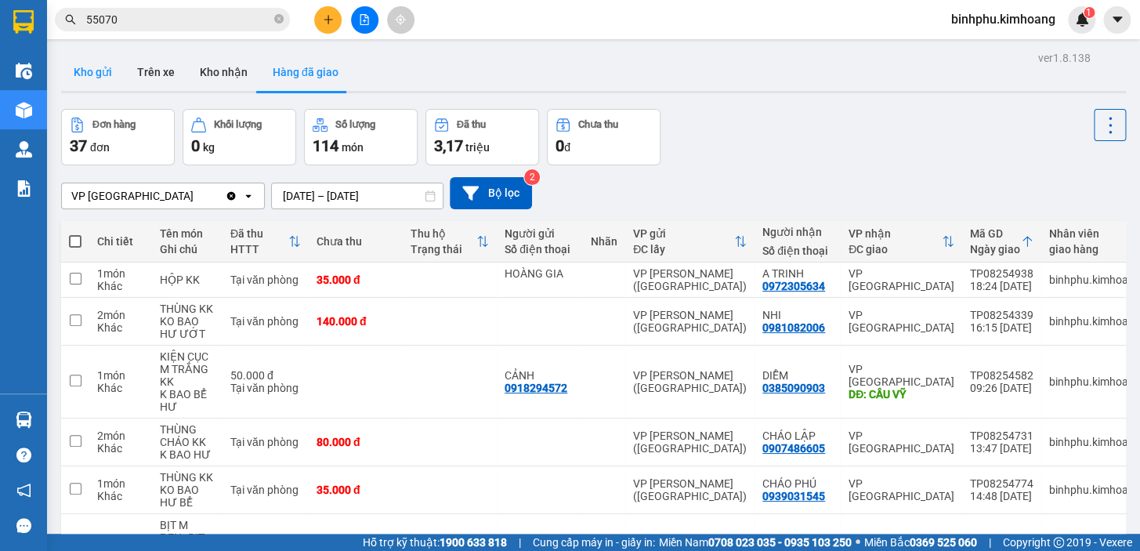
click at [107, 72] on button "Kho gửi" at bounding box center [92, 72] width 63 height 38
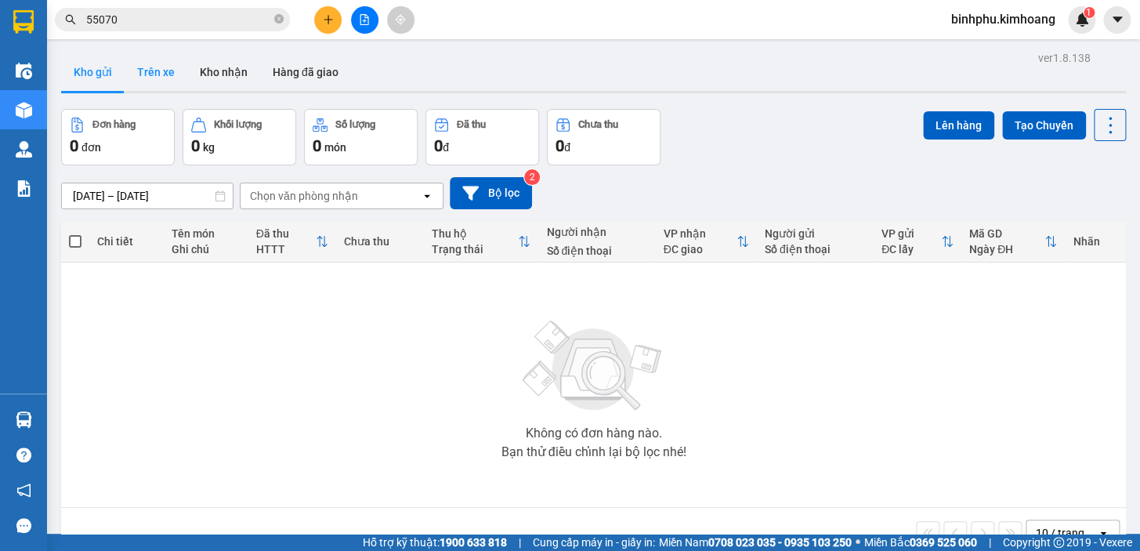
click at [165, 81] on button "Trên xe" at bounding box center [156, 72] width 63 height 38
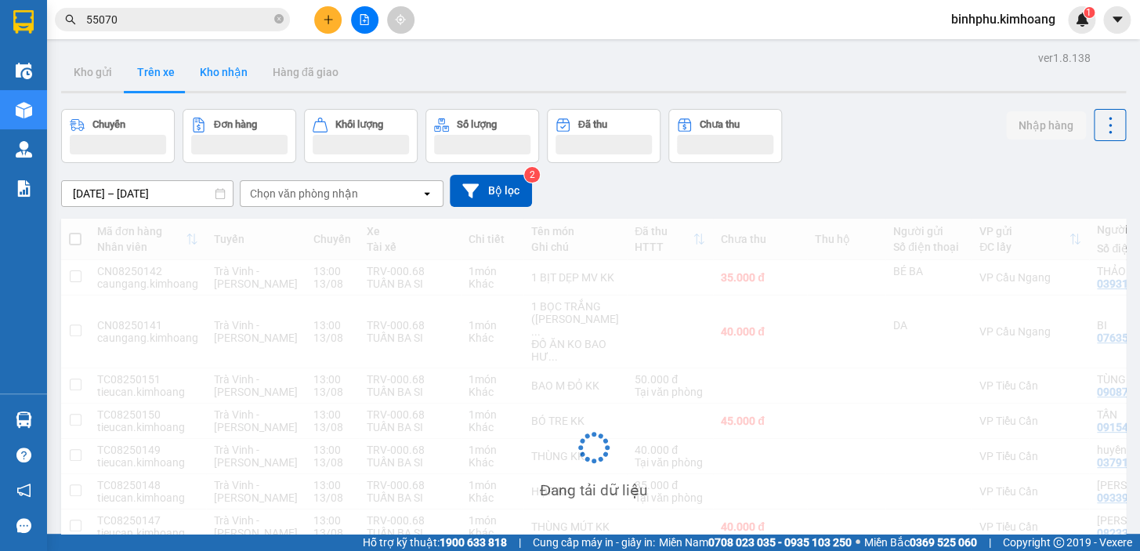
click at [212, 81] on button "Kho nhận" at bounding box center [223, 72] width 73 height 38
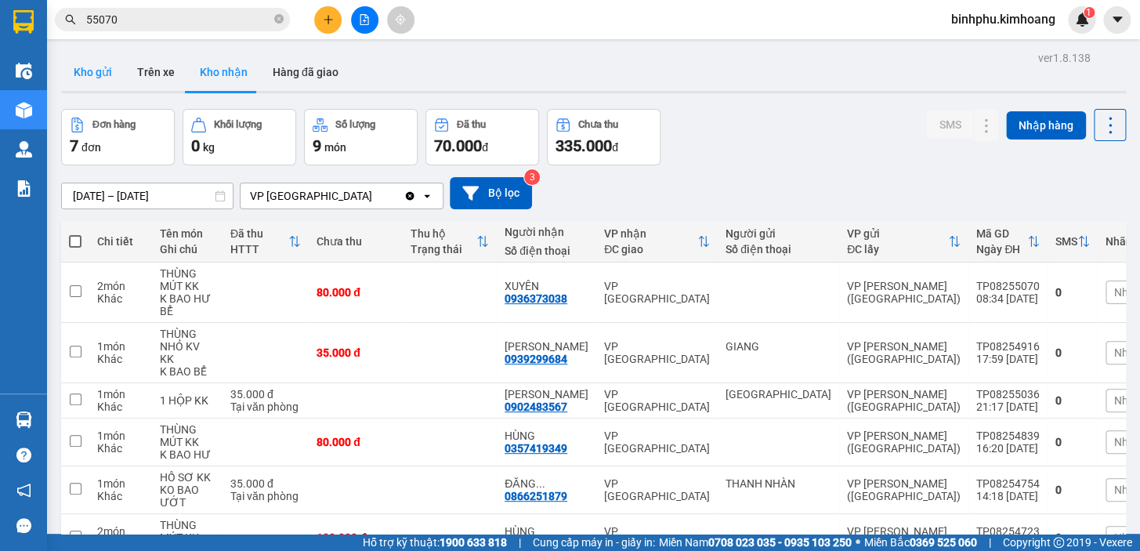
click at [93, 78] on button "Kho gửi" at bounding box center [92, 72] width 63 height 38
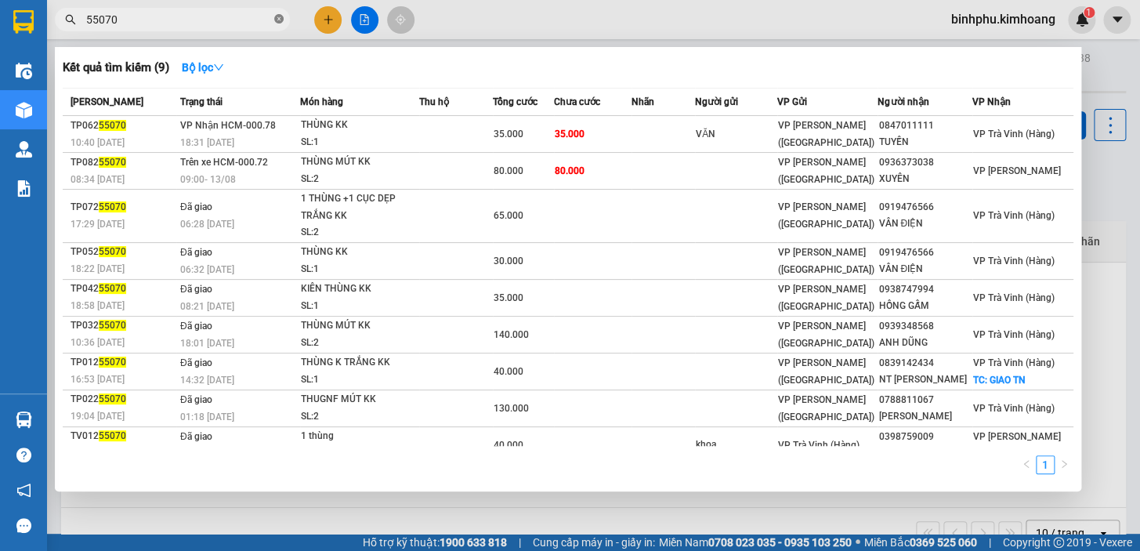
click at [281, 17] on icon "close-circle" at bounding box center [278, 18] width 9 height 9
